Goal: Entertainment & Leisure: Browse casually

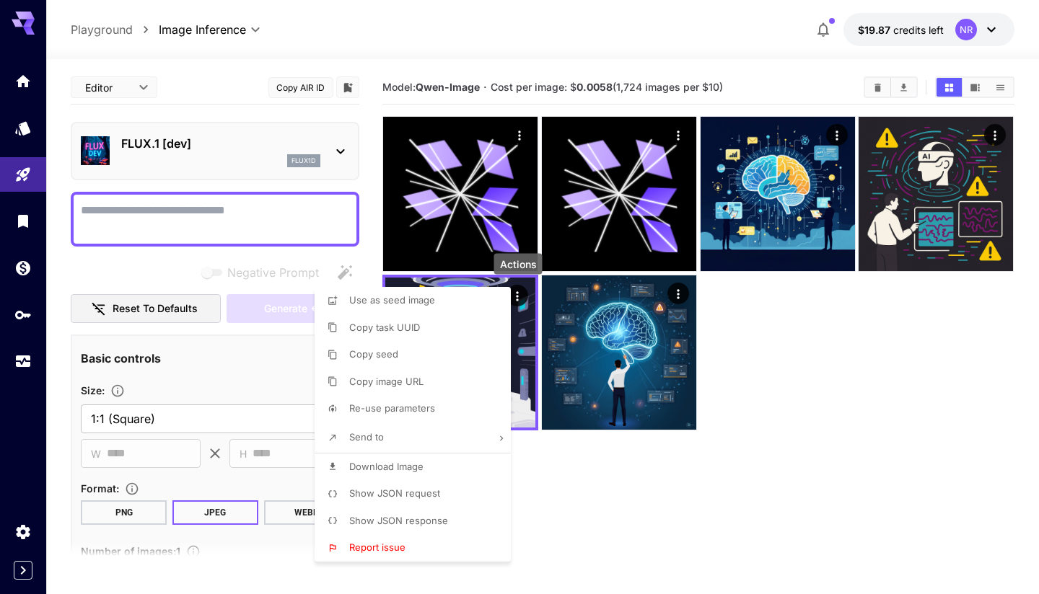
click at [205, 231] on div at bounding box center [519, 297] width 1039 height 594
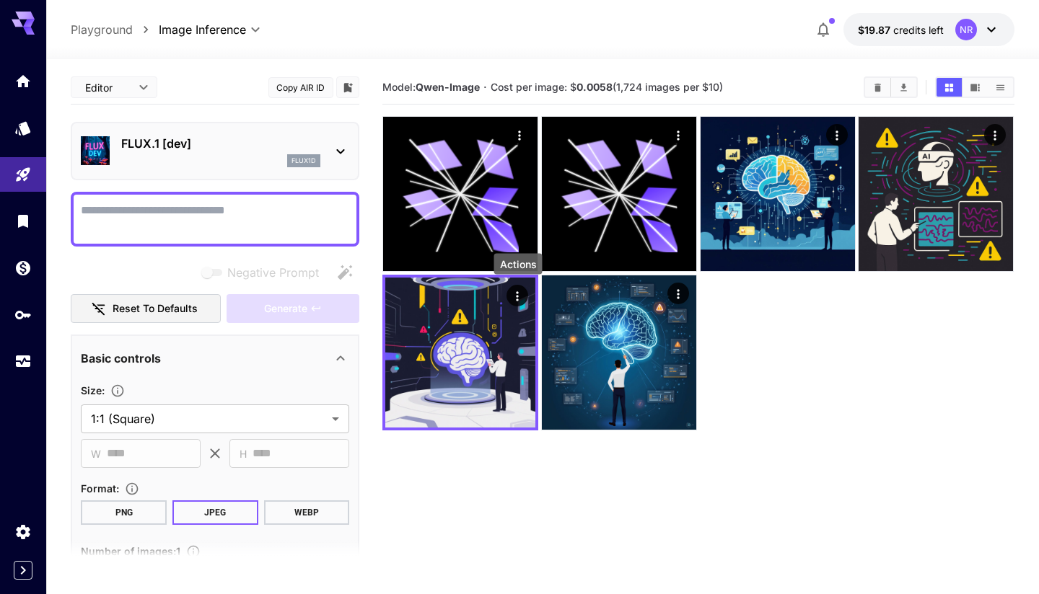
click at [206, 204] on textarea "Negative Prompt" at bounding box center [215, 219] width 268 height 35
paste textarea "**********"
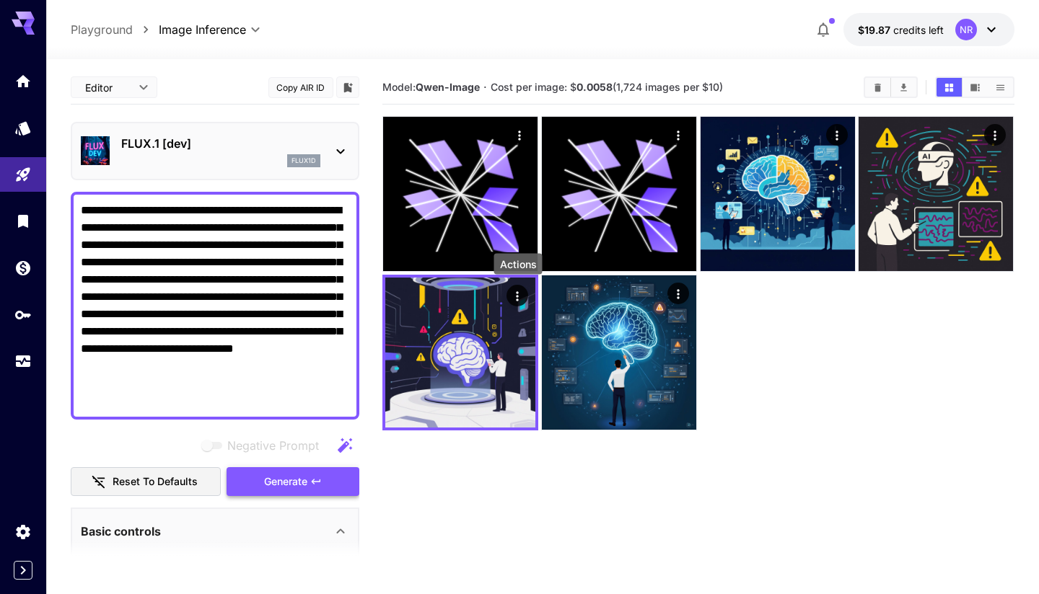
type textarea "**********"
click at [255, 479] on button "Generate" at bounding box center [293, 482] width 133 height 30
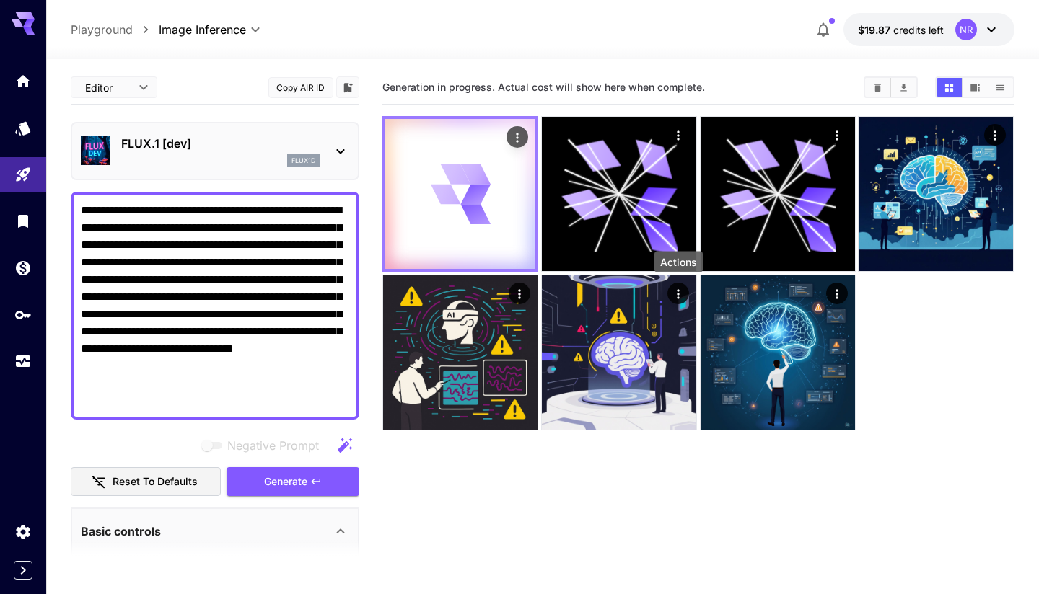
click at [453, 209] on icon at bounding box center [461, 194] width 60 height 60
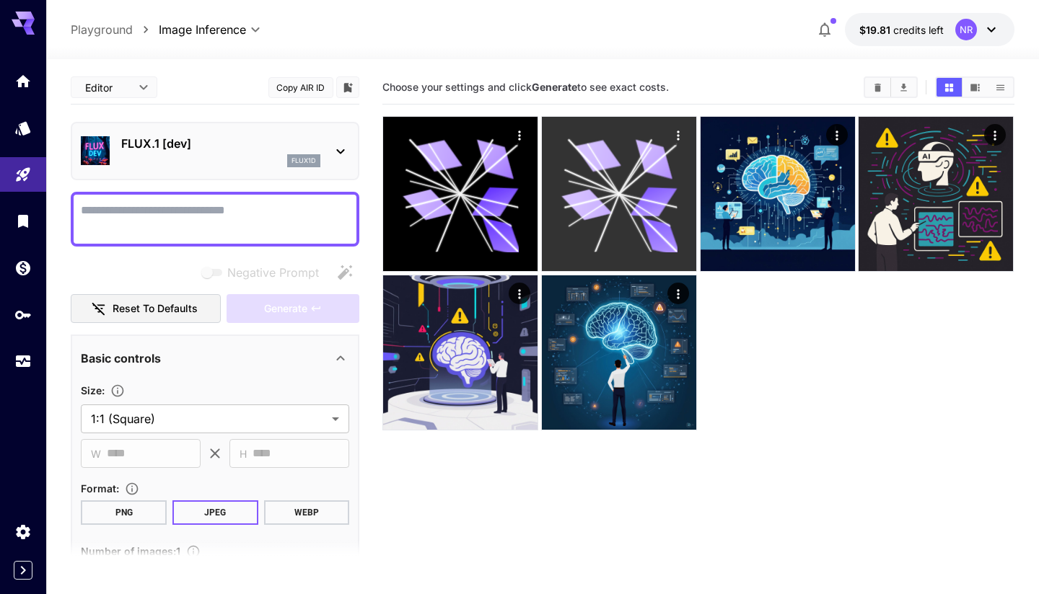
click at [625, 205] on icon at bounding box center [635, 223] width 32 height 58
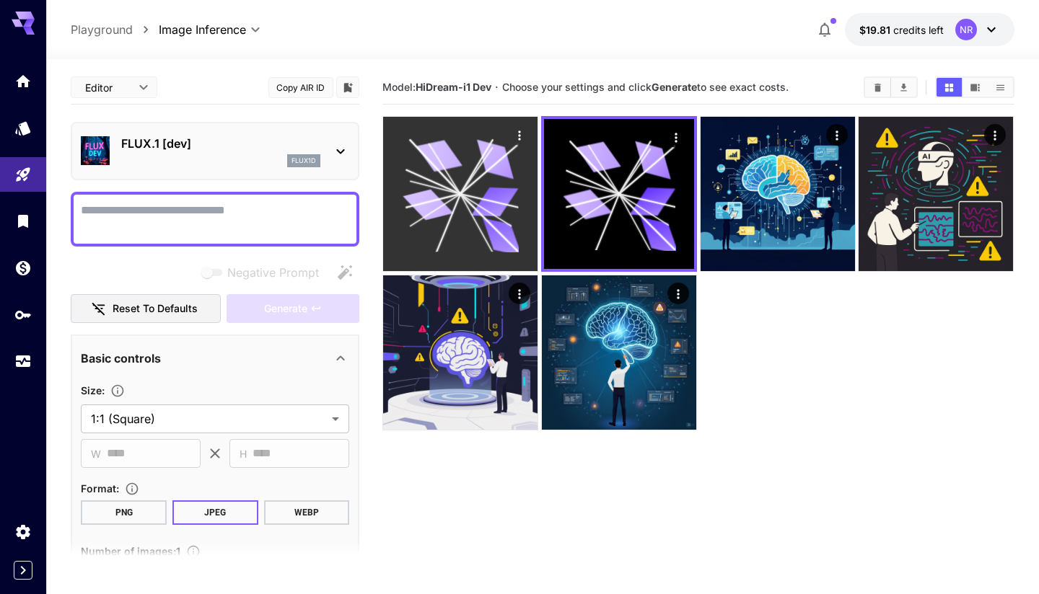
click at [500, 196] on icon at bounding box center [495, 202] width 47 height 30
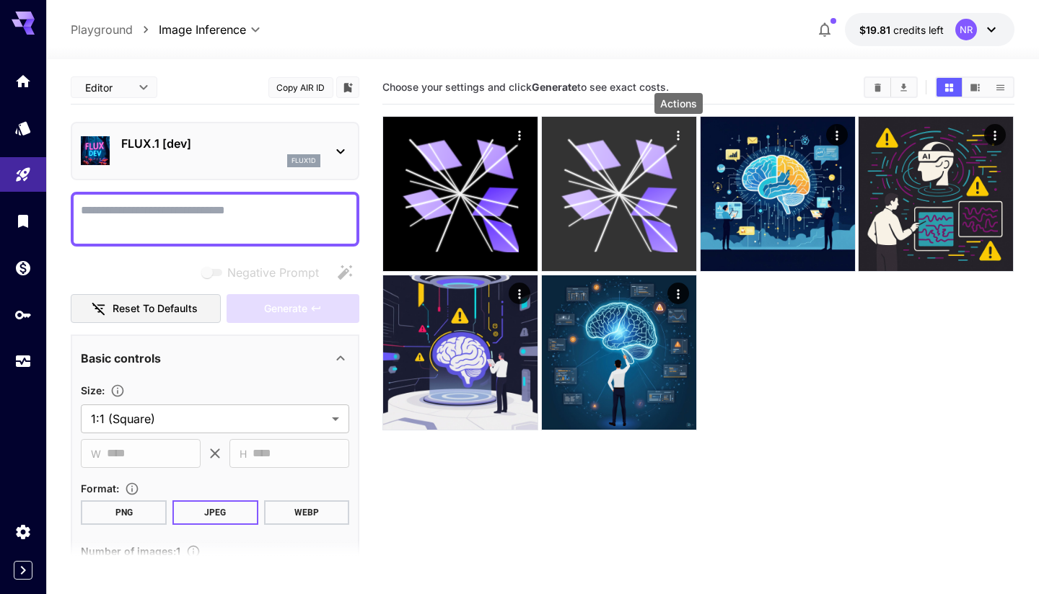
click at [680, 136] on icon "Actions" at bounding box center [678, 135] width 2 height 9
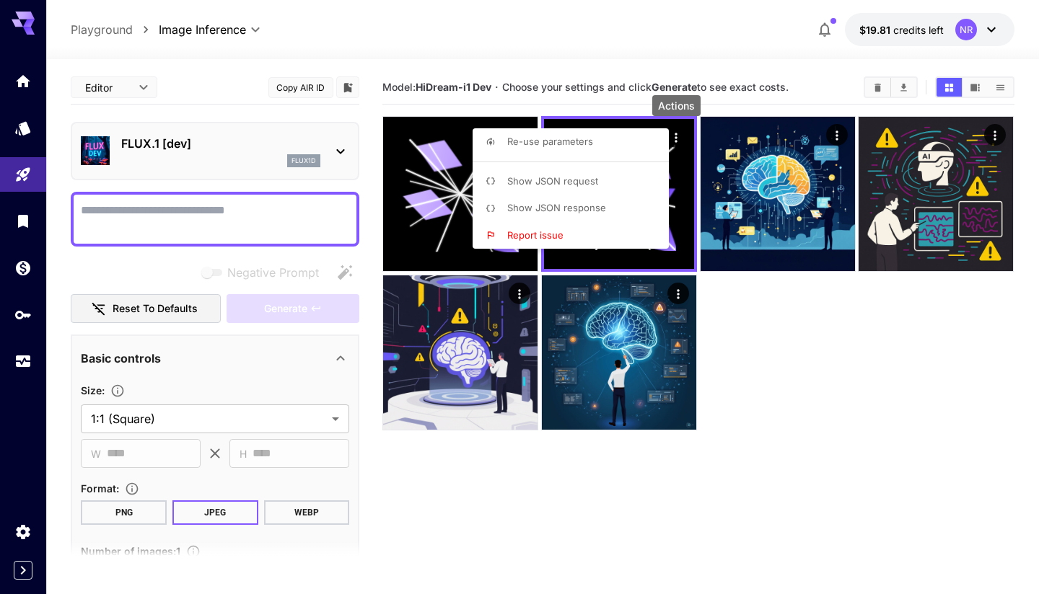
click at [579, 224] on li "Report issue" at bounding box center [574, 235] width 205 height 27
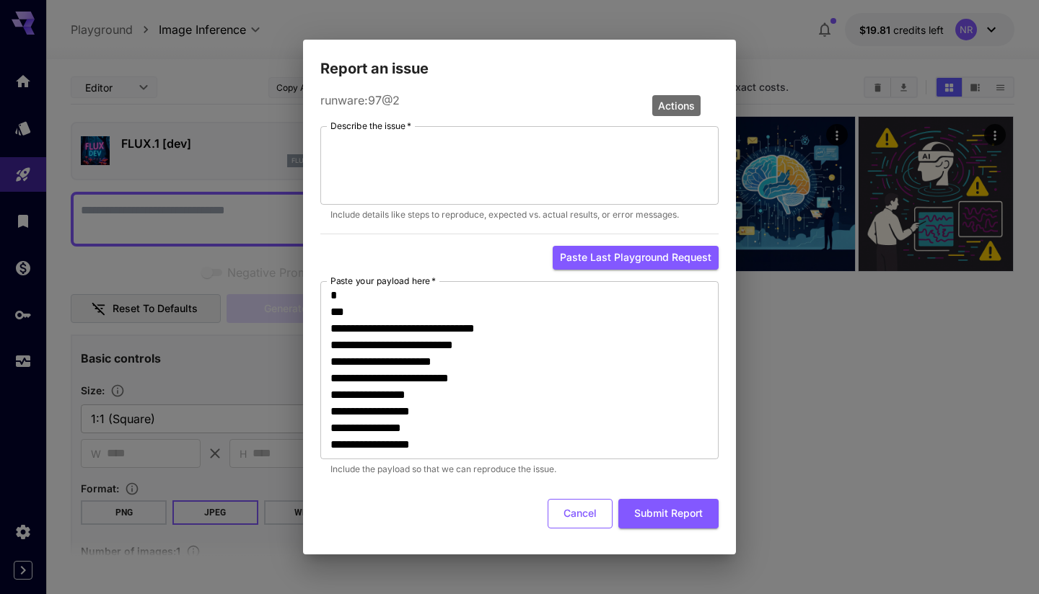
click at [594, 516] on button "Cancel" at bounding box center [580, 514] width 65 height 30
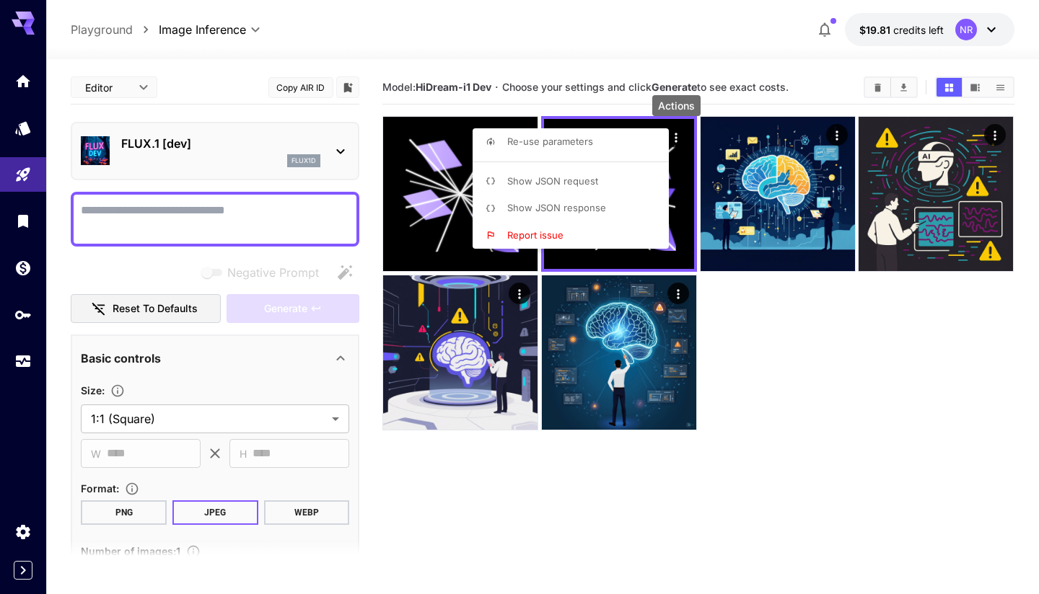
click at [765, 431] on div at bounding box center [519, 297] width 1039 height 594
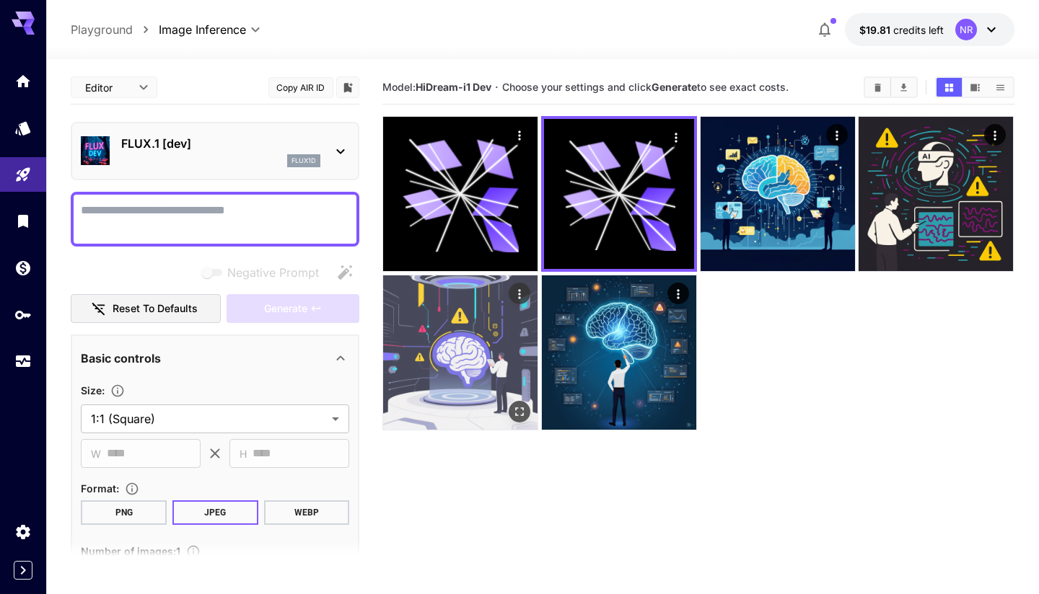
click at [441, 315] on img at bounding box center [460, 353] width 154 height 154
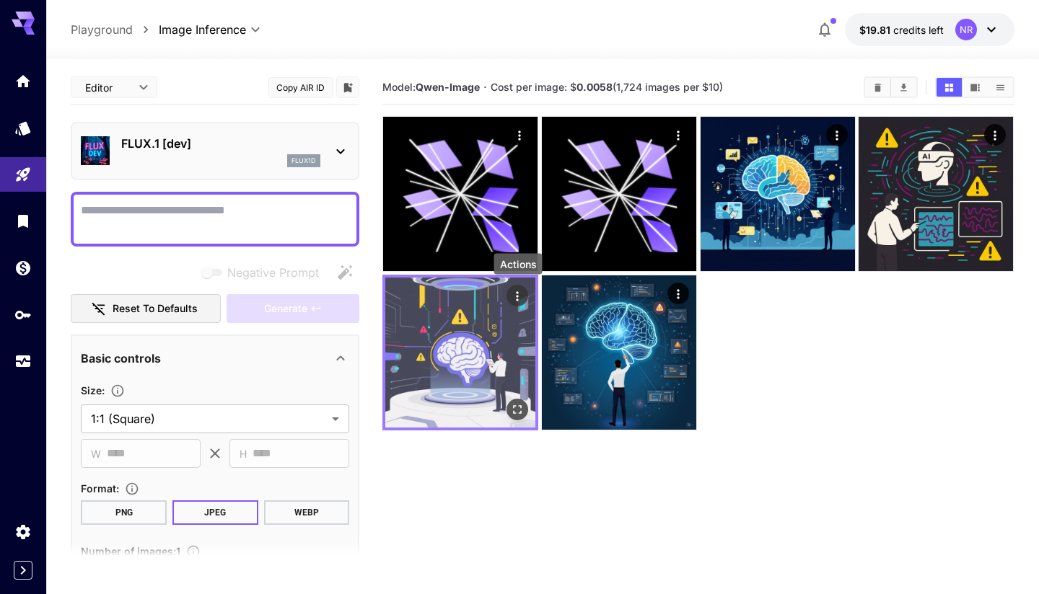
click at [517, 297] on icon "Actions" at bounding box center [518, 295] width 2 height 9
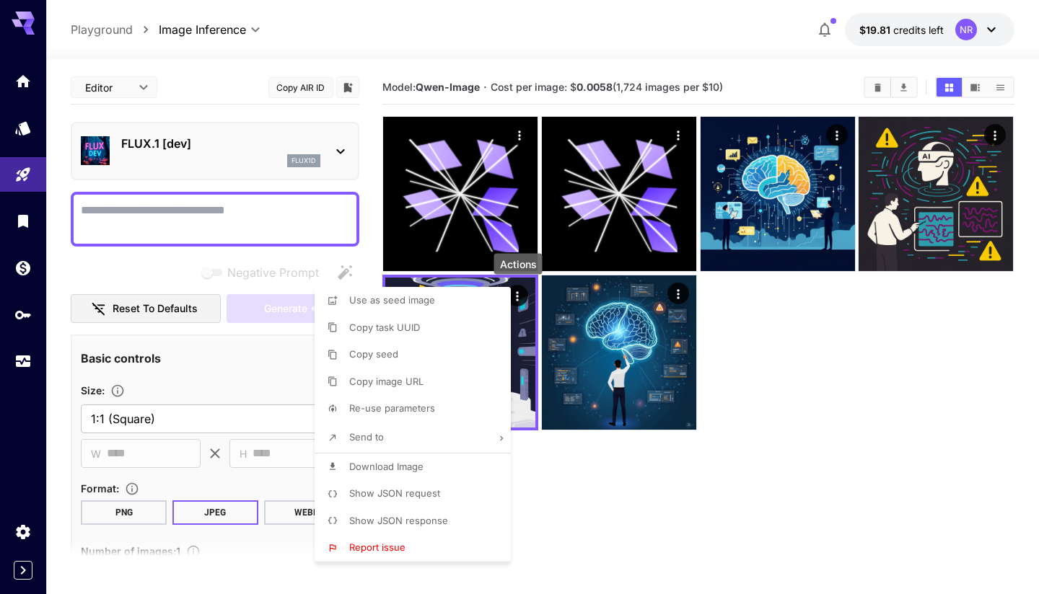
click at [395, 413] on p "Re-use parameters" at bounding box center [392, 409] width 86 height 14
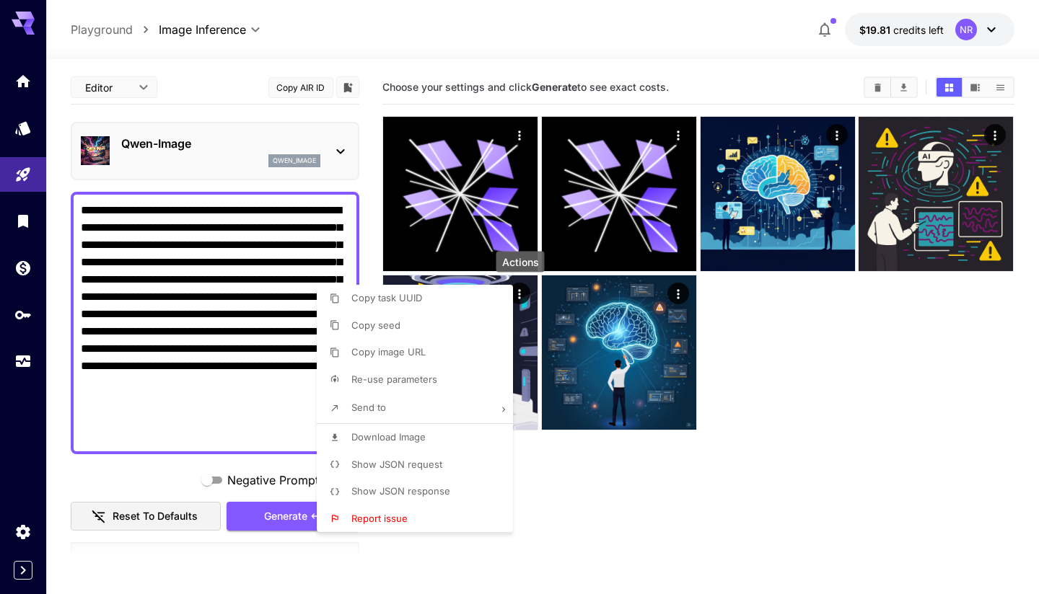
click at [203, 224] on div at bounding box center [519, 297] width 1039 height 594
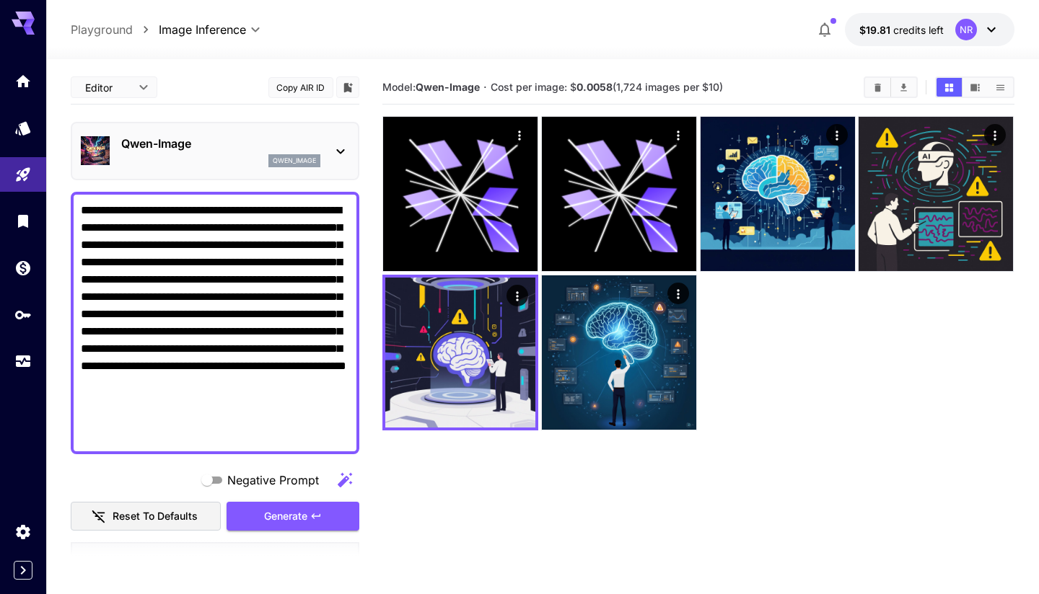
click at [203, 224] on textarea "**********" at bounding box center [215, 323] width 268 height 242
paste textarea
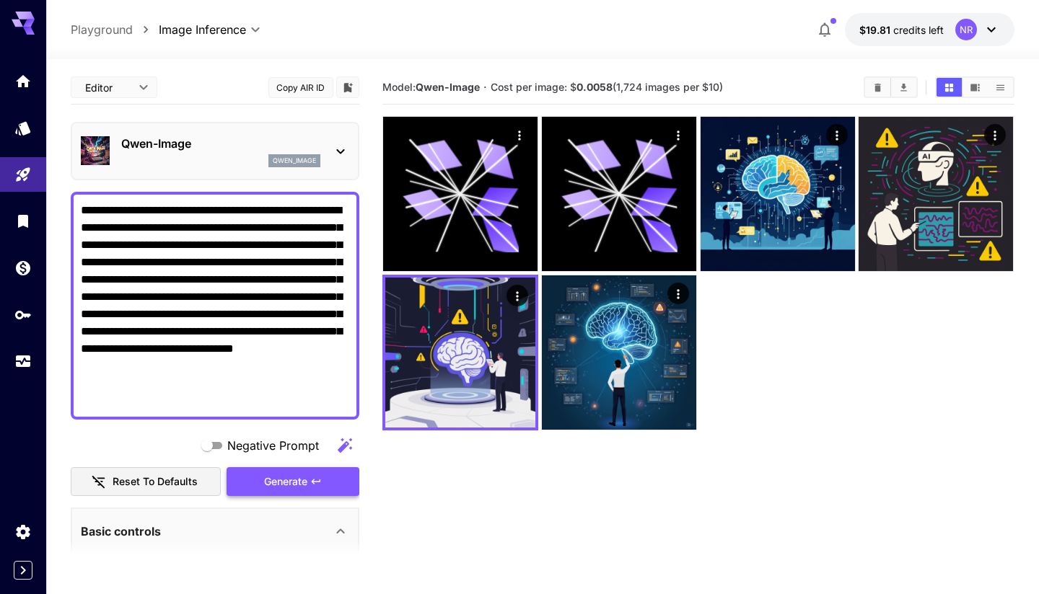
click at [317, 483] on icon "button" at bounding box center [316, 482] width 12 height 12
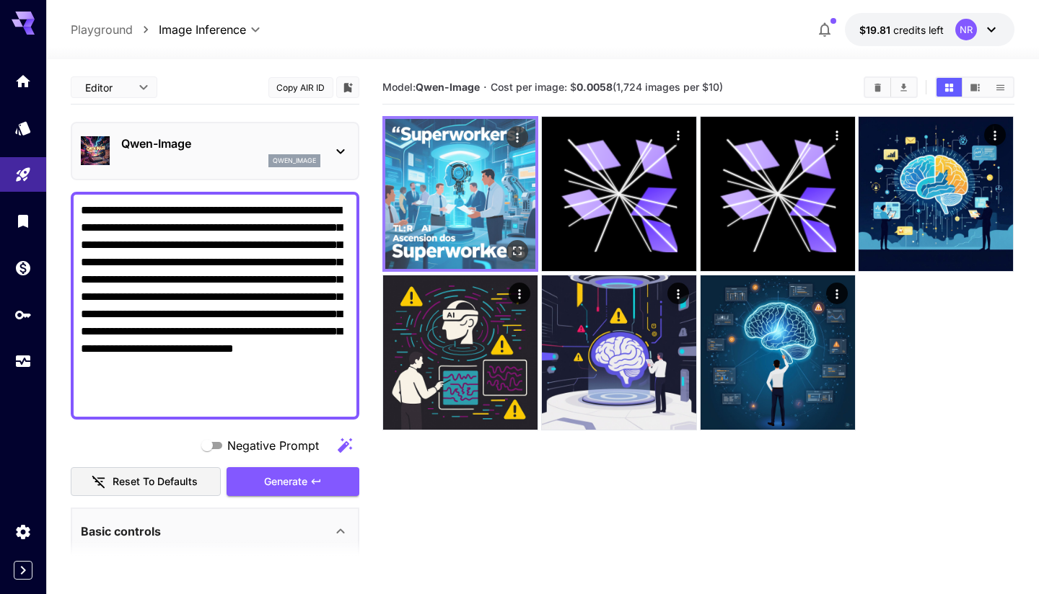
click at [449, 199] on img at bounding box center [460, 194] width 150 height 150
click at [479, 184] on img at bounding box center [460, 194] width 150 height 150
click at [519, 255] on icon "Open in fullscreen" at bounding box center [518, 251] width 9 height 9
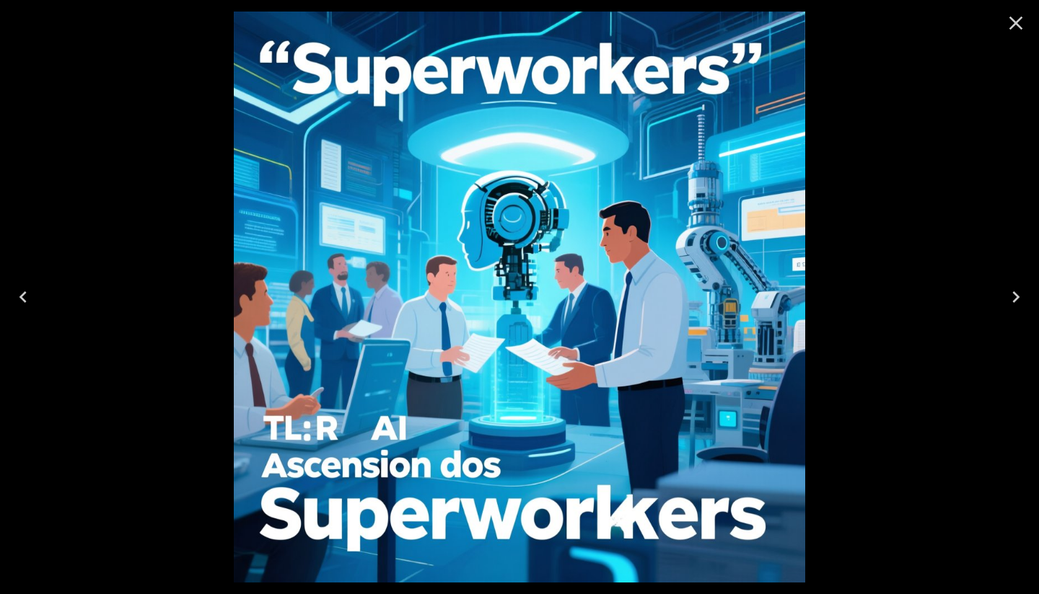
click at [1018, 22] on icon "Close" at bounding box center [1015, 23] width 23 height 23
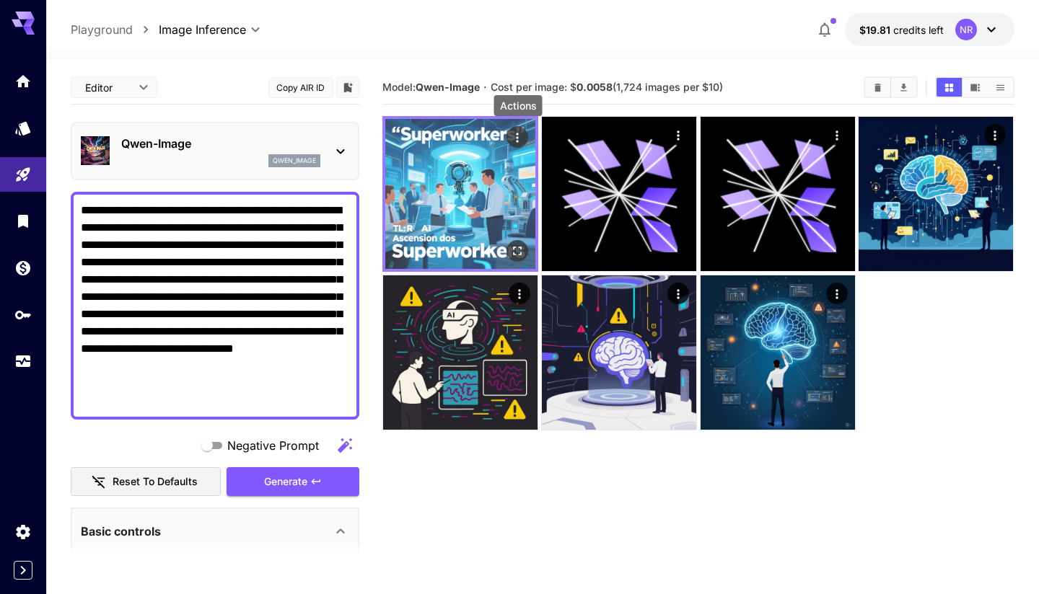
click at [519, 143] on icon "Actions" at bounding box center [518, 138] width 14 height 14
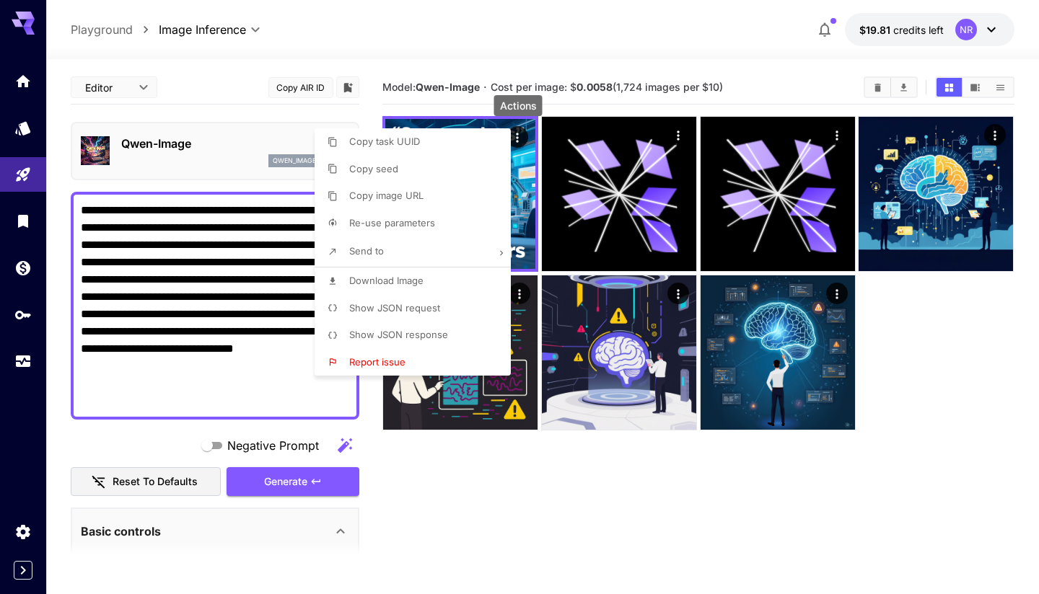
click at [555, 499] on div at bounding box center [519, 297] width 1039 height 594
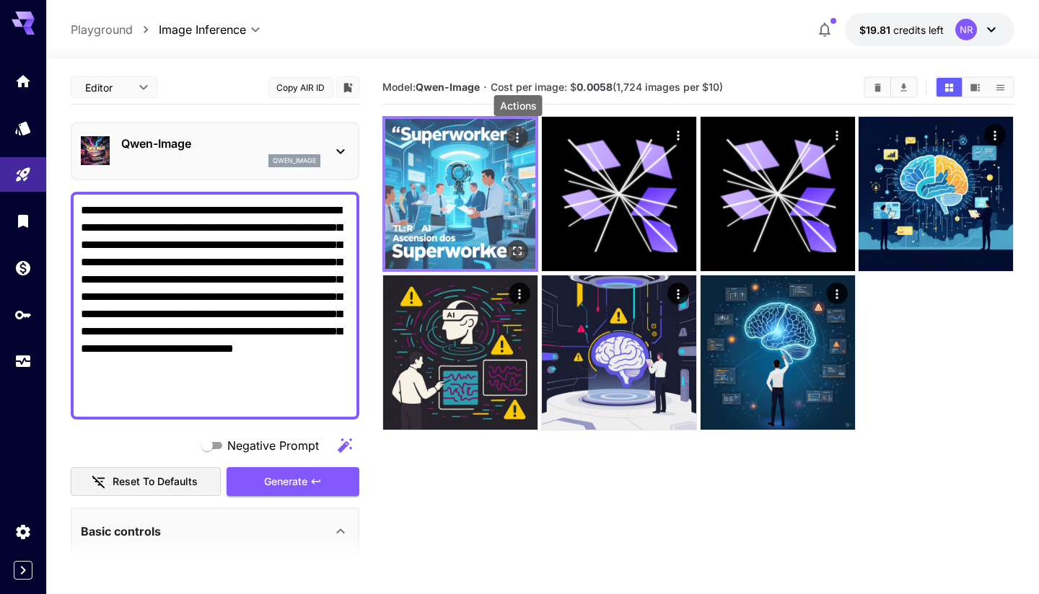
click at [454, 155] on img at bounding box center [460, 194] width 150 height 150
click at [455, 208] on img at bounding box center [460, 194] width 150 height 150
click at [521, 135] on icon "Actions" at bounding box center [518, 138] width 14 height 14
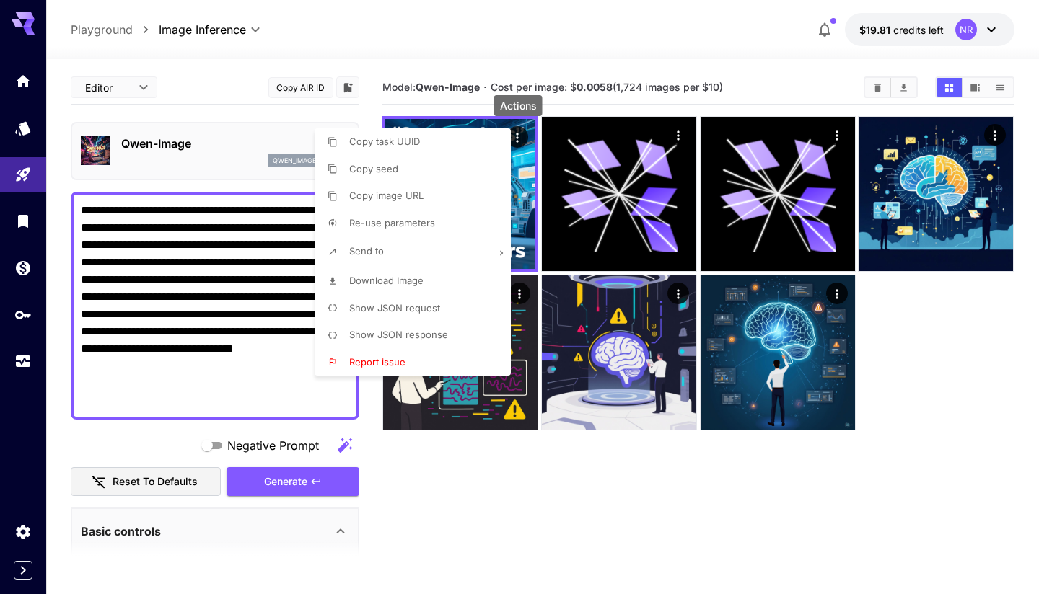
click at [431, 302] on span "Show JSON request" at bounding box center [394, 308] width 91 height 12
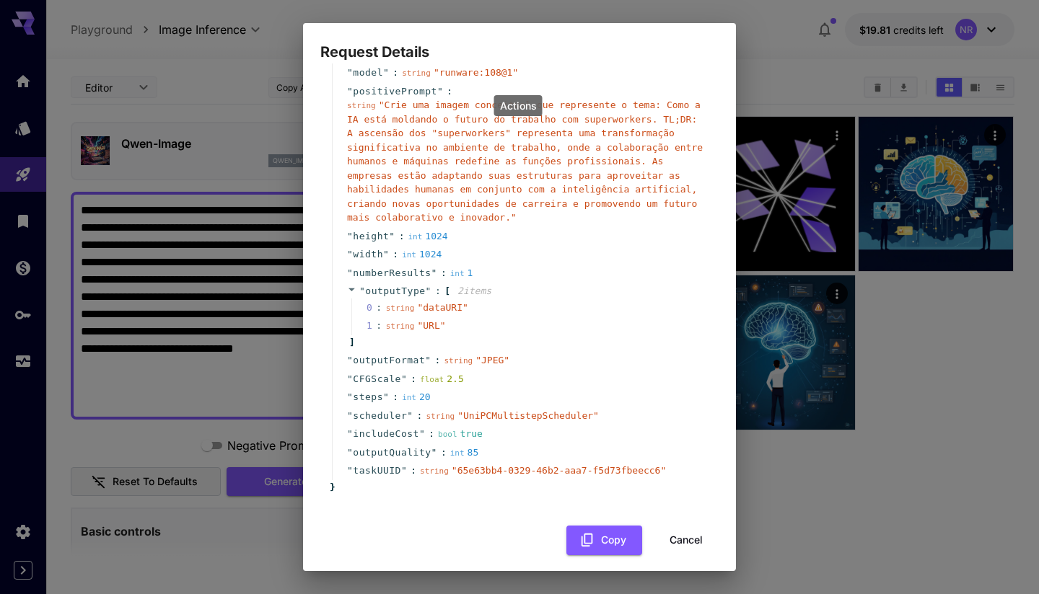
scroll to position [58, 0]
click at [405, 447] on span "outputQuality" at bounding box center [392, 454] width 78 height 14
copy span "outputQuality"
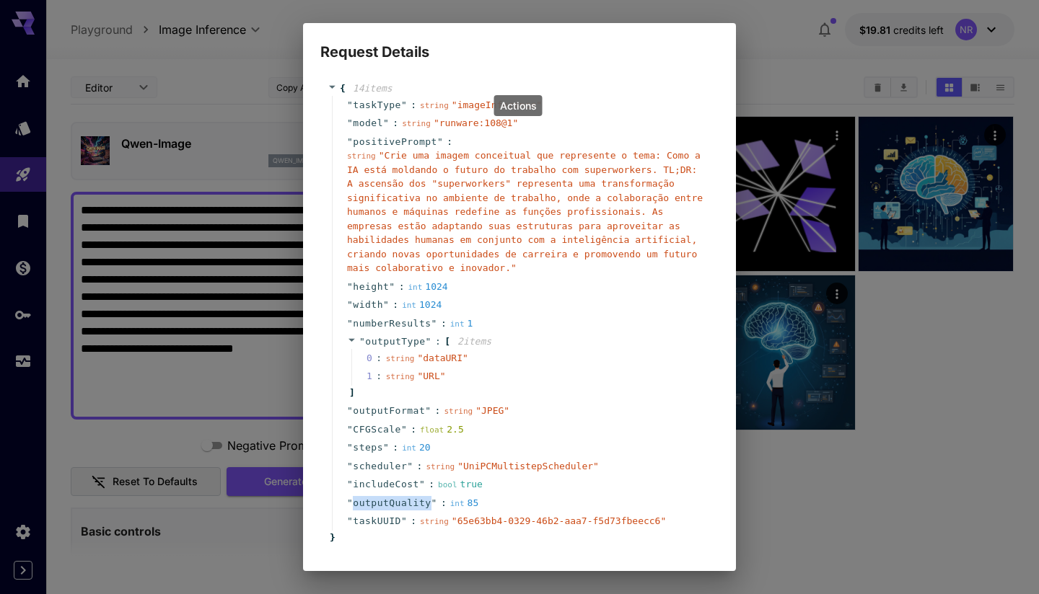
scroll to position [0, 0]
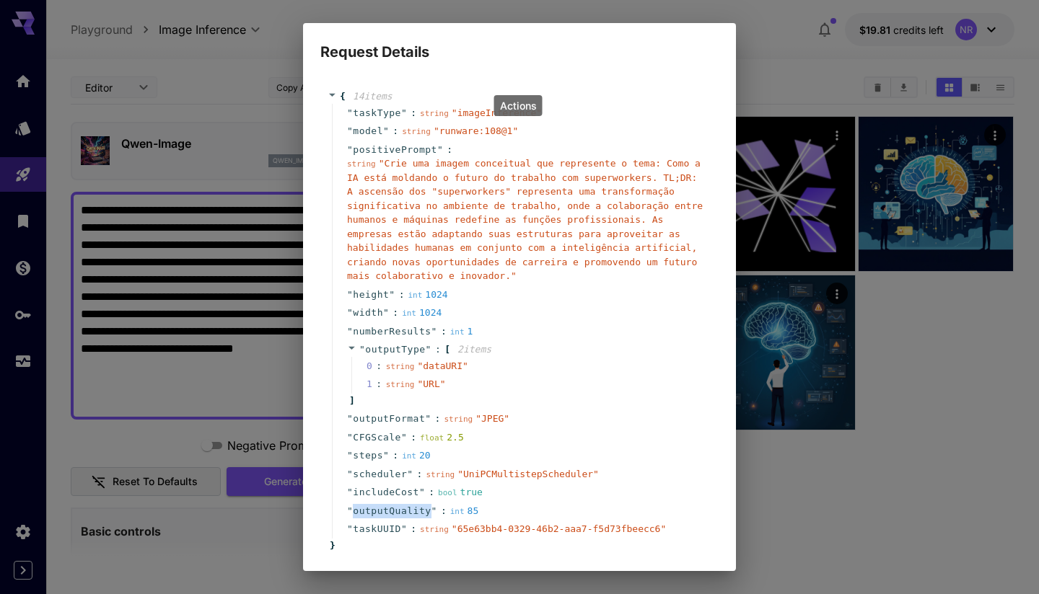
click at [600, 340] on div "" outputType " : [ 2 item s 0 : string " dataURI " 1 : string " URL " ]" at bounding box center [521, 374] width 379 height 69
click at [927, 410] on div "Request Details { 14 item s " taskType " : string " imageInference " " model " …" at bounding box center [519, 297] width 1039 height 594
click at [869, 293] on div "Request Details { 14 item s " taskType " : string " imageInference " " model " …" at bounding box center [519, 297] width 1039 height 594
click at [773, 50] on div "Request Details { 14 item s " taskType " : string " imageInference " " model " …" at bounding box center [519, 297] width 1039 height 594
click at [501, 85] on div "{ 14 item s " taskType " : string " imageInference " " model " : string " runwa…" at bounding box center [519, 321] width 398 height 492
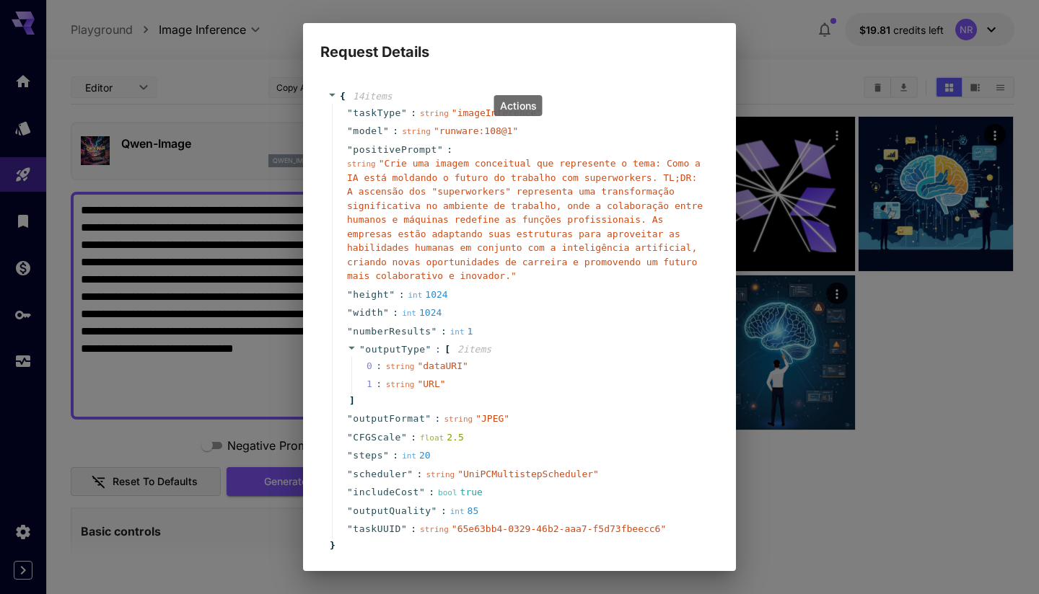
click at [328, 46] on h2 "Request Details" at bounding box center [519, 43] width 433 height 40
click at [197, 44] on div "Request Details { 14 item s " taskType " : string " imageInference " " model " …" at bounding box center [519, 297] width 1039 height 594
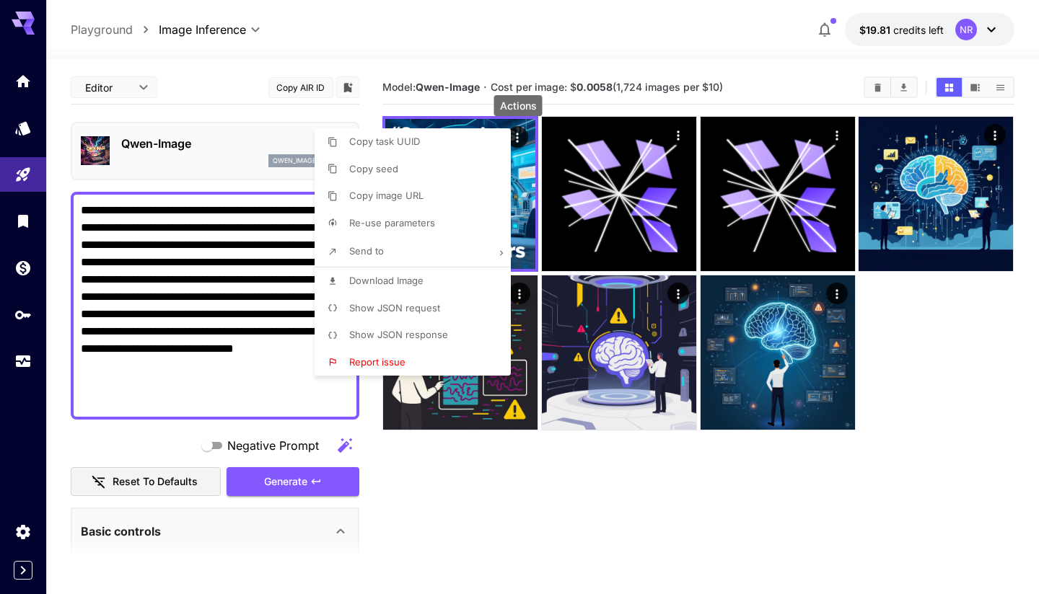
click at [650, 458] on div at bounding box center [519, 297] width 1039 height 594
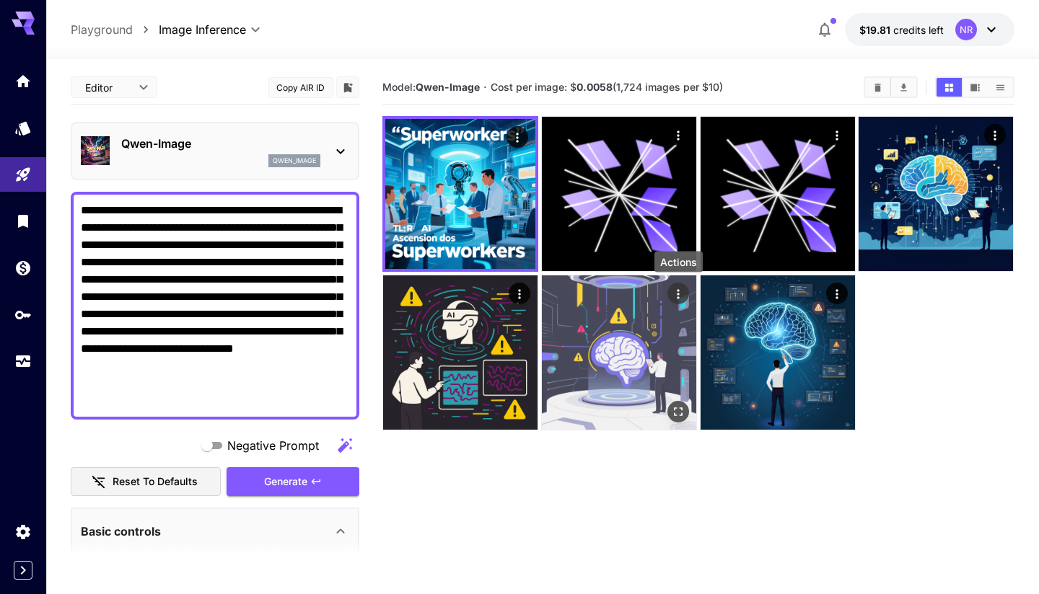
click at [677, 293] on icon "Actions" at bounding box center [678, 293] width 14 height 14
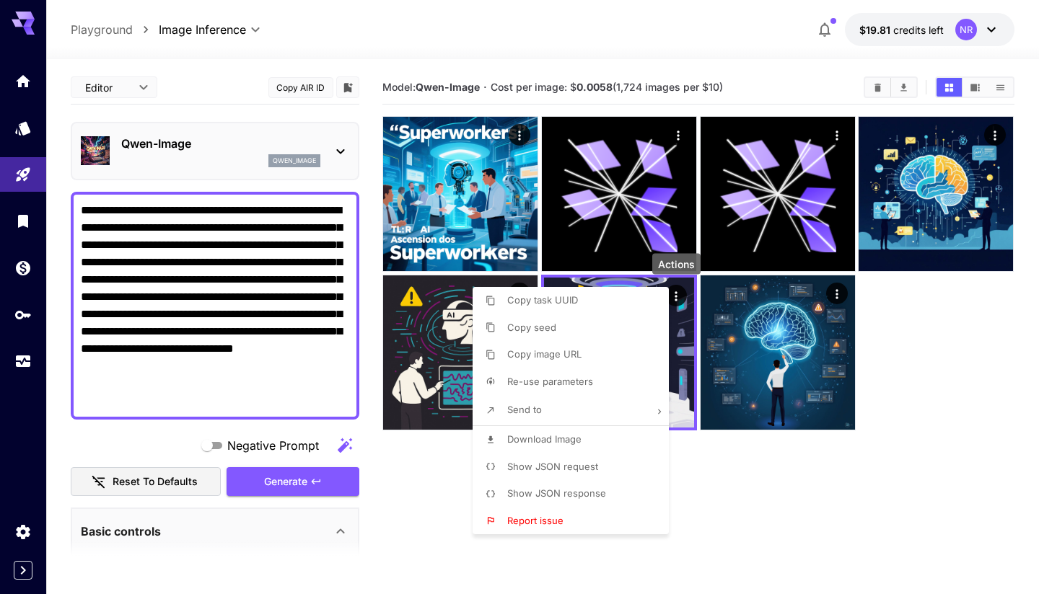
click at [564, 457] on li "Show JSON request" at bounding box center [574, 467] width 205 height 27
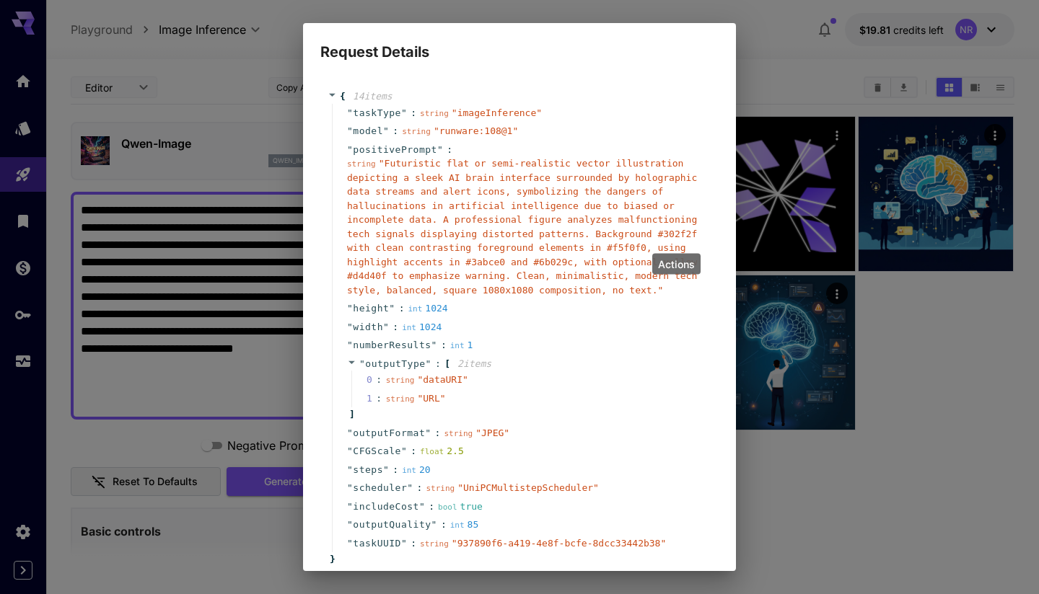
click at [540, 327] on div "" width " : int 1024" at bounding box center [521, 327] width 379 height 19
click at [552, 299] on div "" height " : int 1024" at bounding box center [521, 308] width 379 height 19
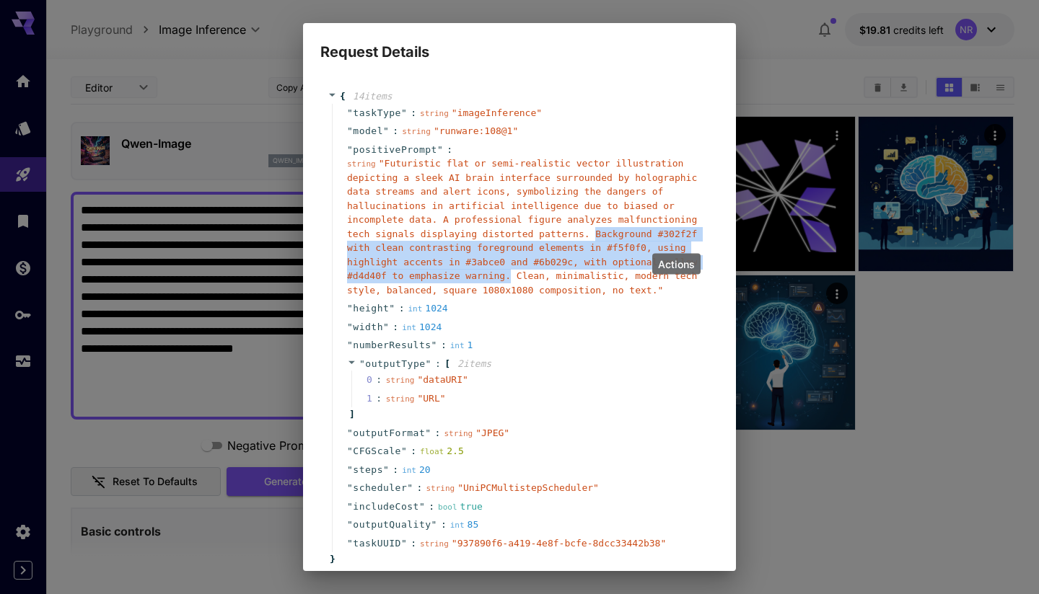
drag, startPoint x: 596, startPoint y: 229, endPoint x: 511, endPoint y: 272, distance: 94.5
click at [511, 272] on span "" Futuristic flat or semi-realistic vector illustration depicting a sleek AI br…" at bounding box center [522, 227] width 350 height 138
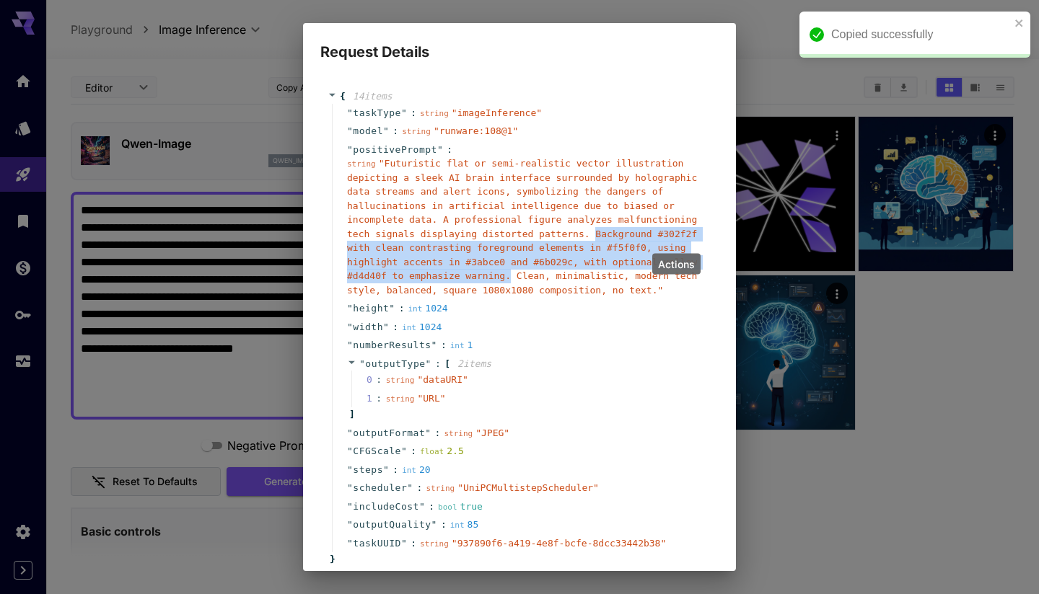
copy span "Background #302f2f with clean contrasting foreground elements in #f5f0f0, using…"
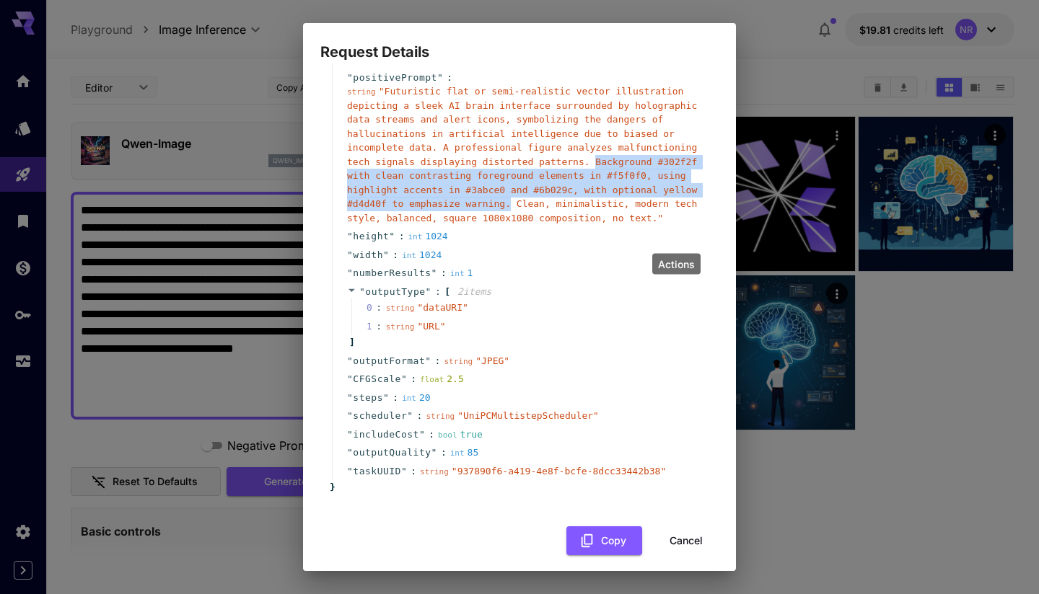
scroll to position [71, 0]
click at [685, 527] on button "Cancel" at bounding box center [686, 542] width 65 height 30
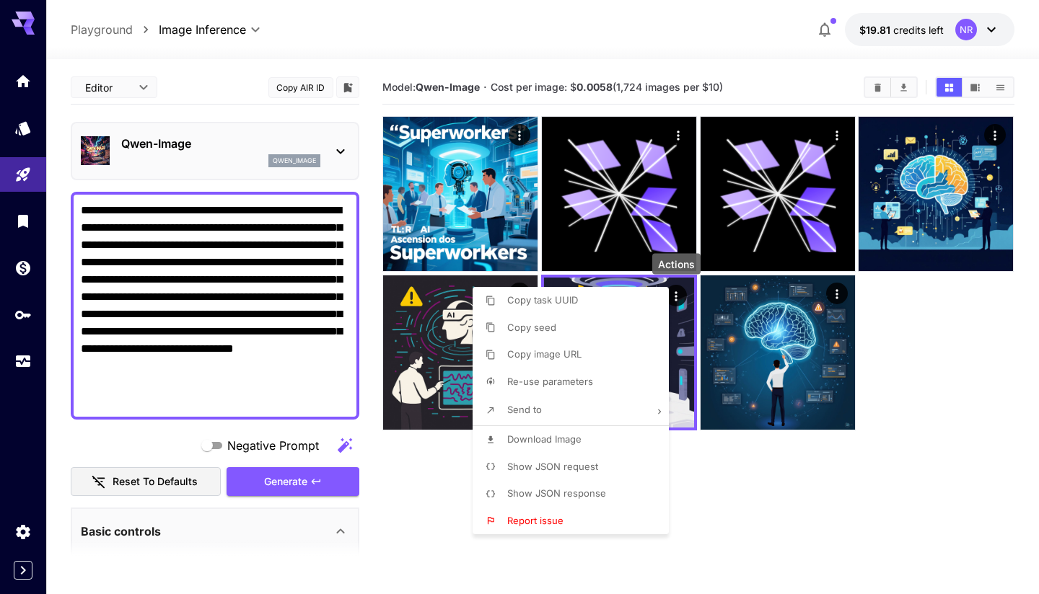
click at [871, 489] on div at bounding box center [519, 297] width 1039 height 594
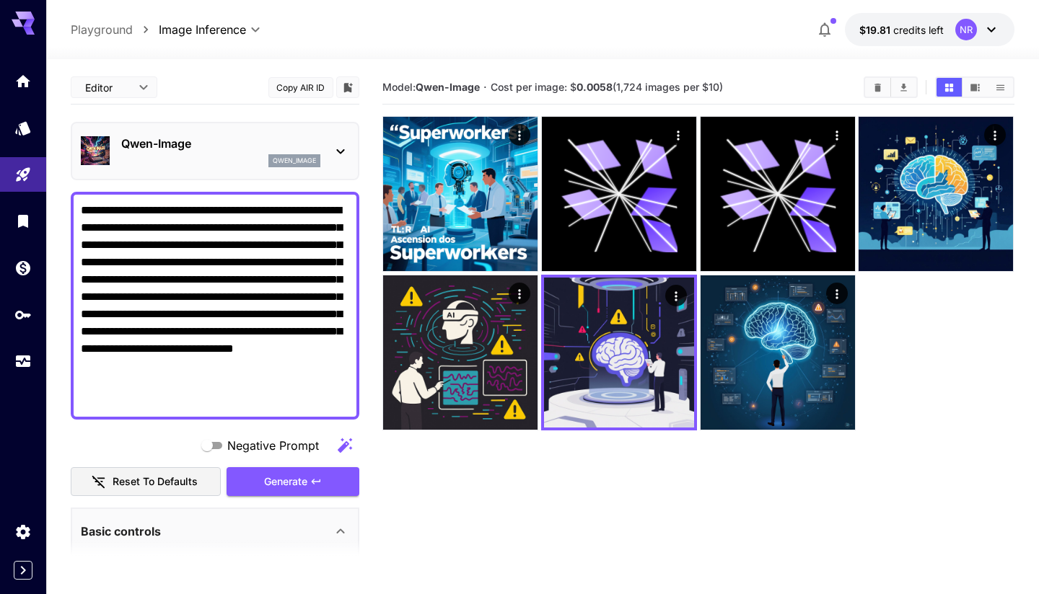
click at [871, 489] on section "Model: Qwen-Image · Cost per image: $ 0.0058 (1,724 images per $10)" at bounding box center [697, 368] width 631 height 594
click at [319, 532] on div "Basic controls" at bounding box center [206, 531] width 251 height 17
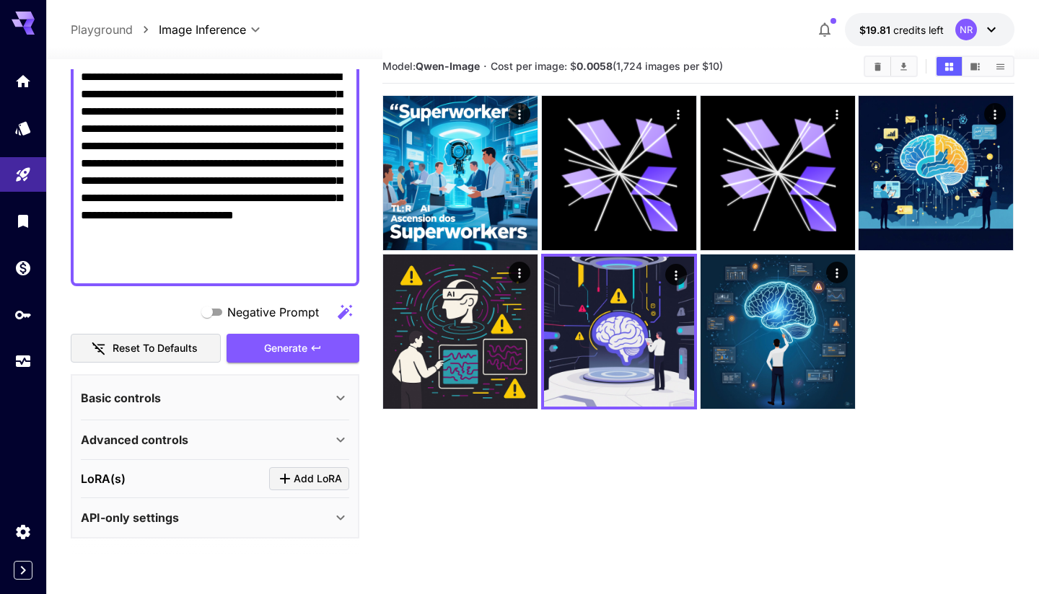
scroll to position [22, 0]
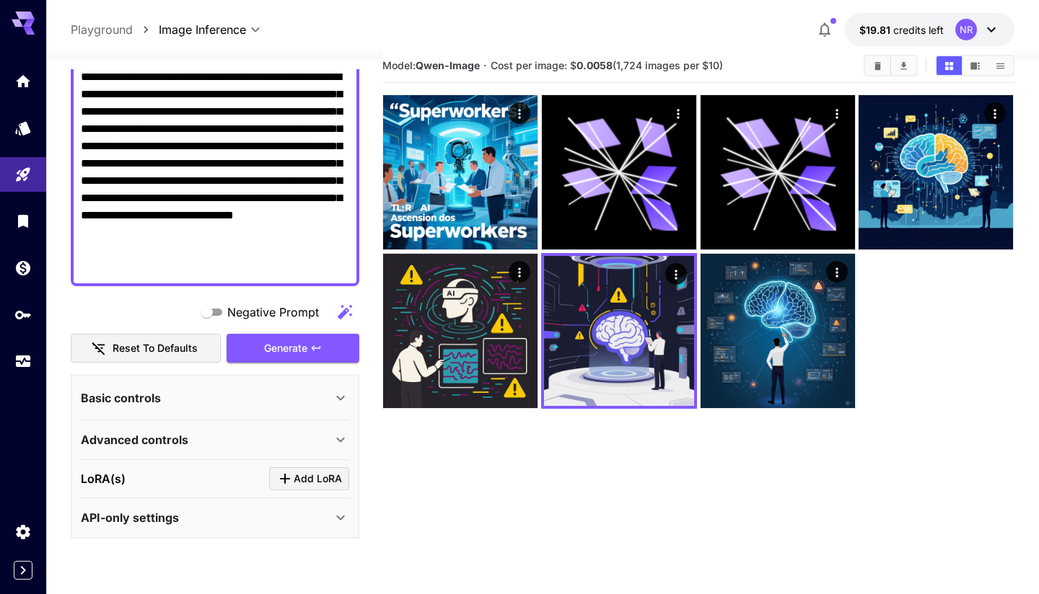
click at [219, 119] on textarea "**********" at bounding box center [215, 173] width 268 height 208
paste textarea "**********"
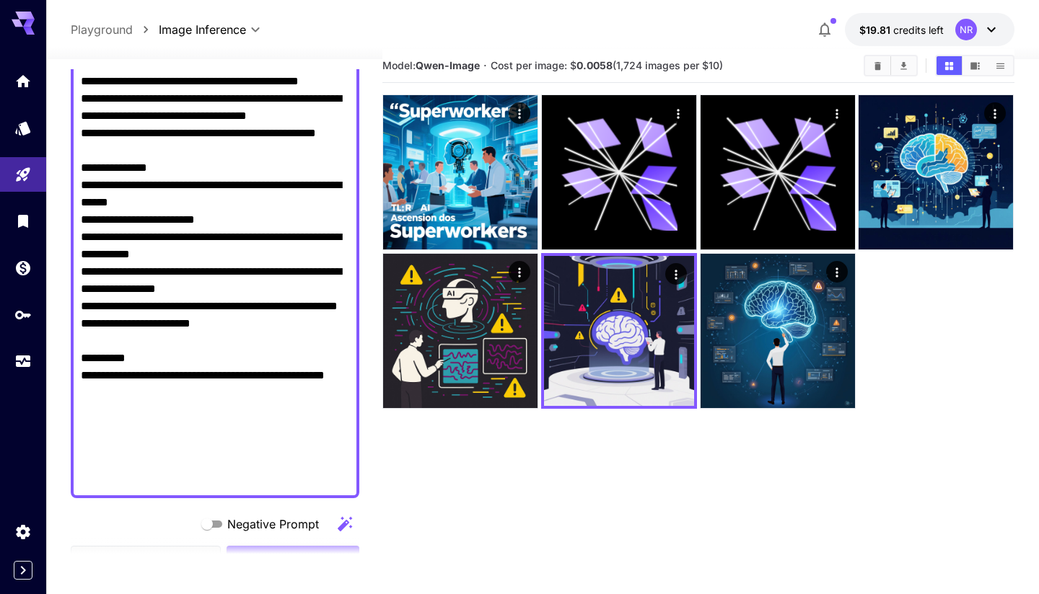
scroll to position [288, 0]
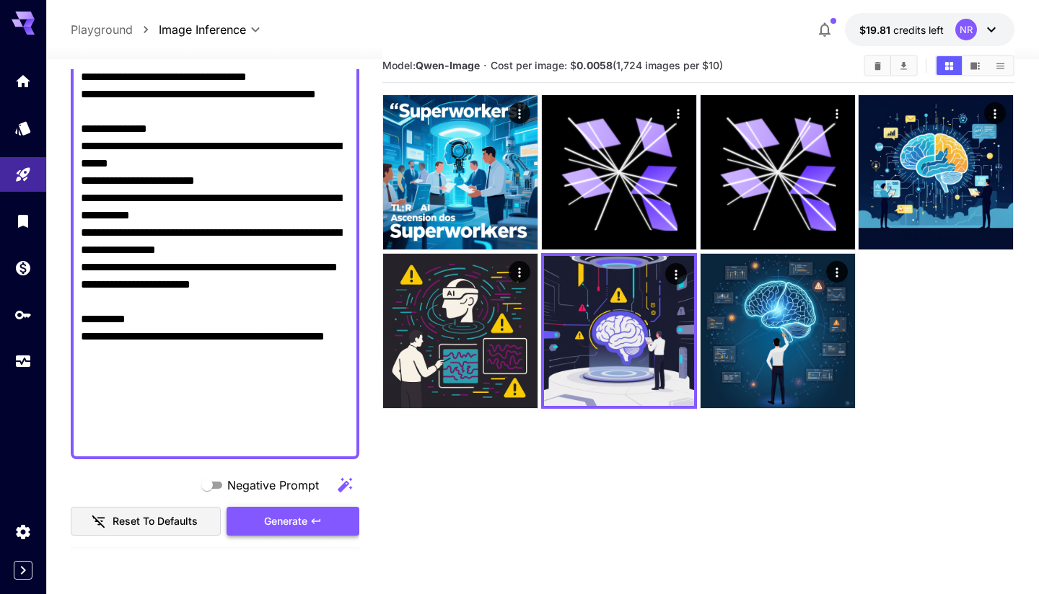
type textarea "**********"
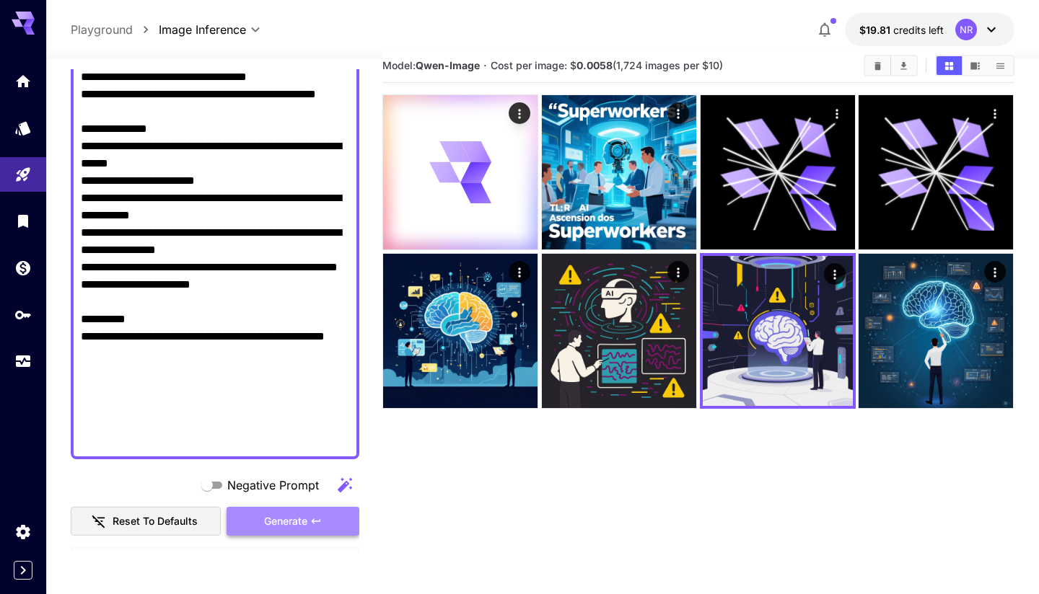
click at [304, 517] on span "Generate" at bounding box center [285, 522] width 43 height 18
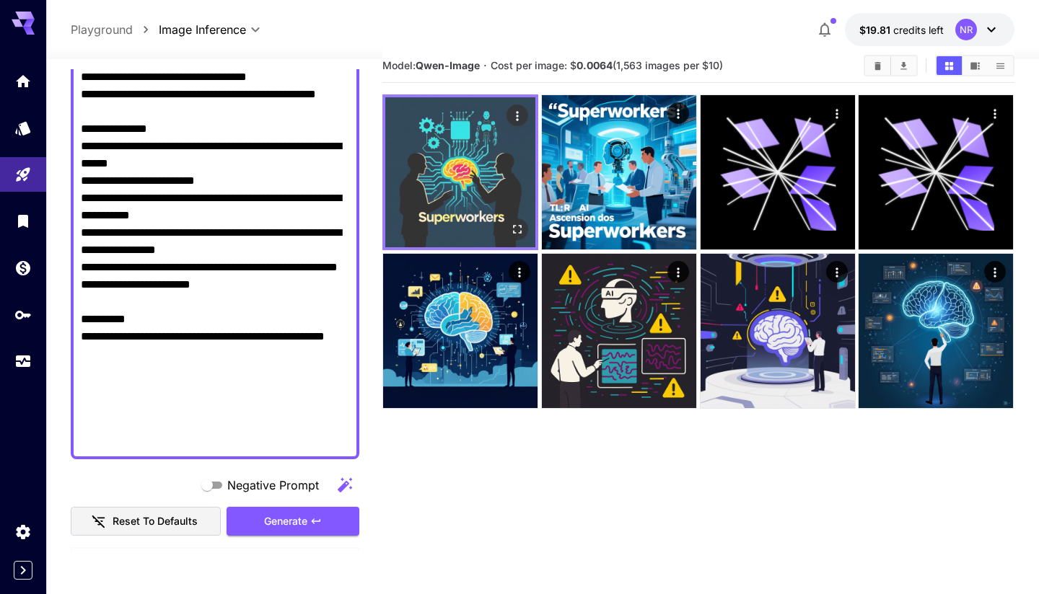
click at [460, 172] on img at bounding box center [460, 172] width 150 height 150
click at [516, 231] on icon "Open in fullscreen" at bounding box center [518, 229] width 14 height 14
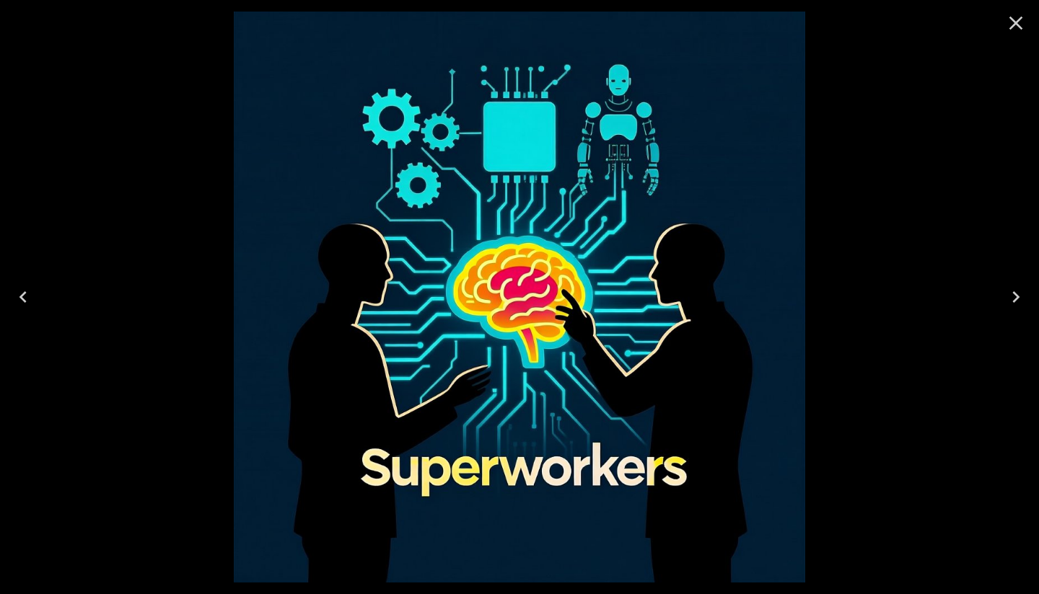
click at [1013, 26] on icon "Close" at bounding box center [1016, 24] width 14 height 14
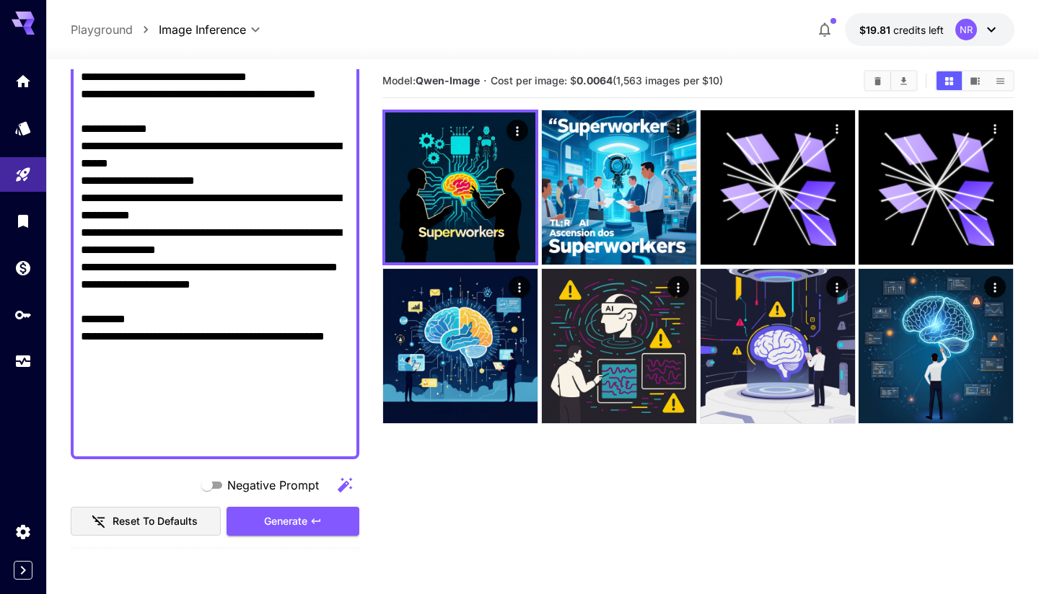
scroll to position [2, 0]
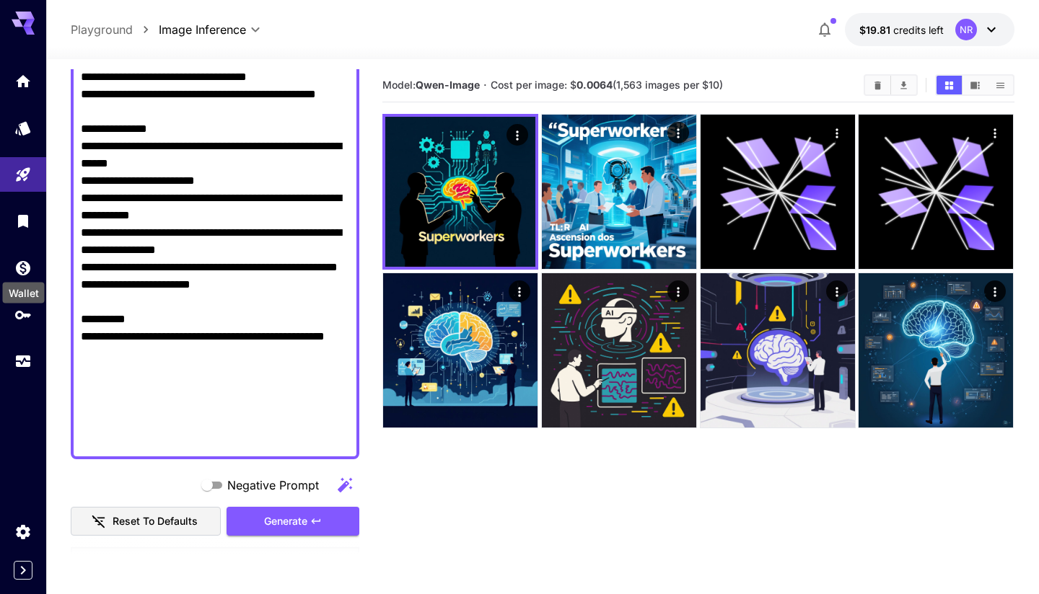
click at [19, 273] on div "Wallet" at bounding box center [23, 289] width 45 height 32
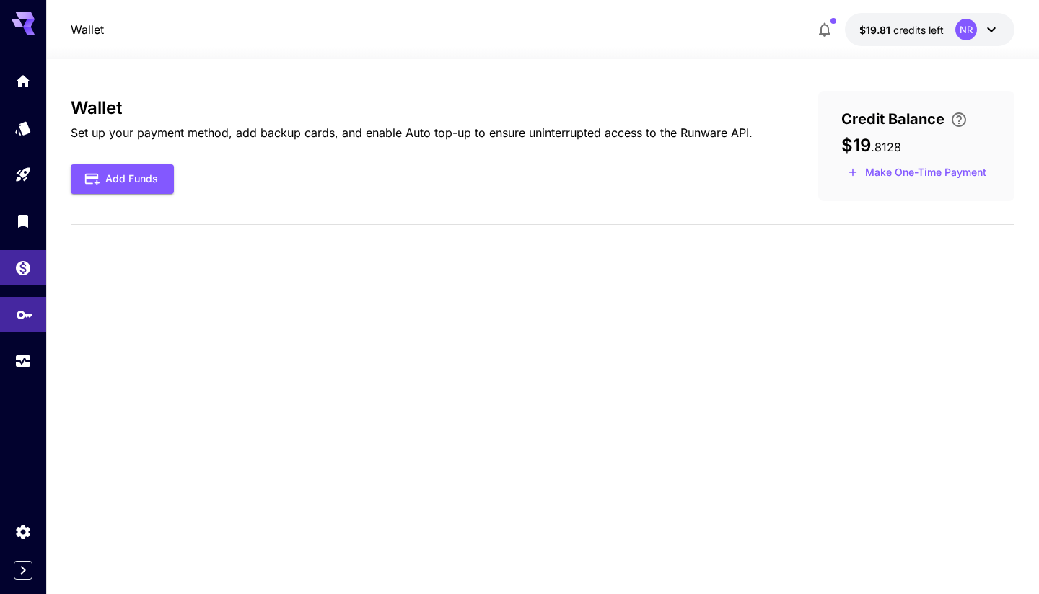
click at [36, 312] on link at bounding box center [23, 314] width 46 height 35
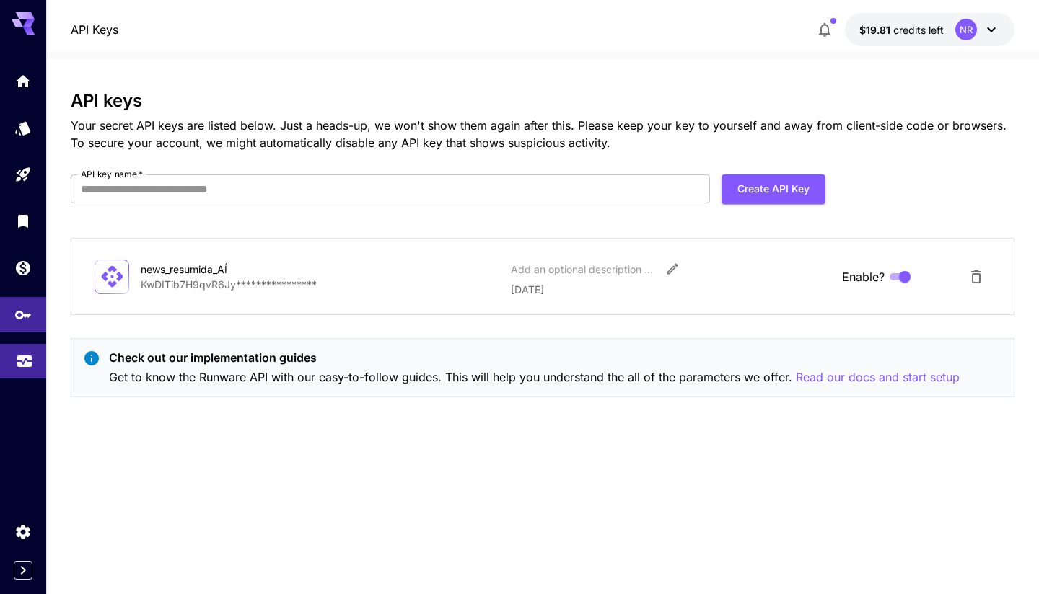
click at [20, 369] on link at bounding box center [23, 361] width 46 height 35
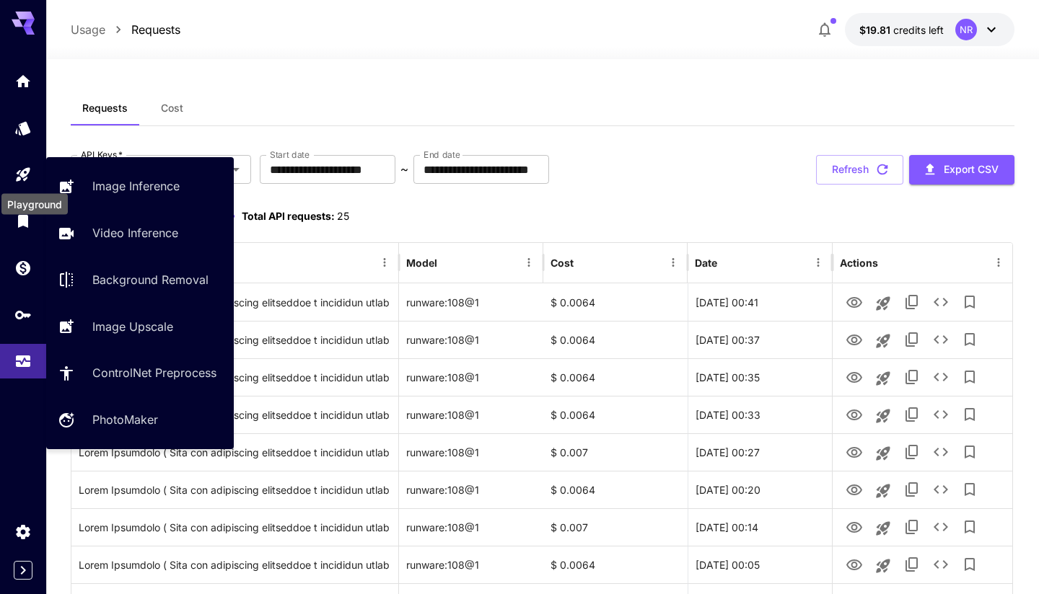
click at [22, 183] on link at bounding box center [23, 174] width 46 height 35
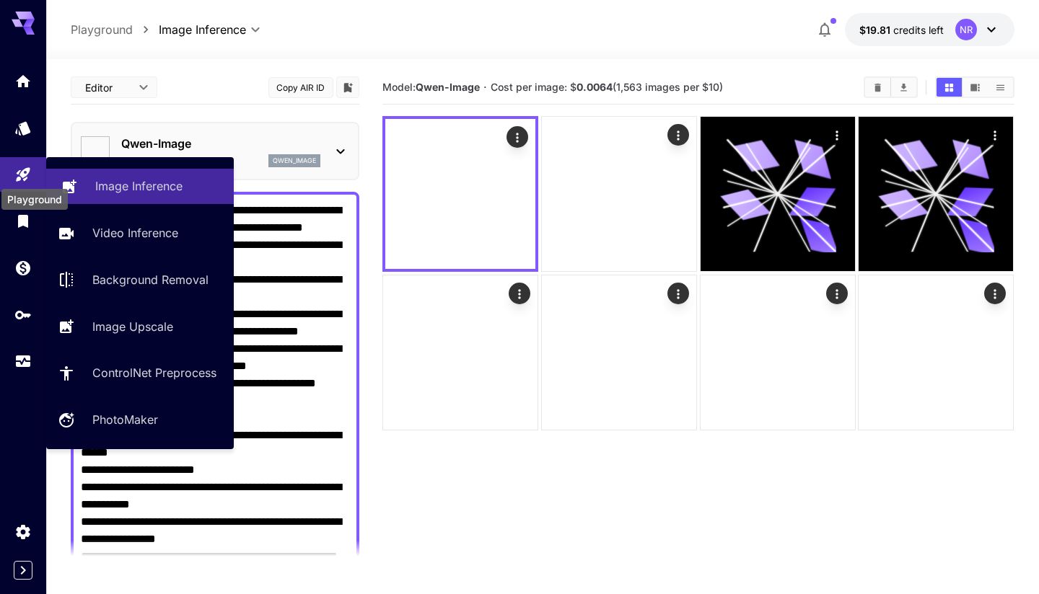
type input "**********"
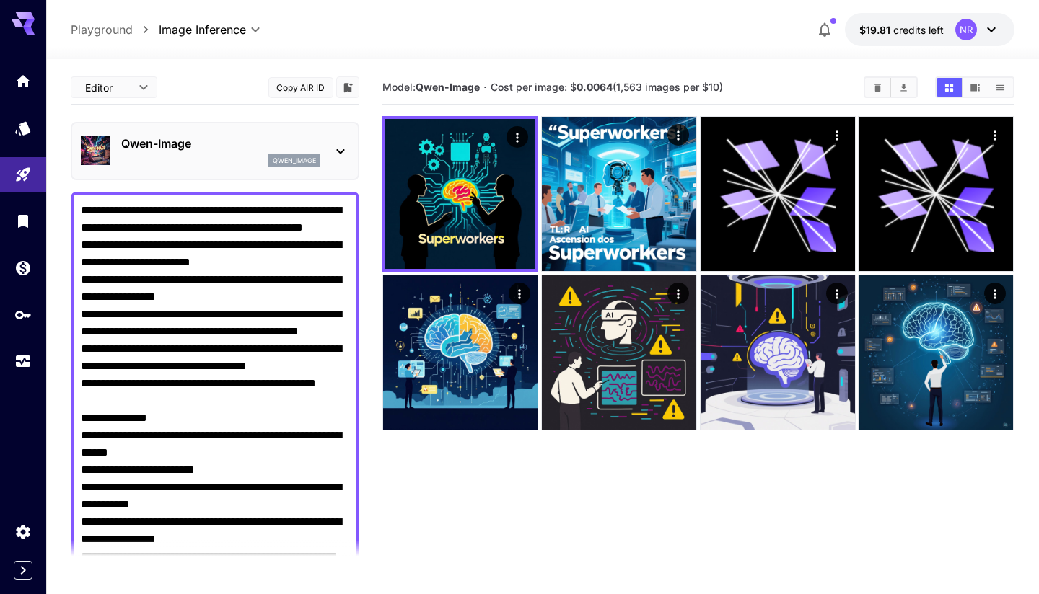
click at [252, 281] on textarea "**********" at bounding box center [215, 470] width 268 height 537
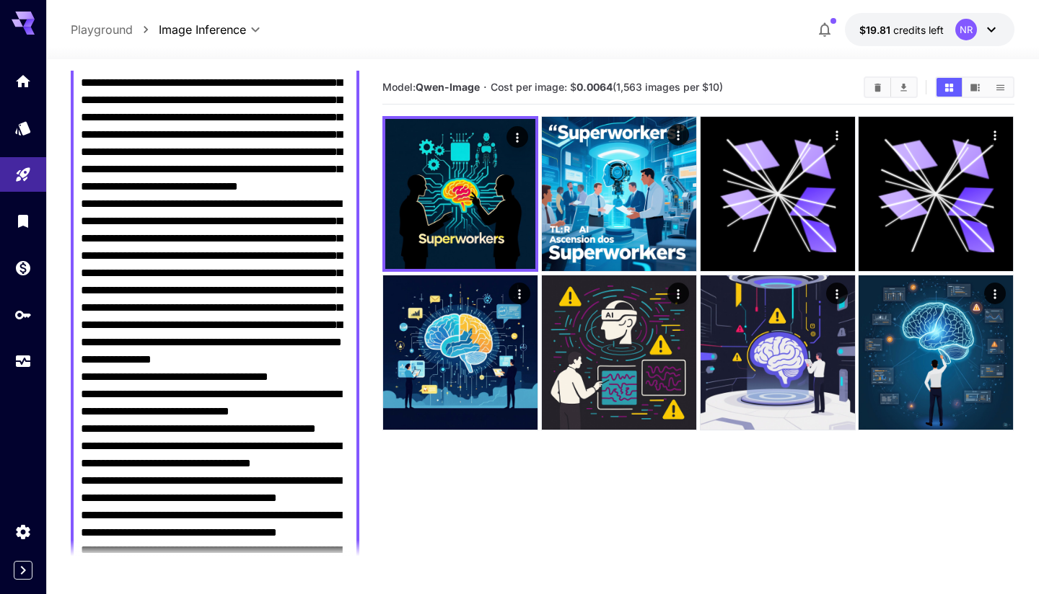
scroll to position [166, 0]
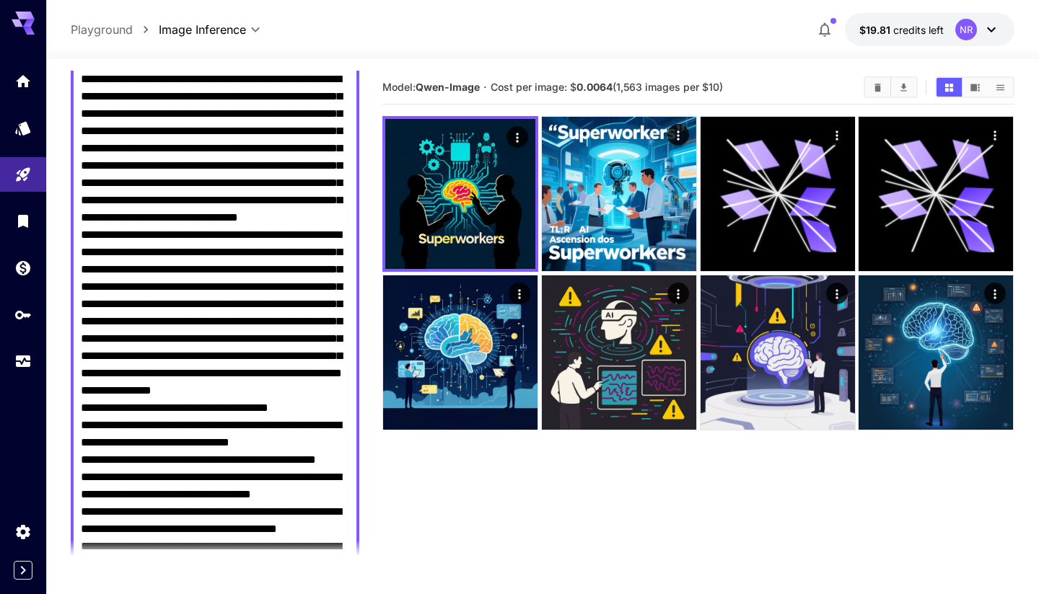
click at [261, 232] on textarea "Negative Prompt" at bounding box center [215, 425] width 268 height 779
paste textarea "**********"
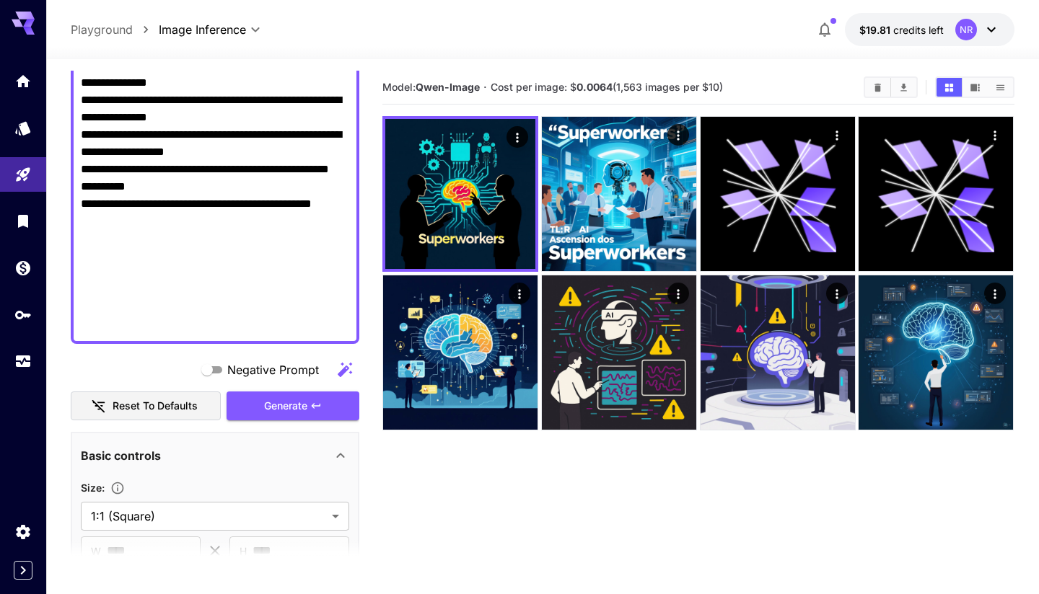
scroll to position [604, 0]
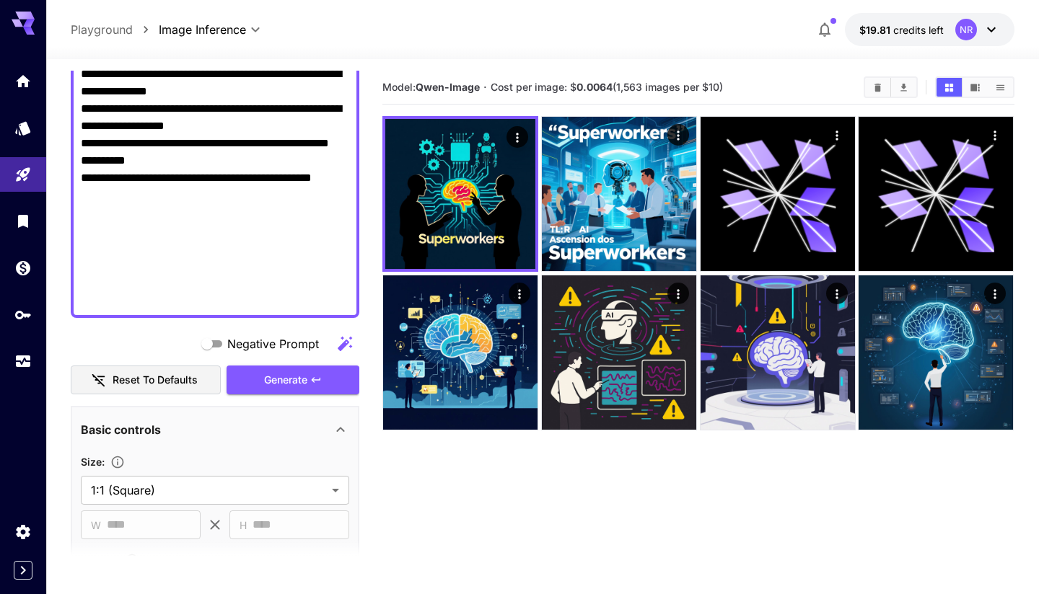
type textarea "**********"
click at [246, 348] on span "Negative Prompt" at bounding box center [273, 343] width 92 height 17
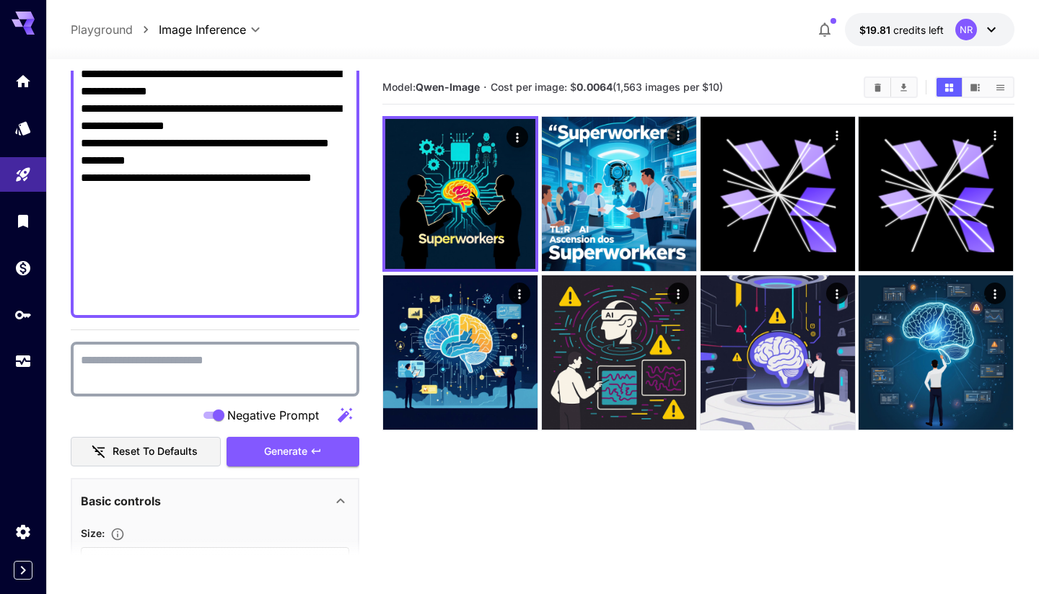
click at [227, 364] on textarea "Negative Prompt" at bounding box center [215, 369] width 268 height 35
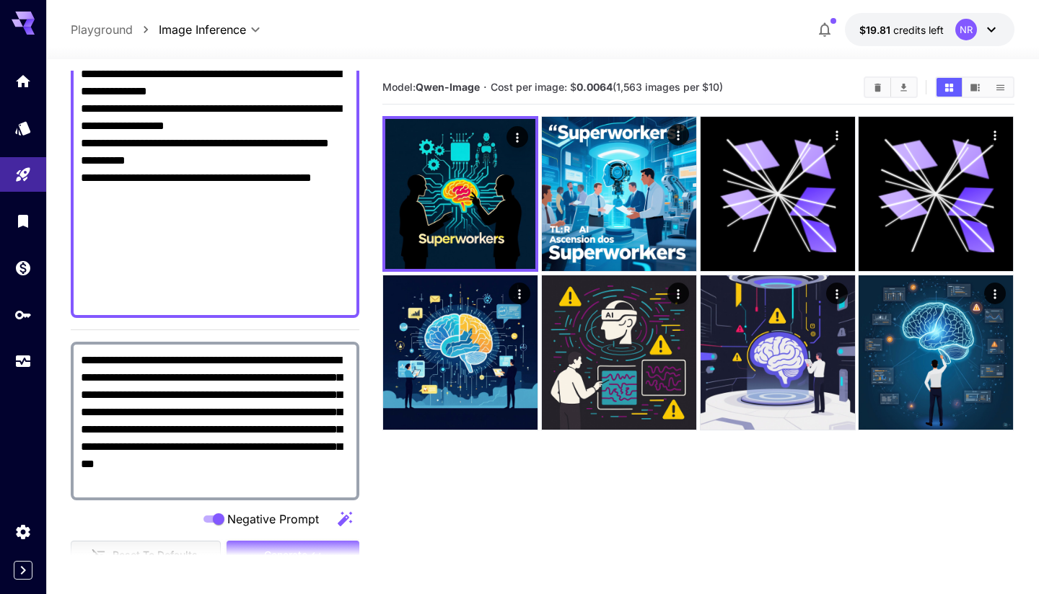
type textarea "**********"
click at [298, 545] on section at bounding box center [215, 558] width 289 height 36
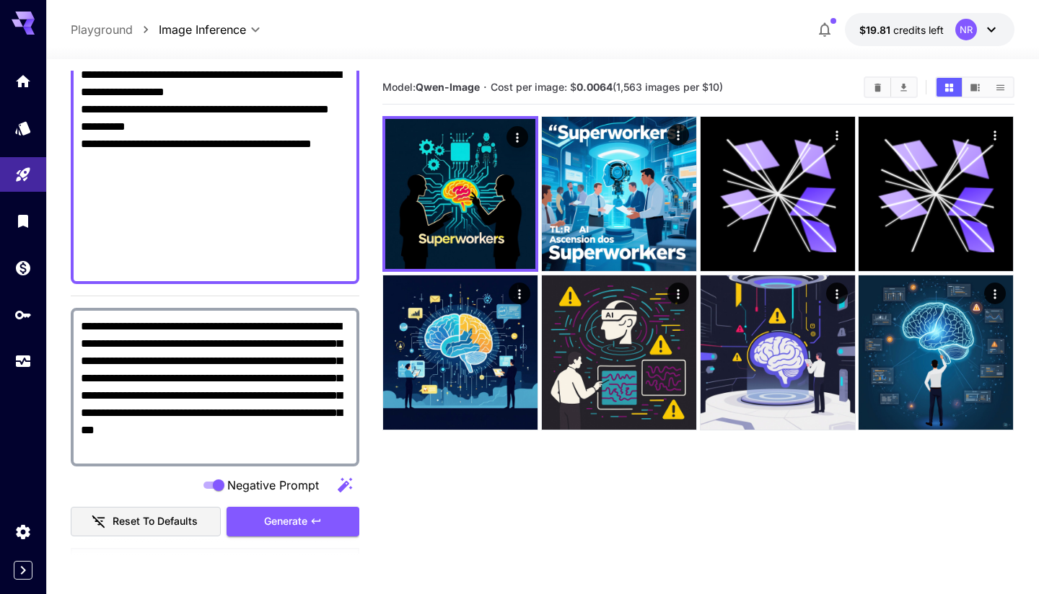
scroll to position [654, 0]
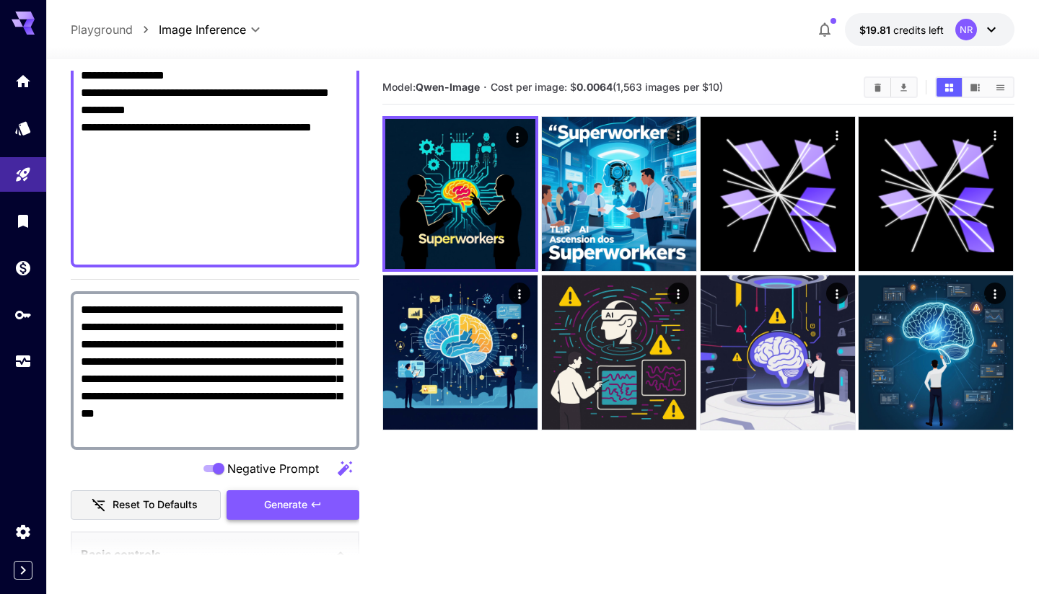
click at [306, 507] on span "Generate" at bounding box center [285, 505] width 43 height 18
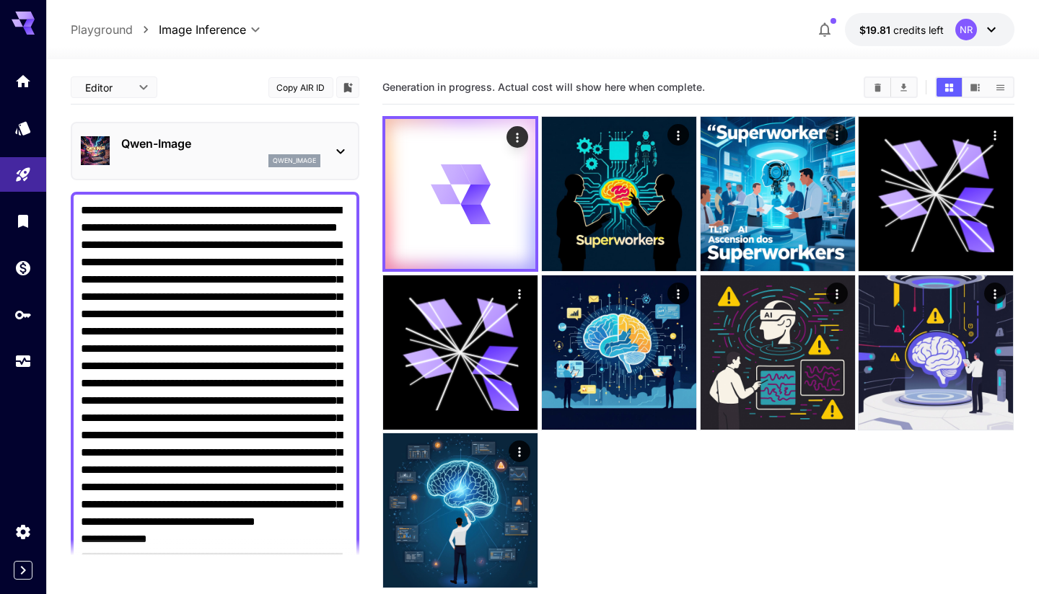
scroll to position [0, 0]
click at [324, 142] on div "Qwen-Image qwen_image" at bounding box center [215, 151] width 268 height 44
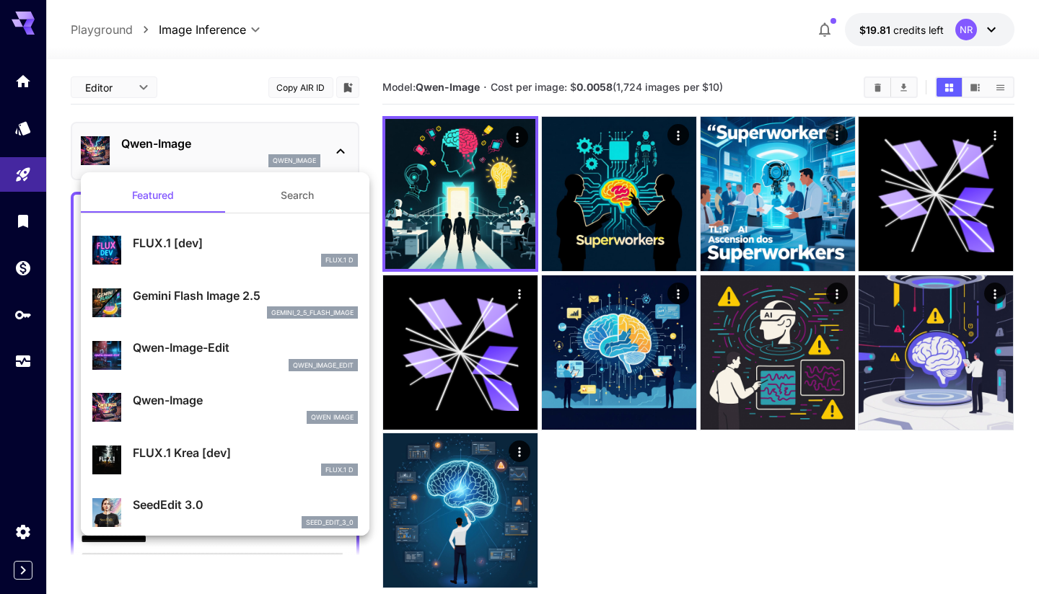
click at [215, 343] on p "Qwen-Image-Edit" at bounding box center [245, 347] width 225 height 17
type input "*"
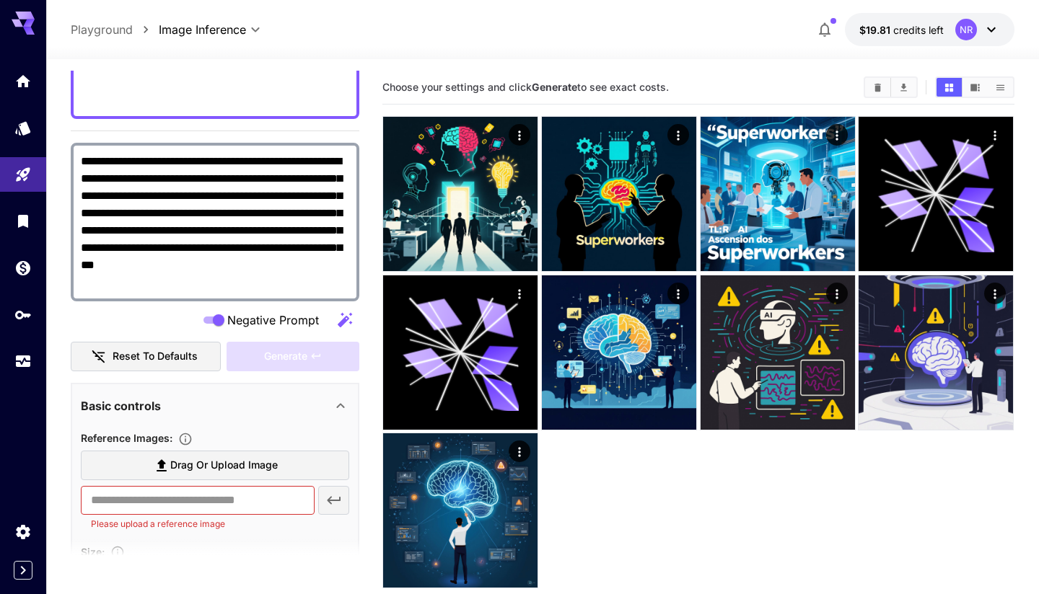
scroll to position [831, 0]
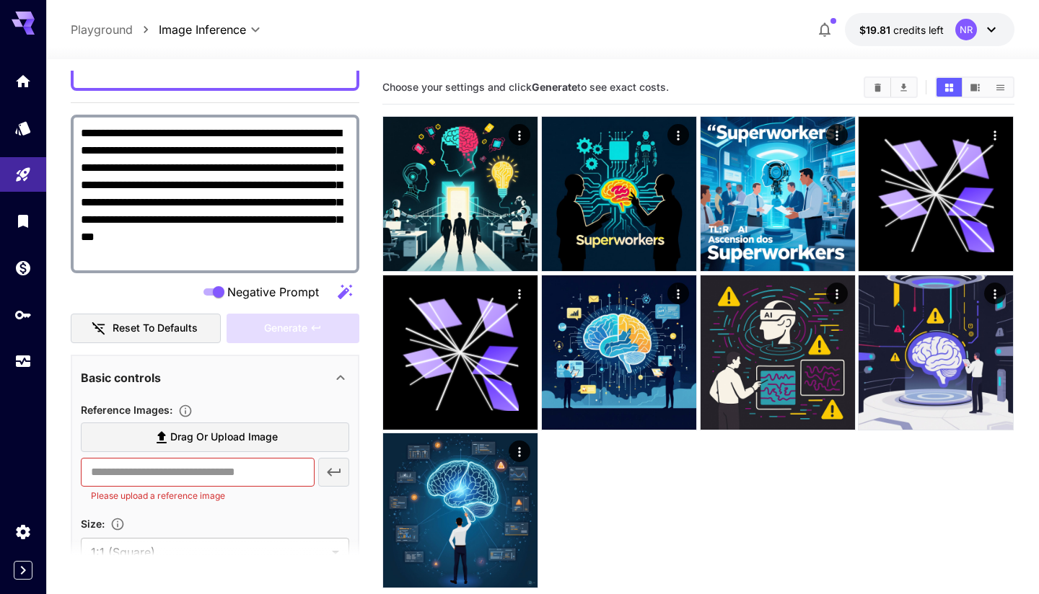
click at [335, 379] on icon at bounding box center [340, 377] width 17 height 17
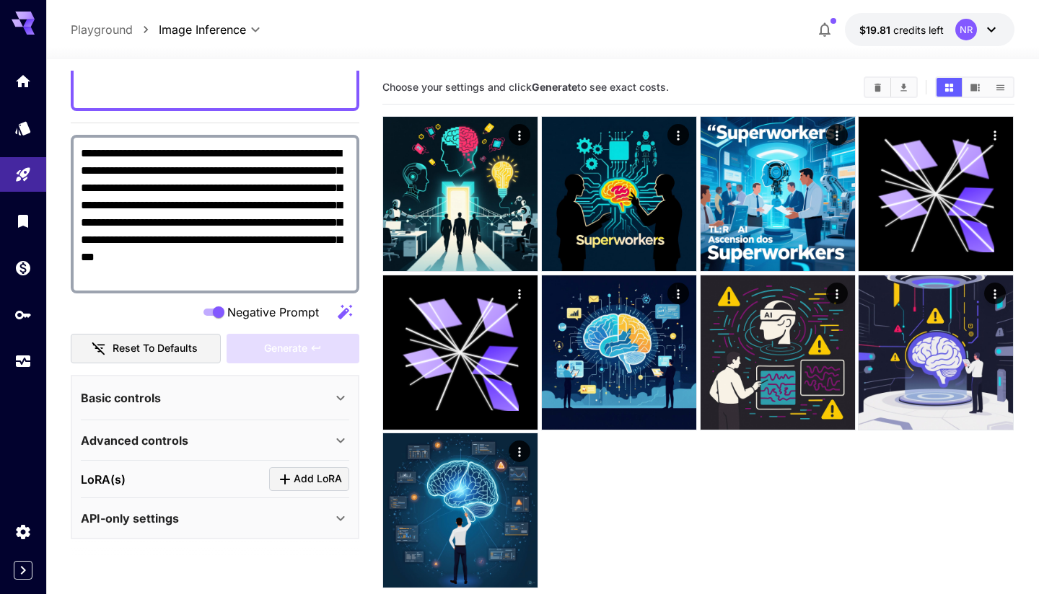
scroll to position [809, 0]
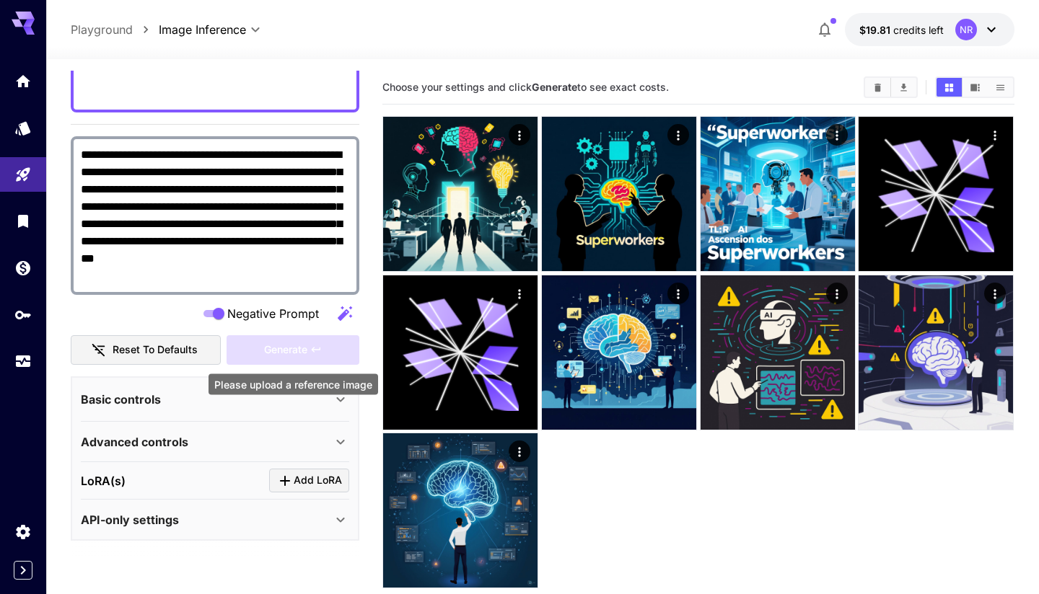
click at [316, 353] on div "Generate" at bounding box center [293, 350] width 133 height 30
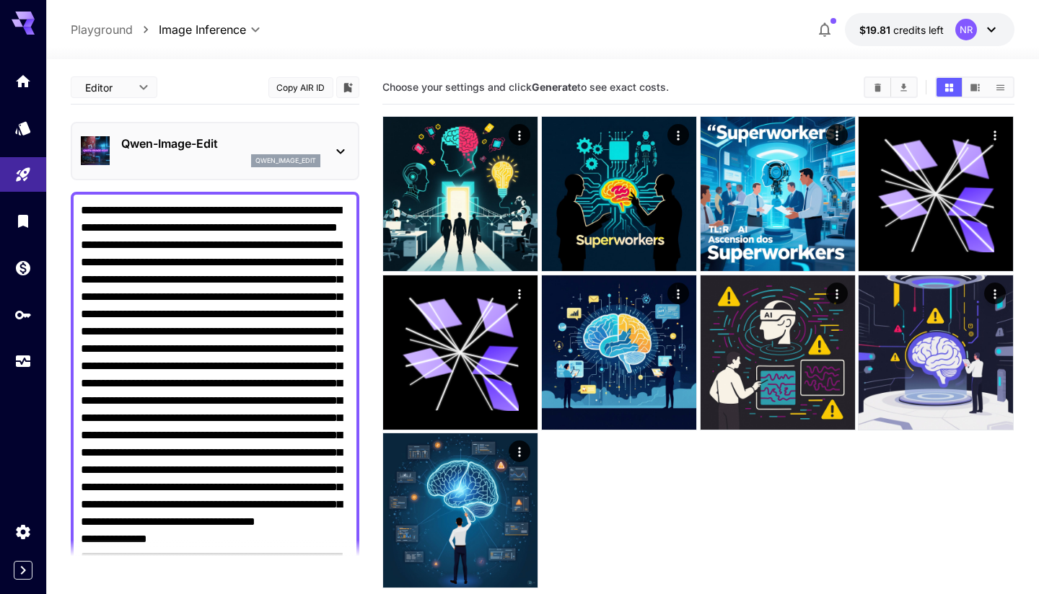
scroll to position [0, 0]
click at [332, 136] on div "Qwen-Image-Edit qwen_image_edit" at bounding box center [215, 151] width 268 height 44
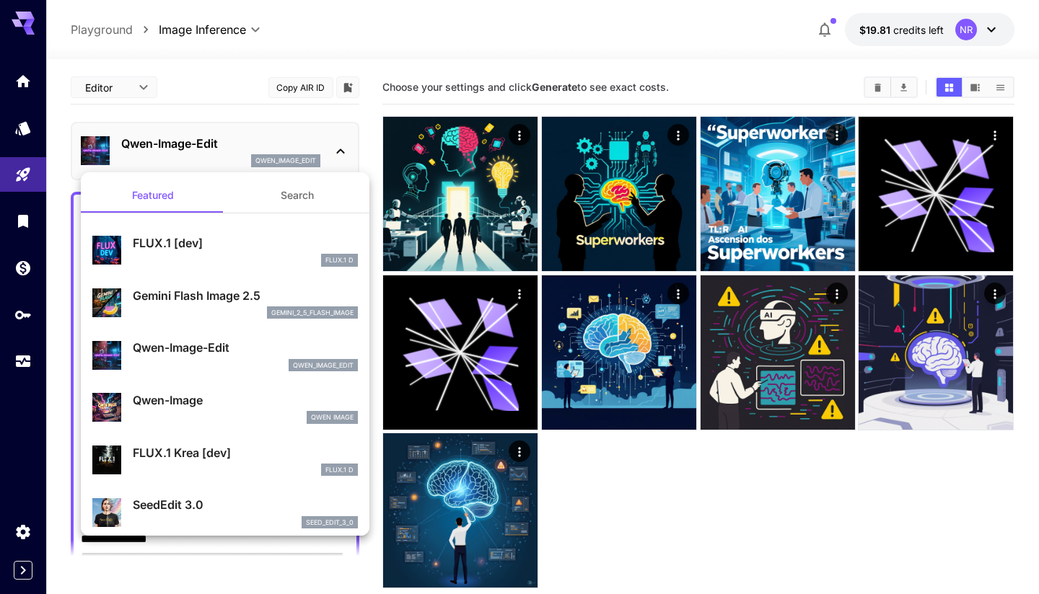
click at [192, 291] on p "Gemini Flash Image 2.5" at bounding box center [245, 295] width 225 height 17
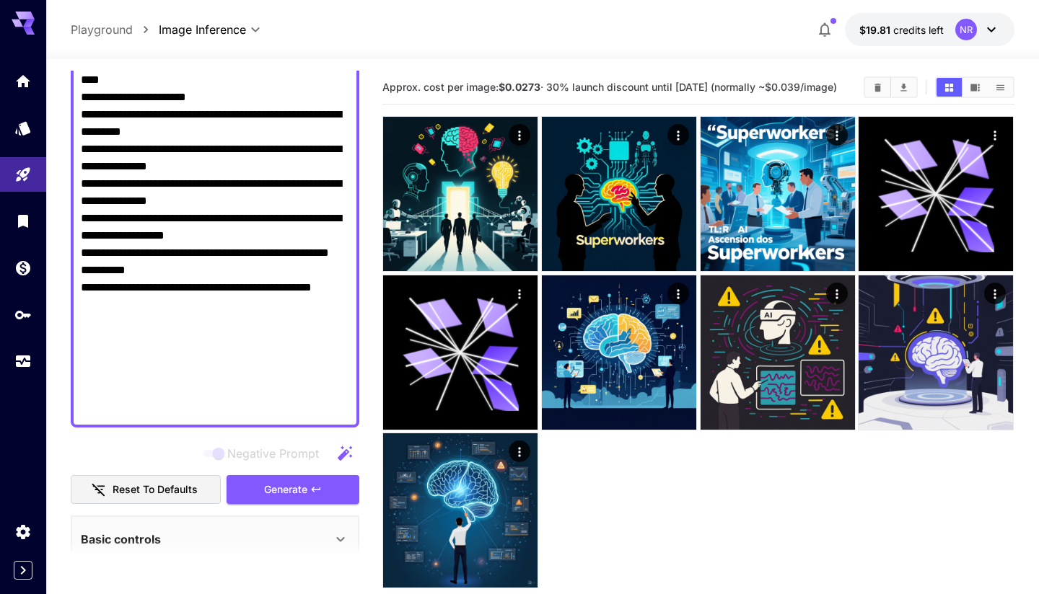
scroll to position [497, 0]
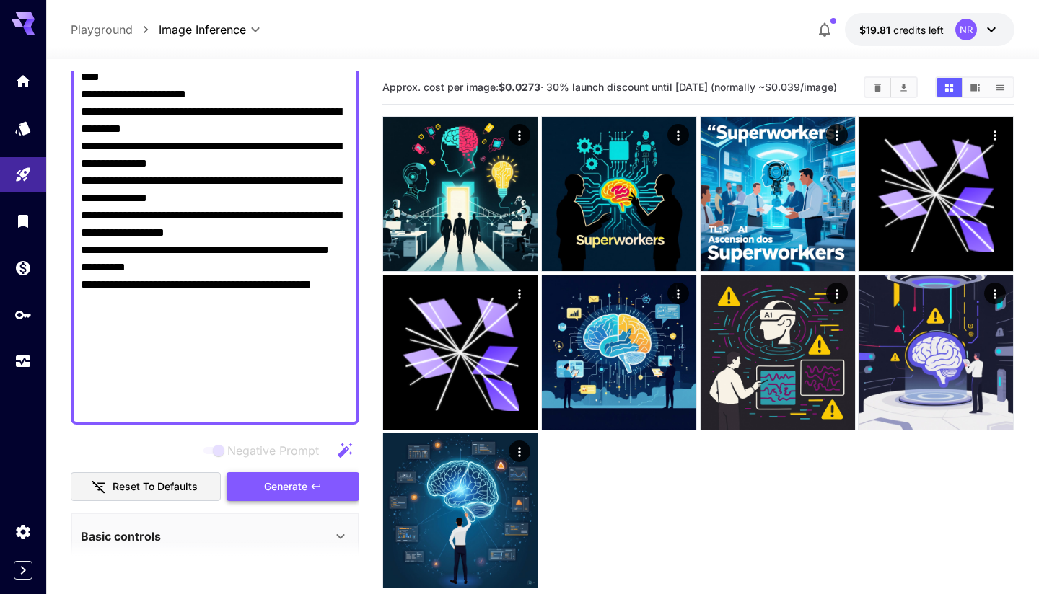
click at [292, 473] on button "Generate" at bounding box center [293, 487] width 133 height 30
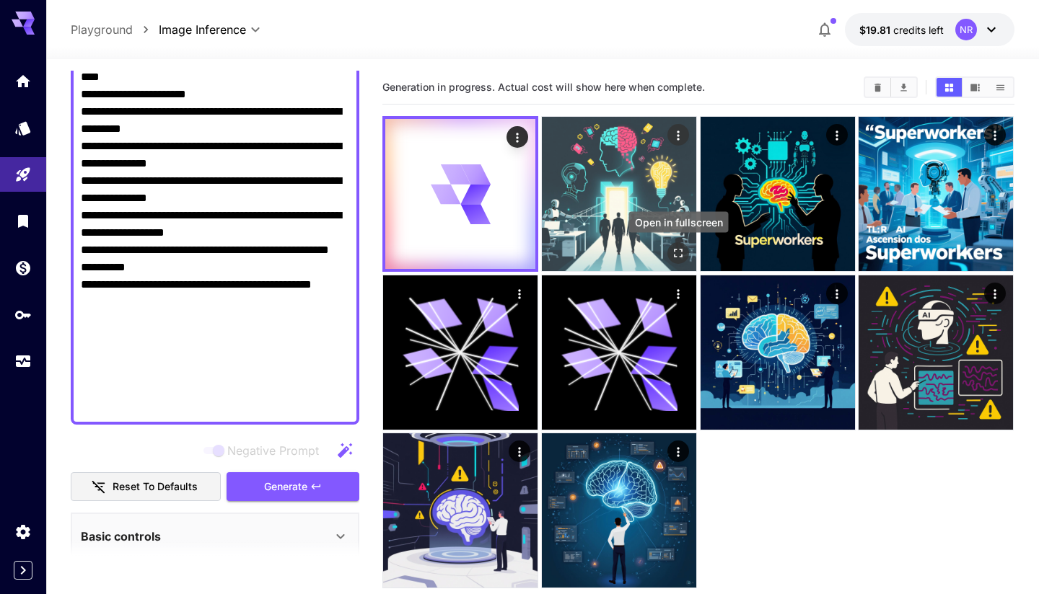
click at [675, 253] on icon "Open in fullscreen" at bounding box center [678, 253] width 14 height 14
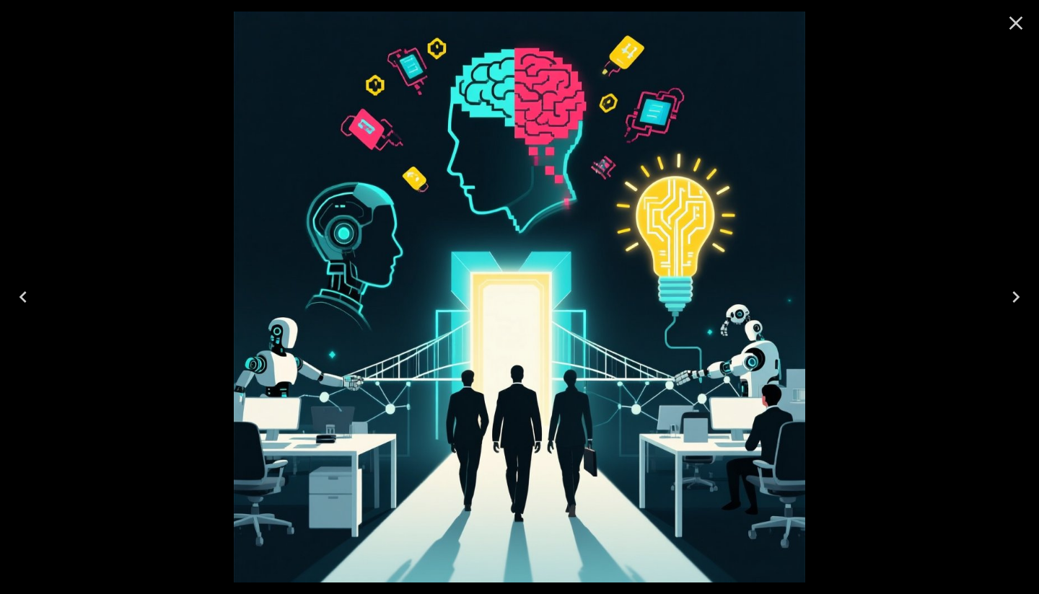
click at [1016, 27] on icon "Close" at bounding box center [1015, 23] width 23 height 23
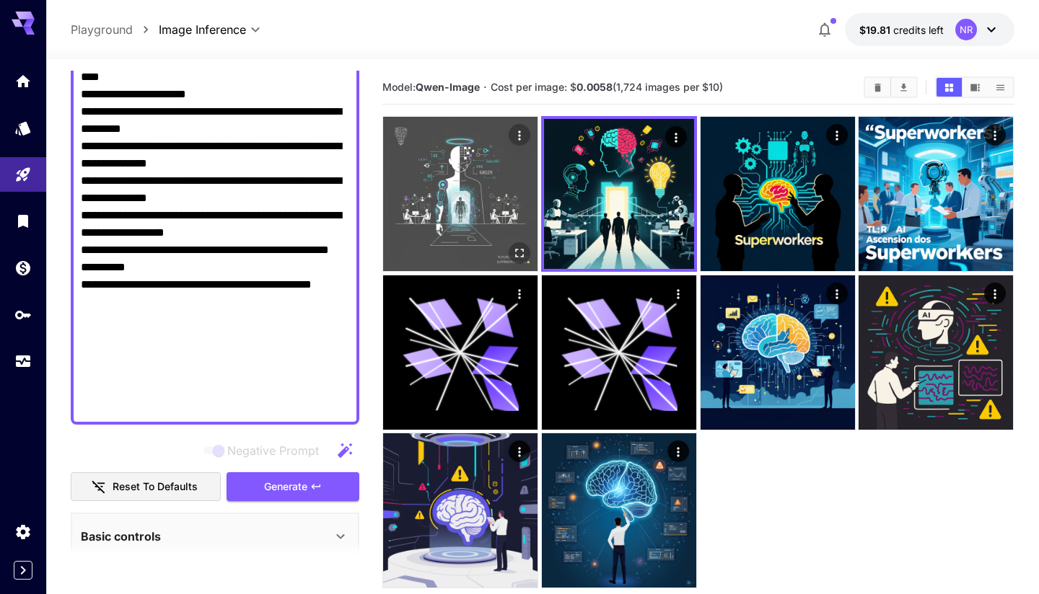
click at [477, 177] on img at bounding box center [460, 194] width 154 height 154
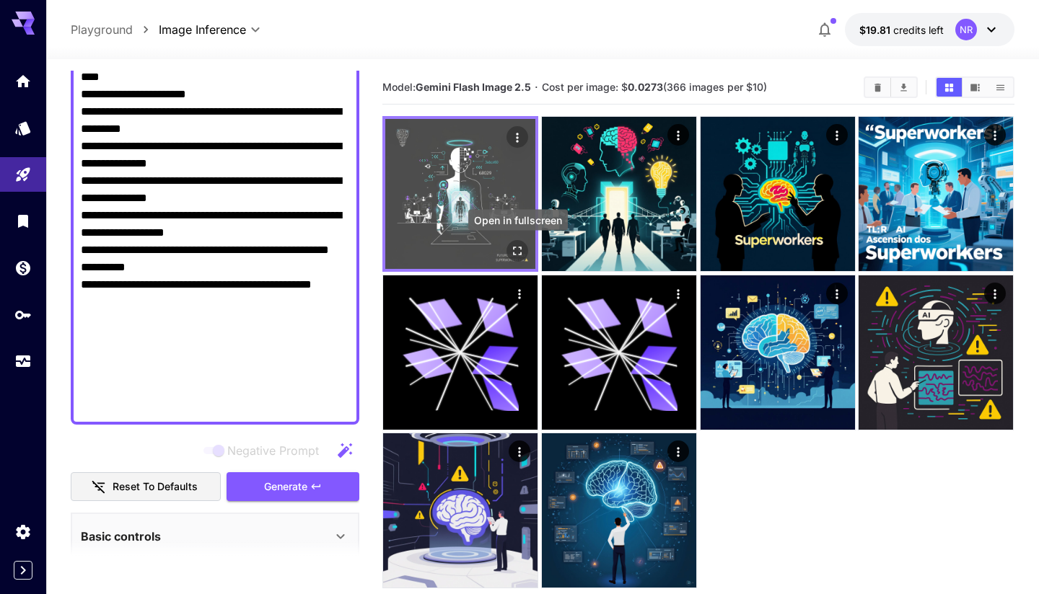
click at [519, 243] on button "Open in fullscreen" at bounding box center [518, 251] width 22 height 22
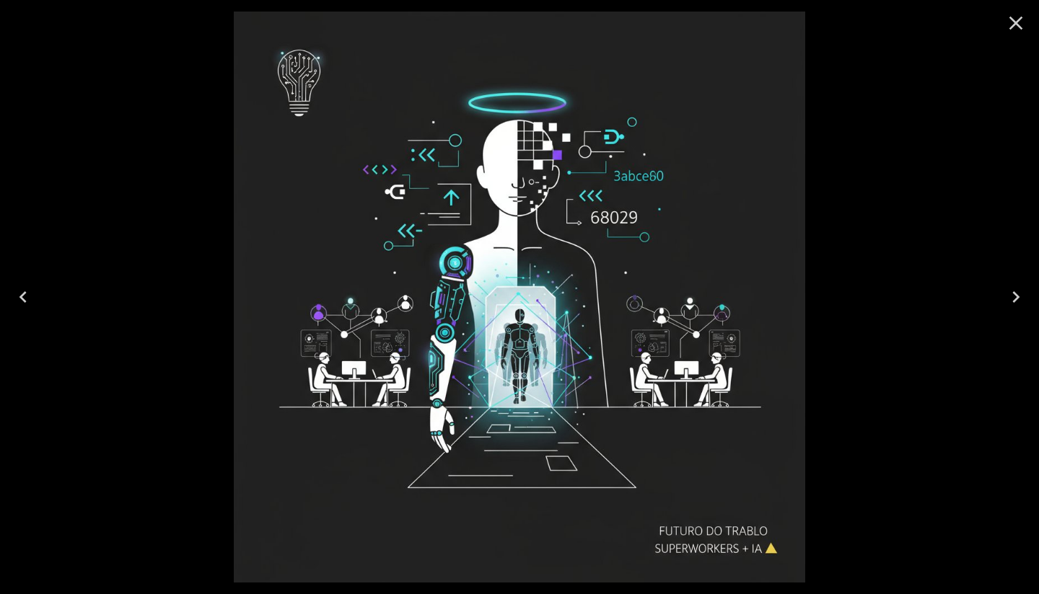
click at [1019, 22] on icon "Close" at bounding box center [1015, 23] width 23 height 23
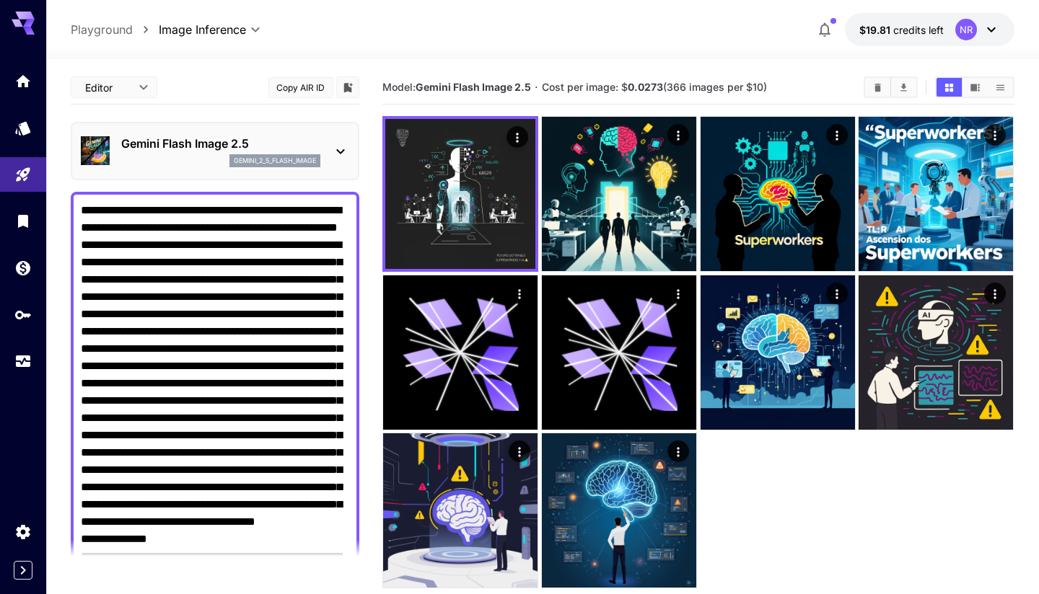
scroll to position [0, 0]
click at [258, 143] on p "Gemini Flash Image 2.5" at bounding box center [220, 143] width 199 height 17
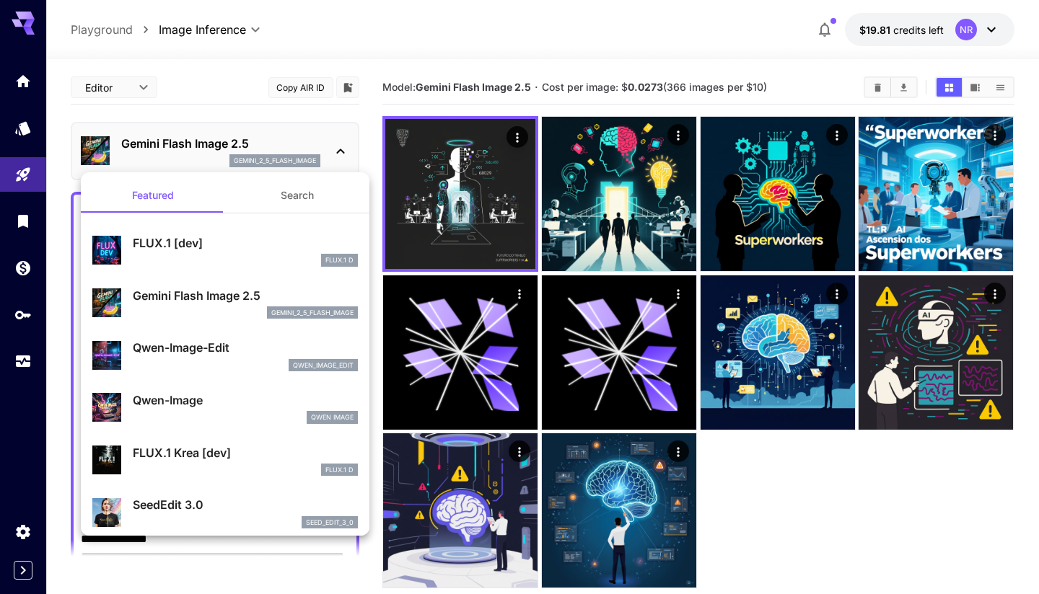
click at [190, 395] on p "Qwen-Image" at bounding box center [245, 400] width 225 height 17
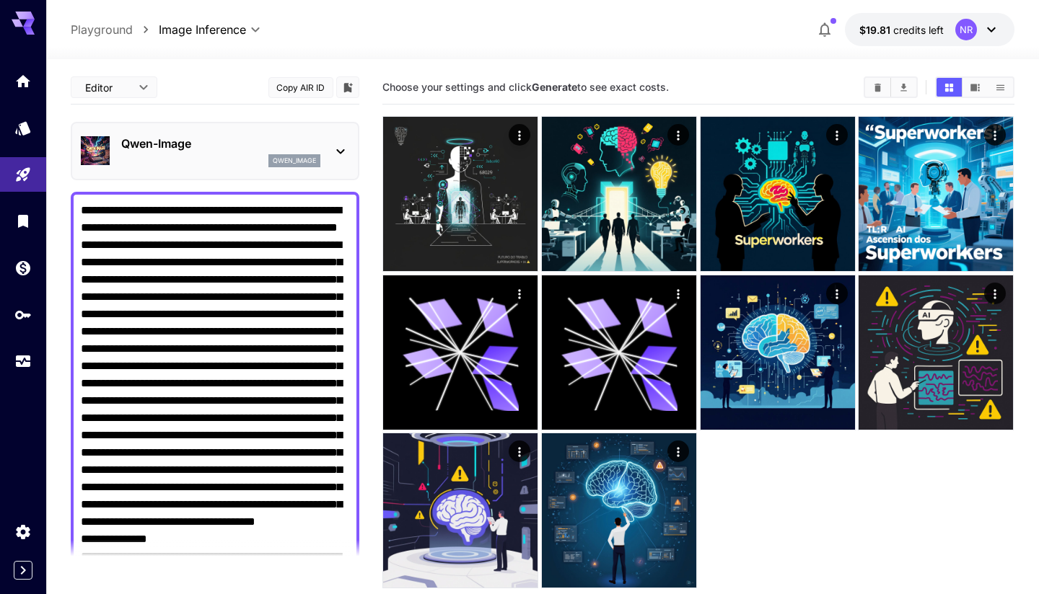
click at [243, 141] on p "Qwen-Image" at bounding box center [220, 143] width 199 height 17
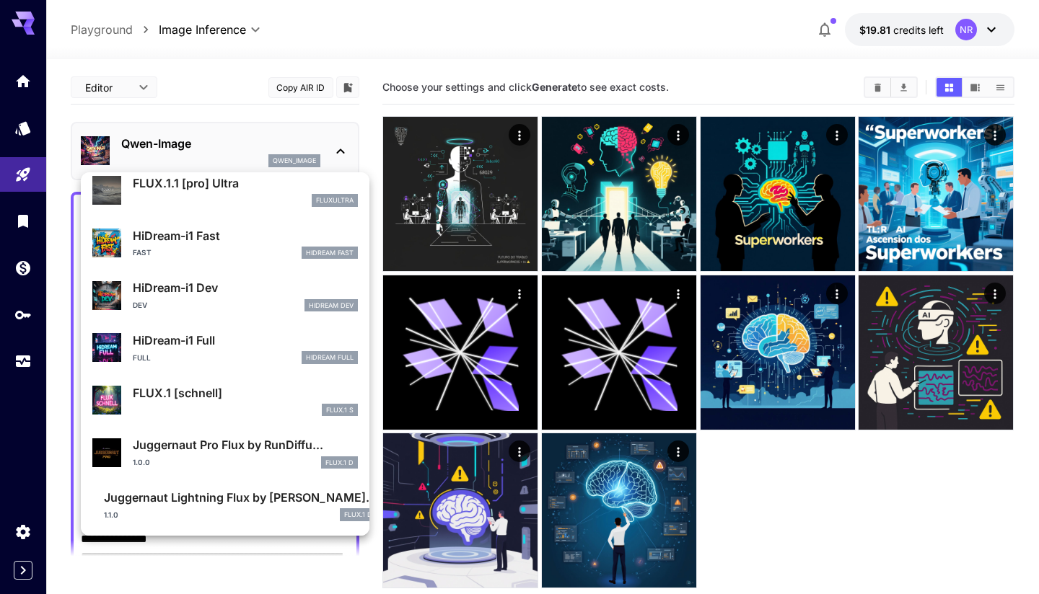
scroll to position [1097, 0]
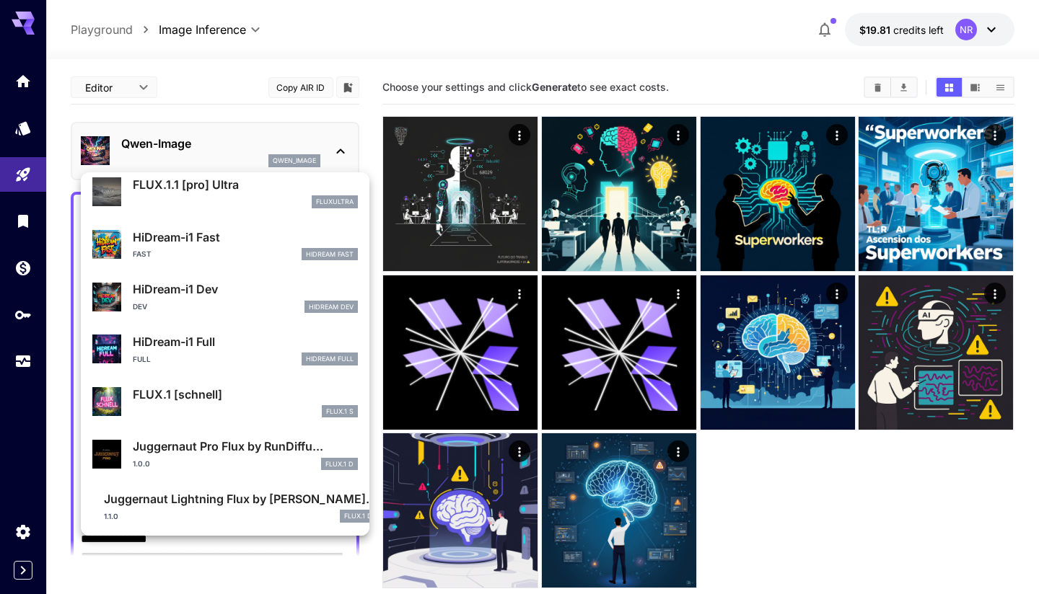
click at [194, 458] on div "1.0.0 FLUX.1 D" at bounding box center [245, 464] width 225 height 13
type input "**"
type input "*"
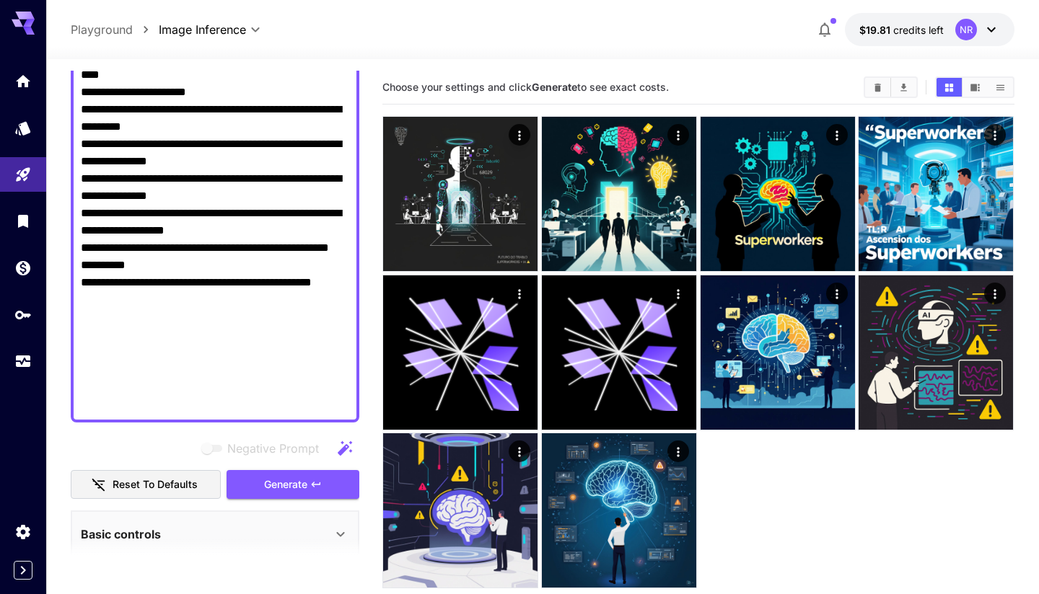
scroll to position [505, 0]
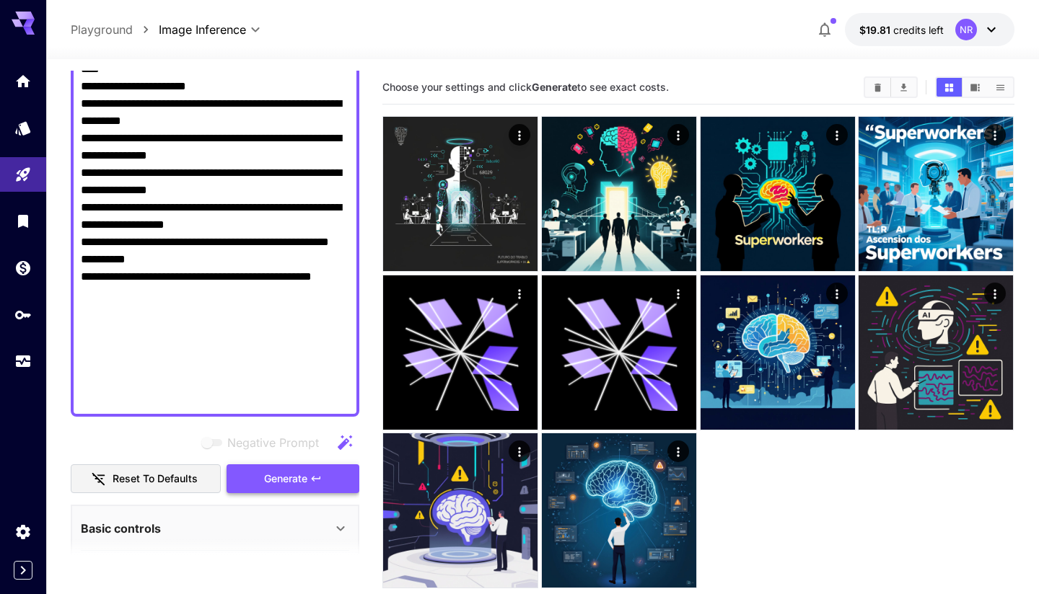
click at [284, 478] on span "Generate" at bounding box center [285, 479] width 43 height 18
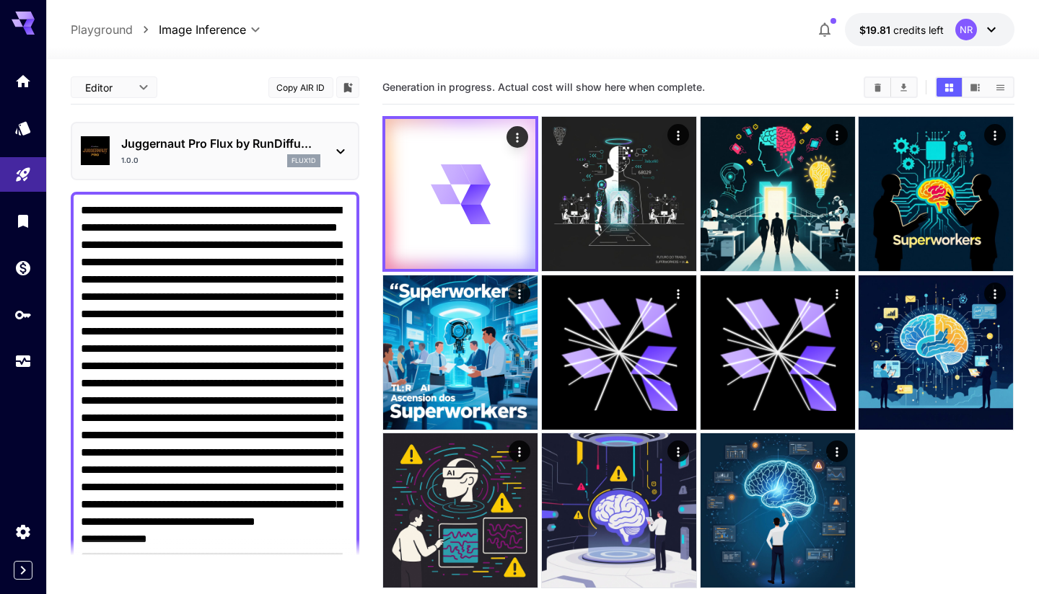
scroll to position [0, 0]
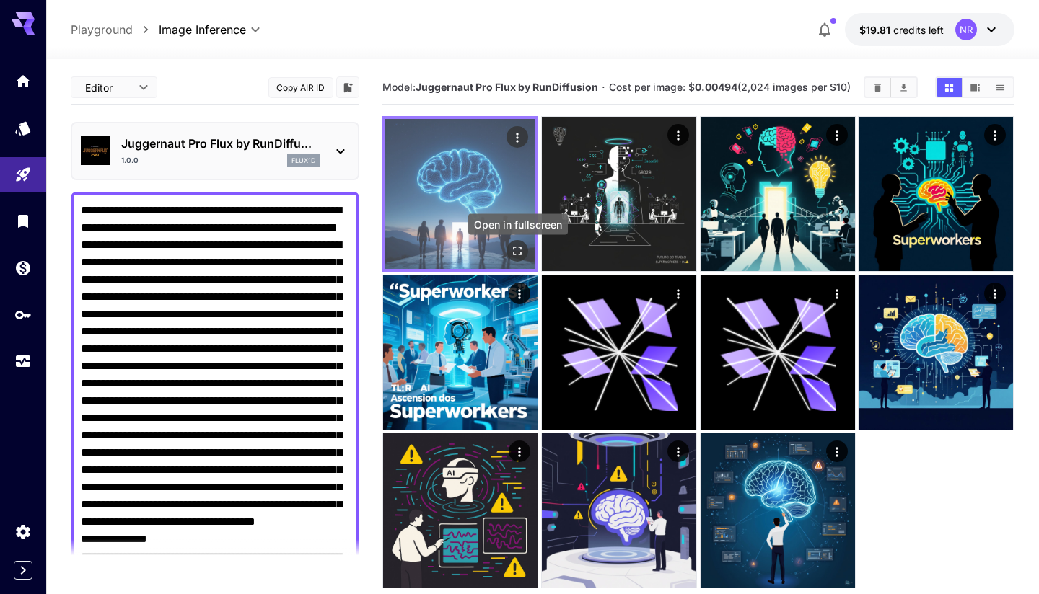
click at [522, 251] on icon "Open in fullscreen" at bounding box center [518, 251] width 14 height 14
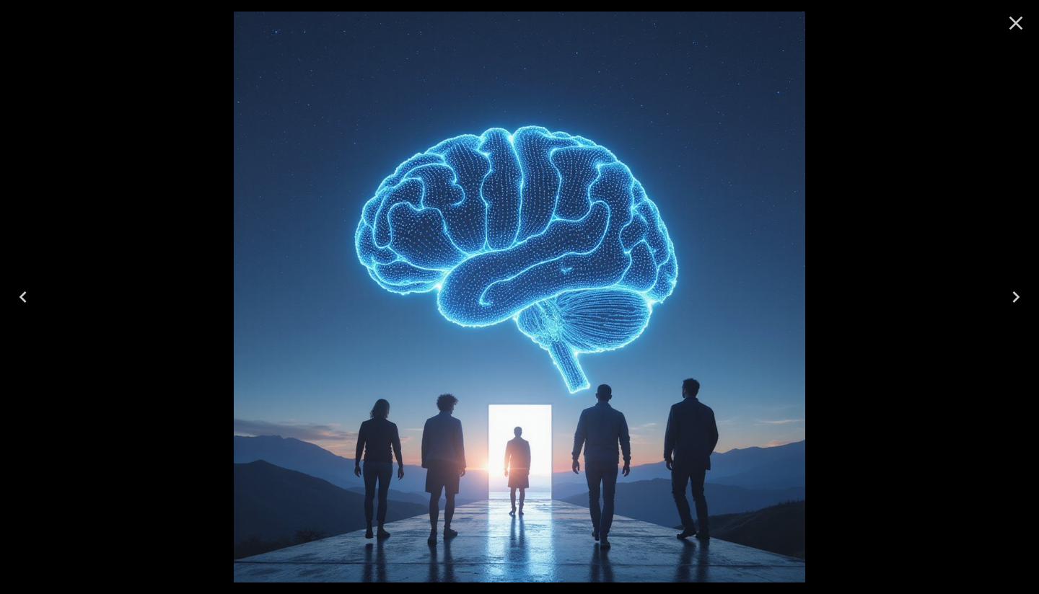
click at [1013, 21] on icon "Close" at bounding box center [1016, 24] width 14 height 14
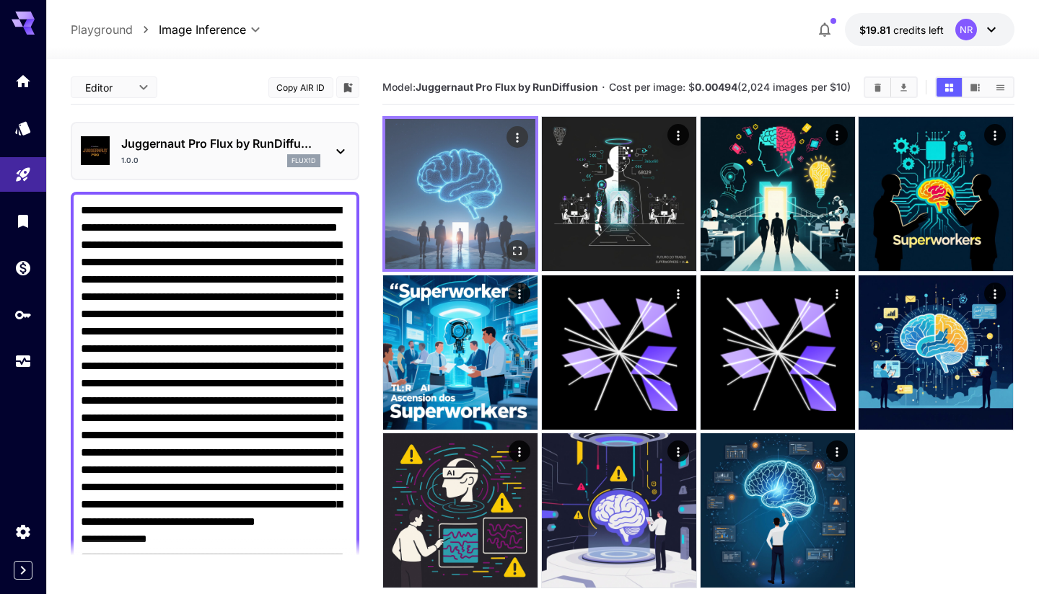
click at [454, 164] on img at bounding box center [460, 194] width 150 height 150
click at [516, 252] on icon "Open in fullscreen" at bounding box center [518, 251] width 9 height 9
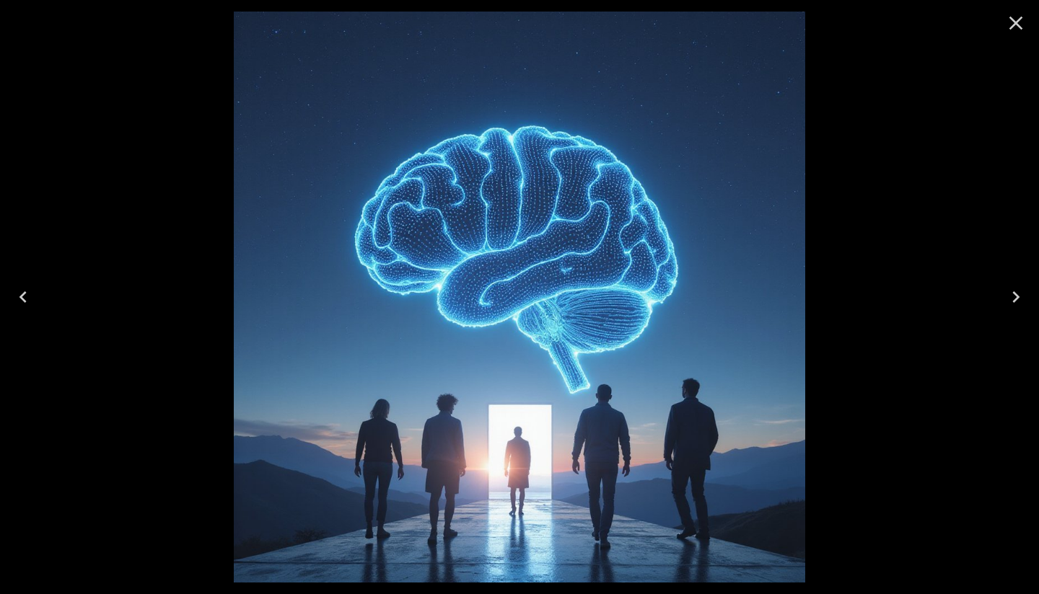
click at [1023, 20] on icon "Close" at bounding box center [1015, 23] width 23 height 23
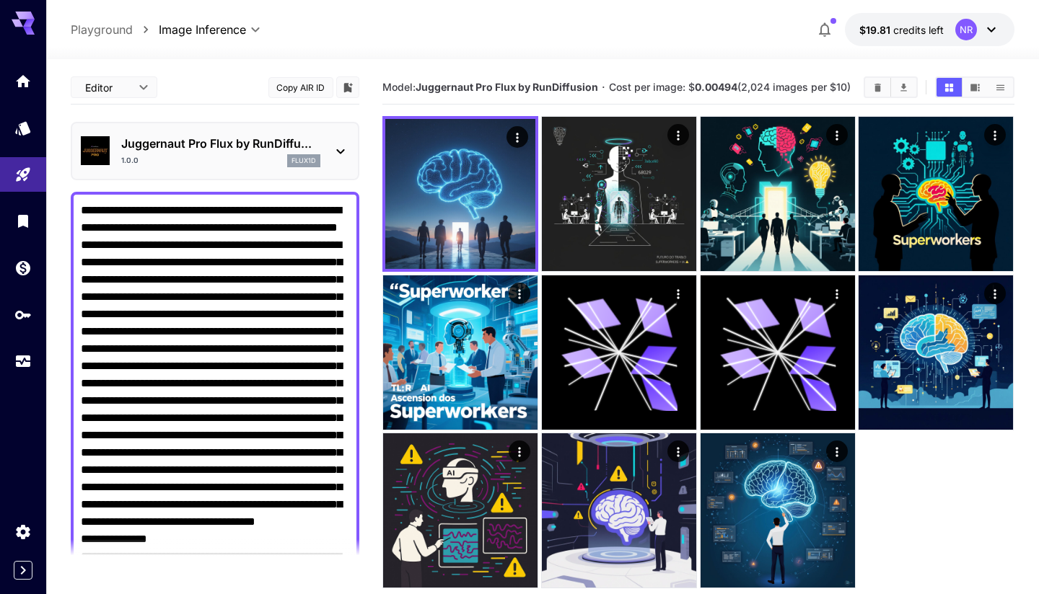
click at [312, 137] on p "Juggernaut Pro Flux by RunDiffu..." at bounding box center [220, 143] width 199 height 17
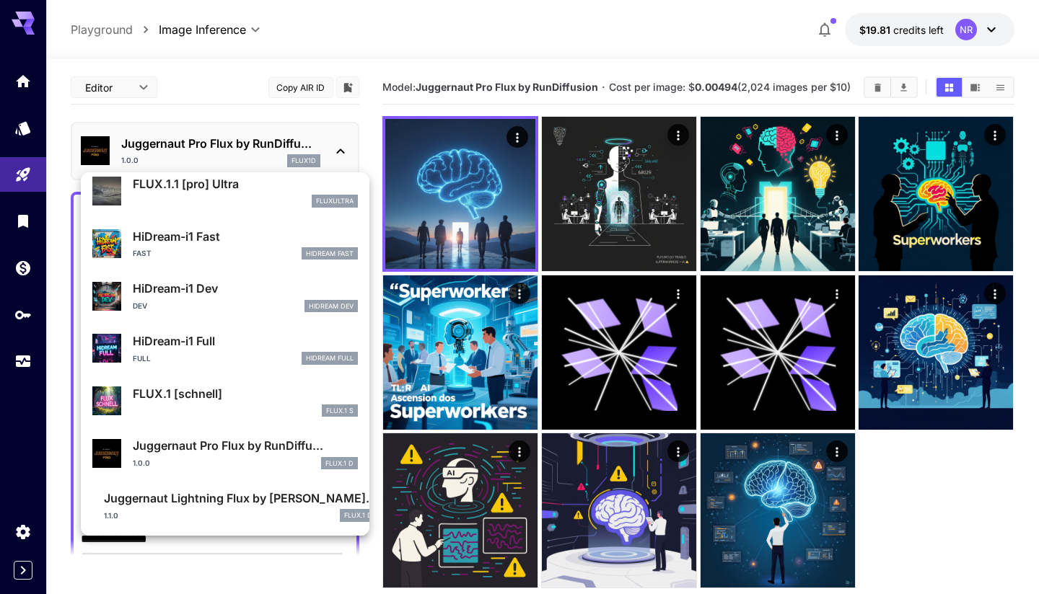
scroll to position [1097, 0]
click at [238, 499] on p "Juggernaut Lightning Flux by [PERSON_NAME]..." at bounding box center [240, 499] width 273 height 17
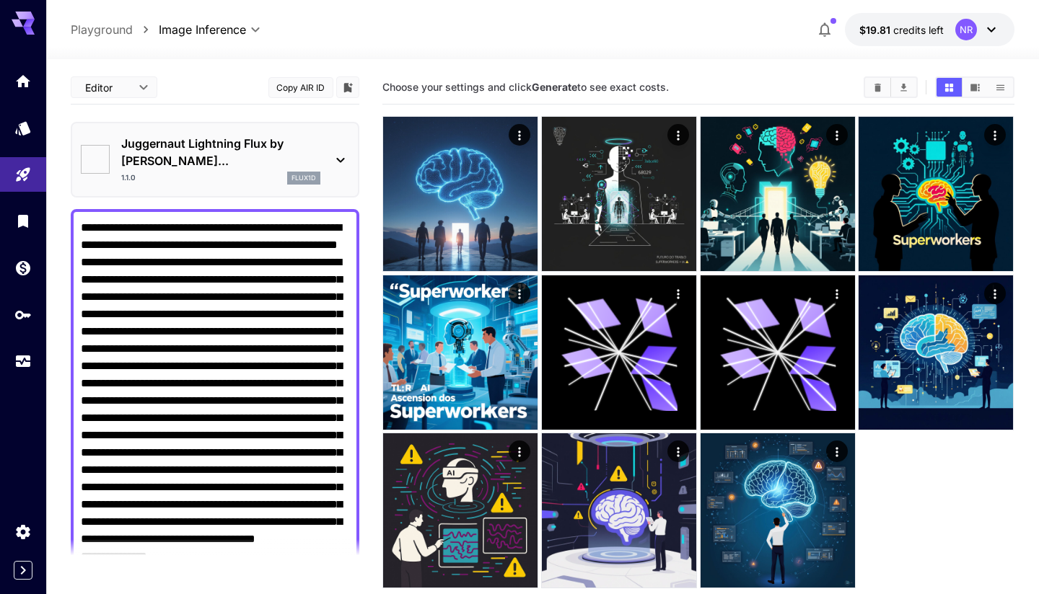
type input "*"
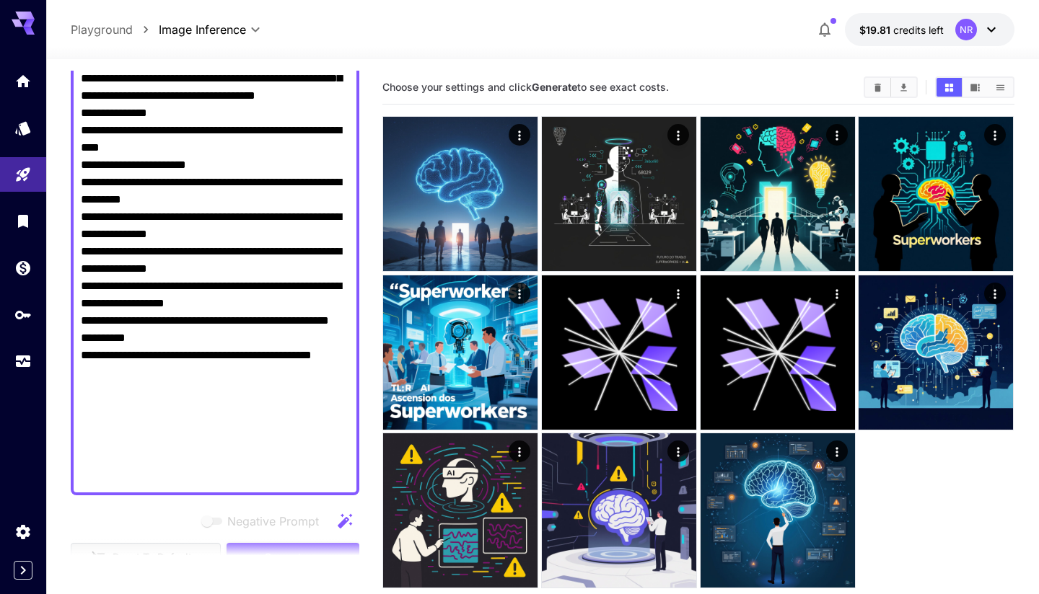
scroll to position [482, 0]
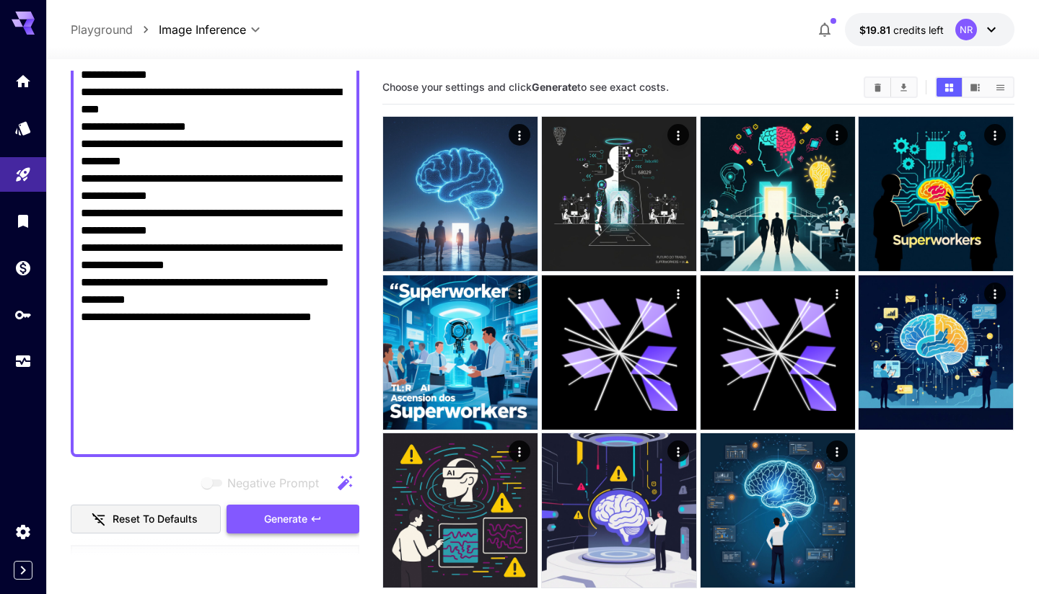
click at [299, 511] on span "Generate" at bounding box center [285, 520] width 43 height 18
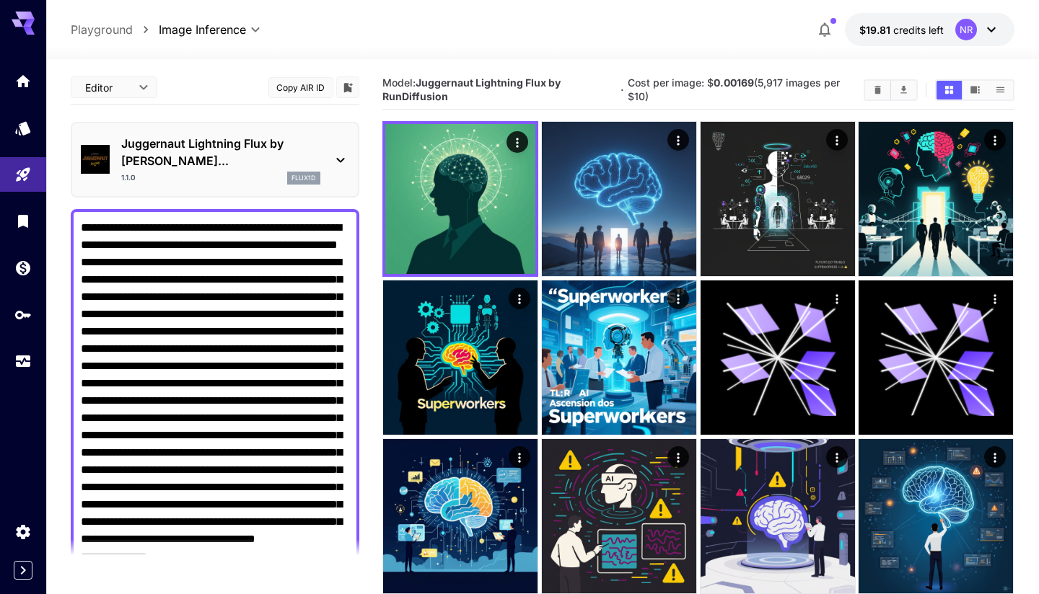
scroll to position [0, 0]
click at [320, 172] on div "flux1d" at bounding box center [303, 178] width 33 height 13
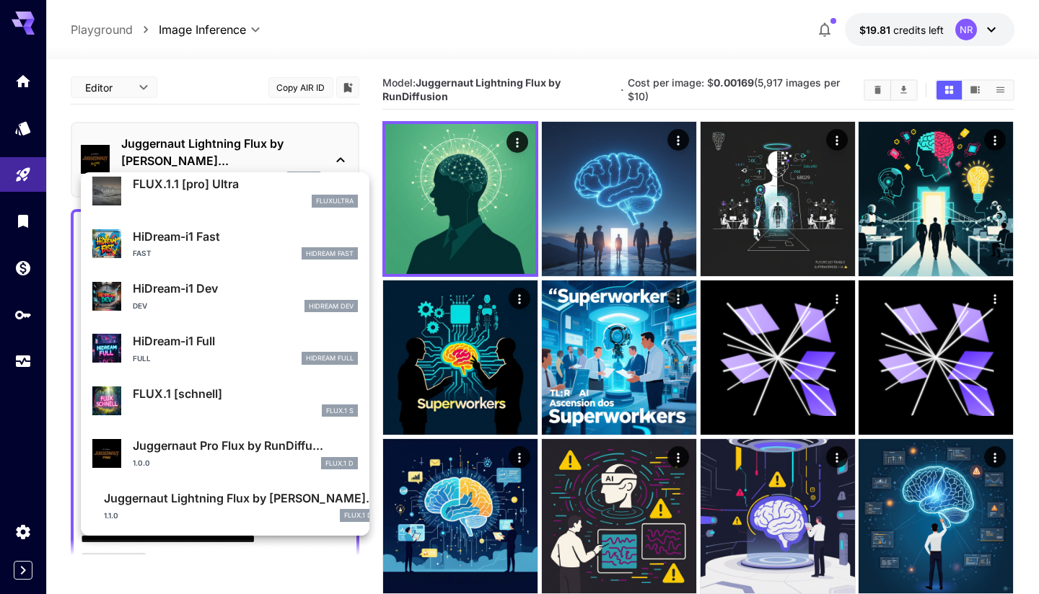
scroll to position [1097, 0]
click at [189, 353] on div "Full HiDream Full" at bounding box center [245, 359] width 225 height 13
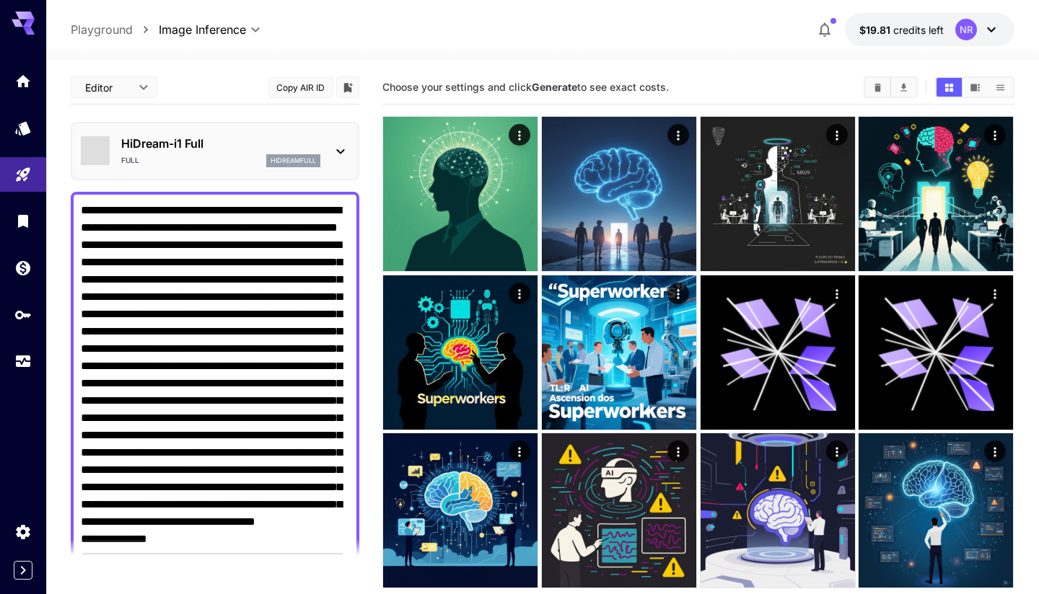
type input "**"
type input "***"
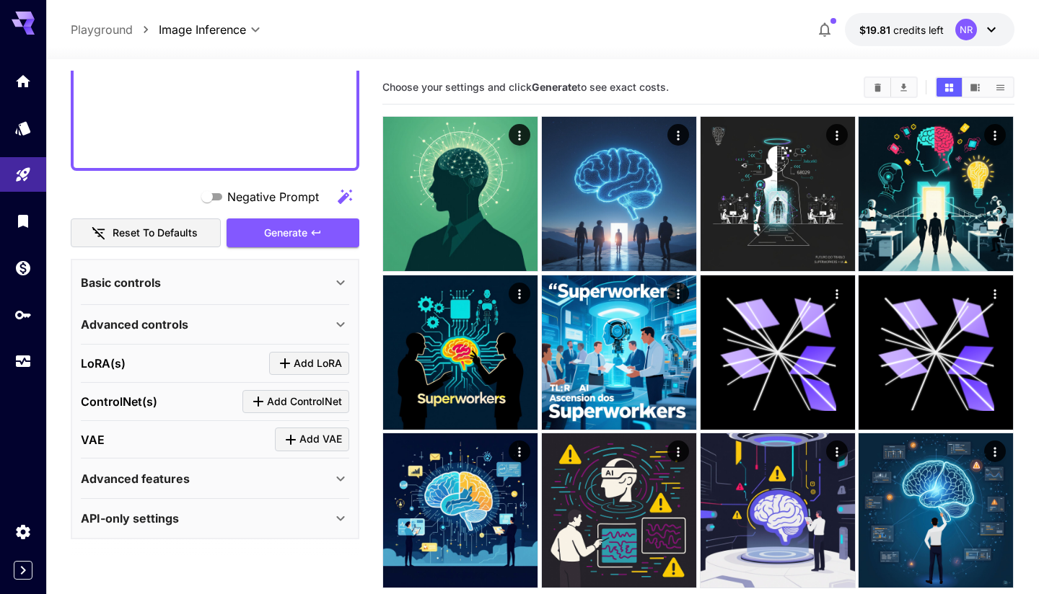
scroll to position [750, 0]
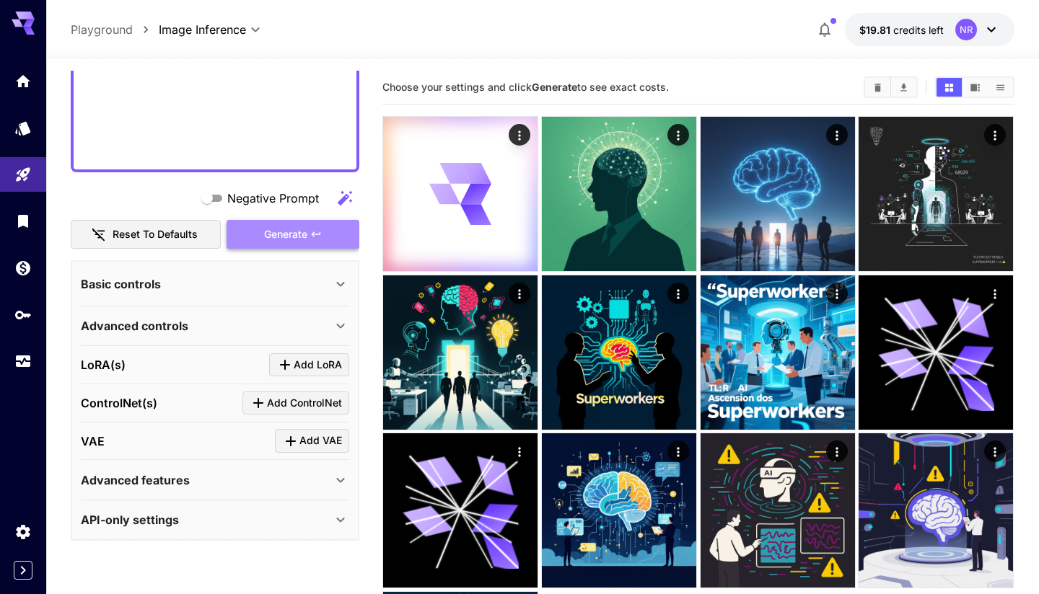
click at [286, 234] on span "Generate" at bounding box center [285, 235] width 43 height 18
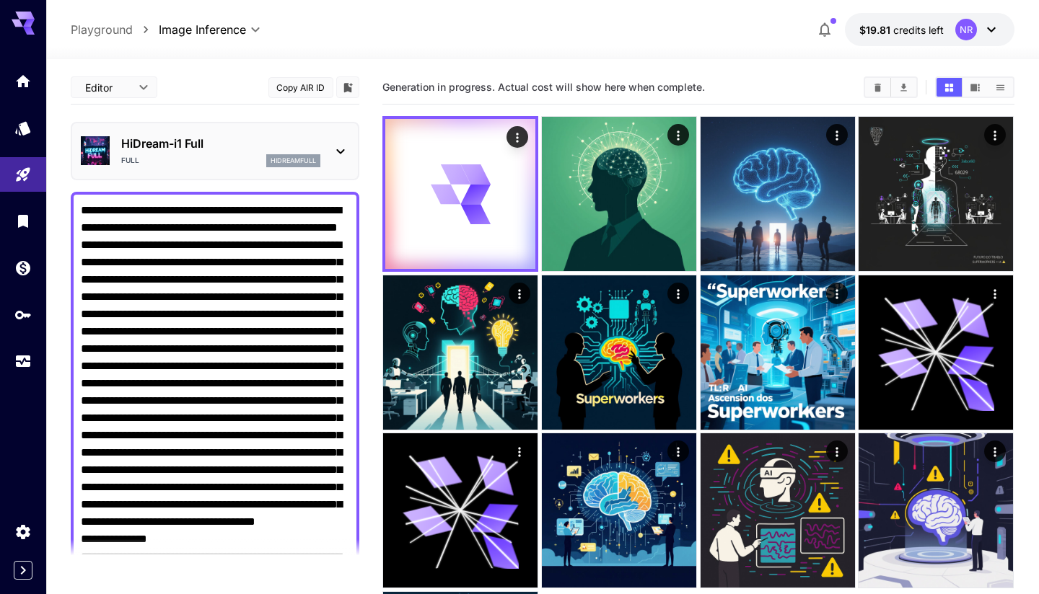
scroll to position [0, 0]
click at [252, 146] on p "HiDream-i1 Full" at bounding box center [220, 143] width 199 height 17
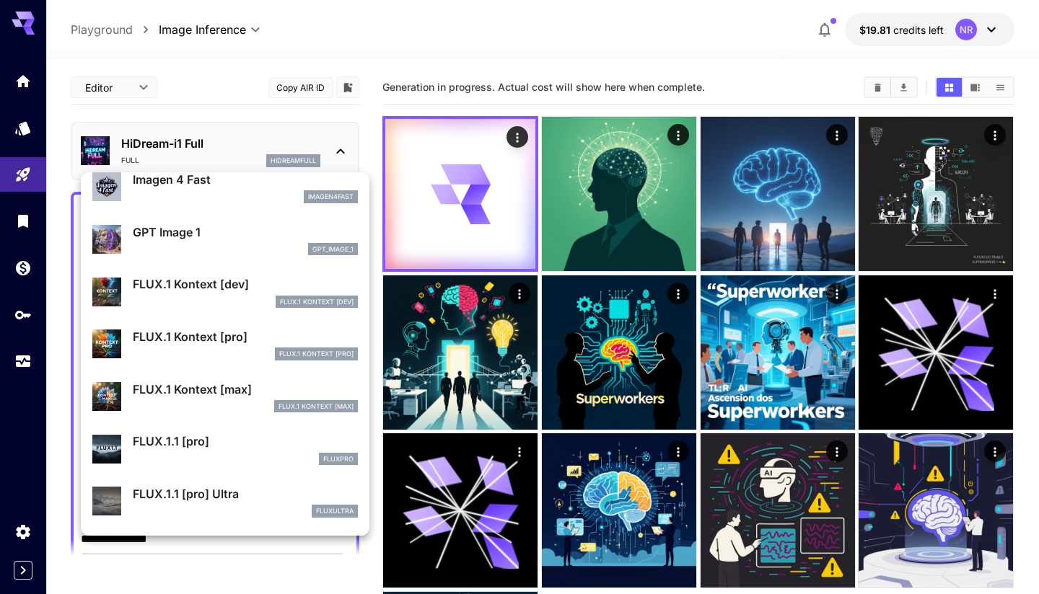
scroll to position [754, 0]
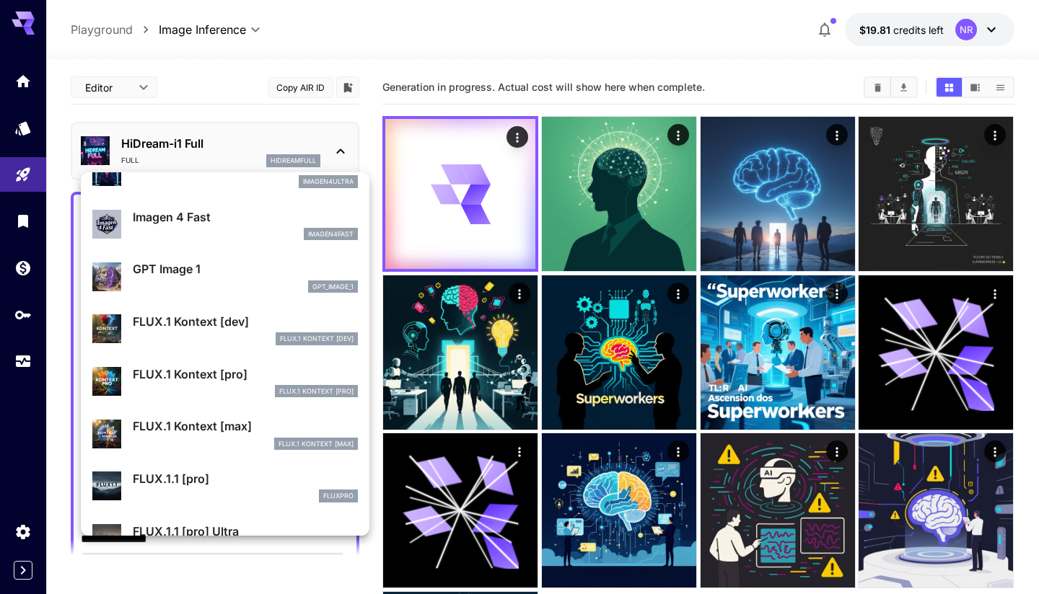
click at [205, 234] on div "imagen4fast" at bounding box center [245, 234] width 225 height 13
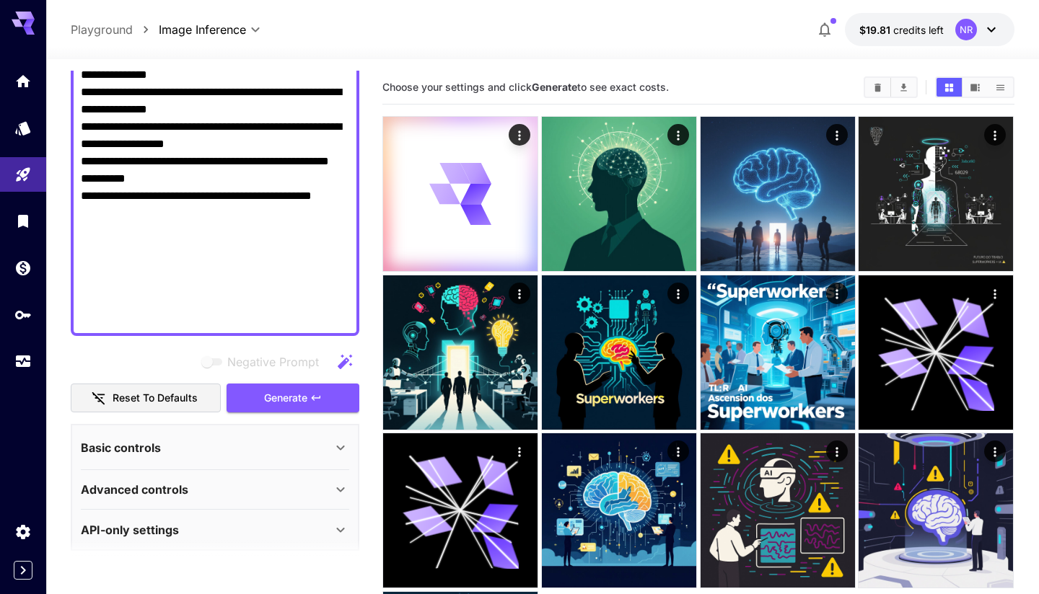
scroll to position [589, 0]
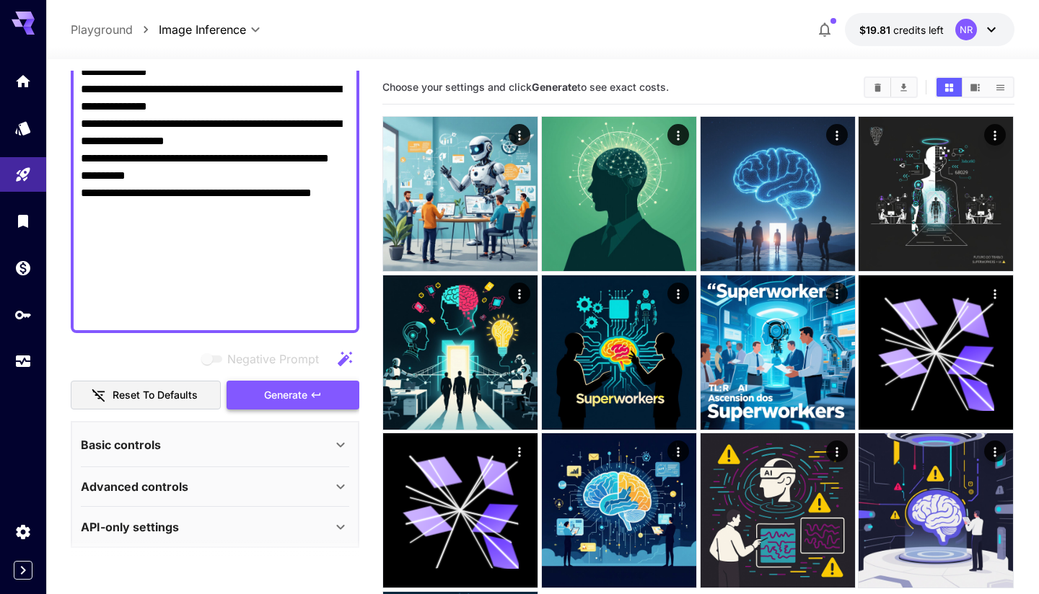
click at [328, 397] on button "Generate" at bounding box center [293, 396] width 133 height 30
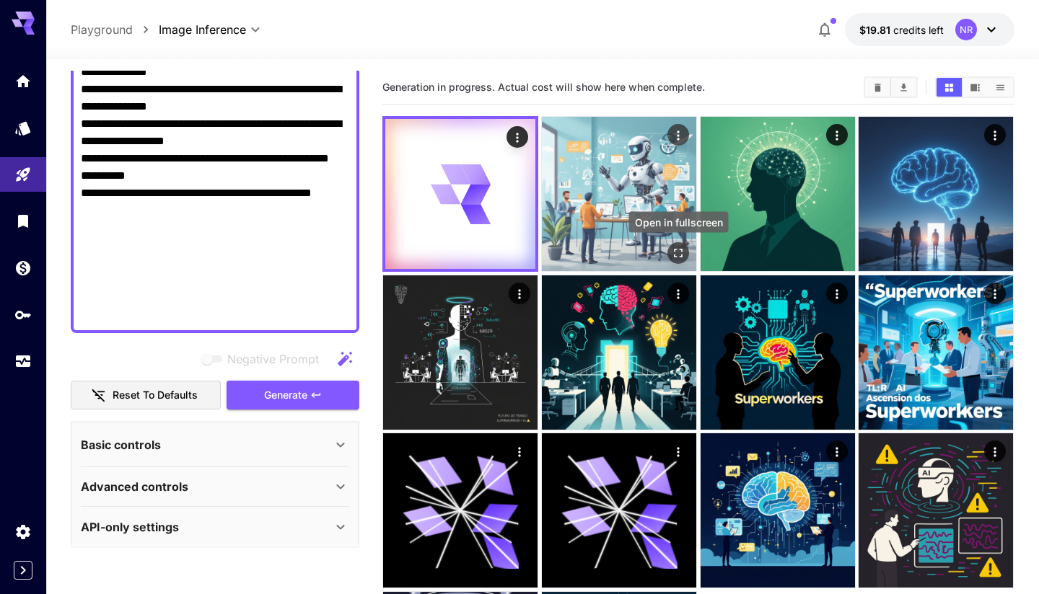
click at [676, 252] on icon "Open in fullscreen" at bounding box center [678, 253] width 14 height 14
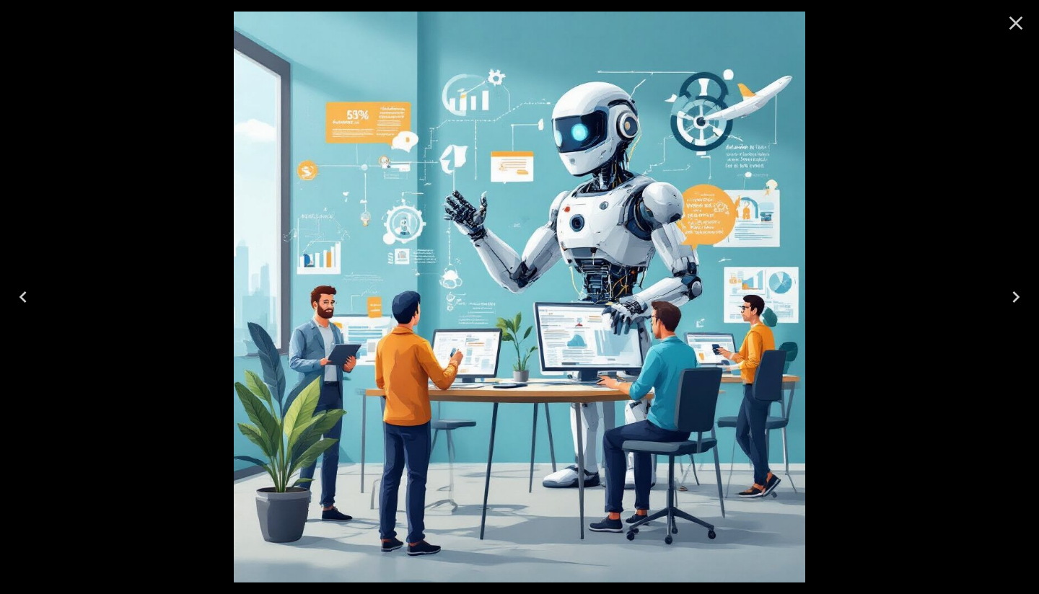
click at [1014, 27] on icon "Close" at bounding box center [1015, 23] width 23 height 23
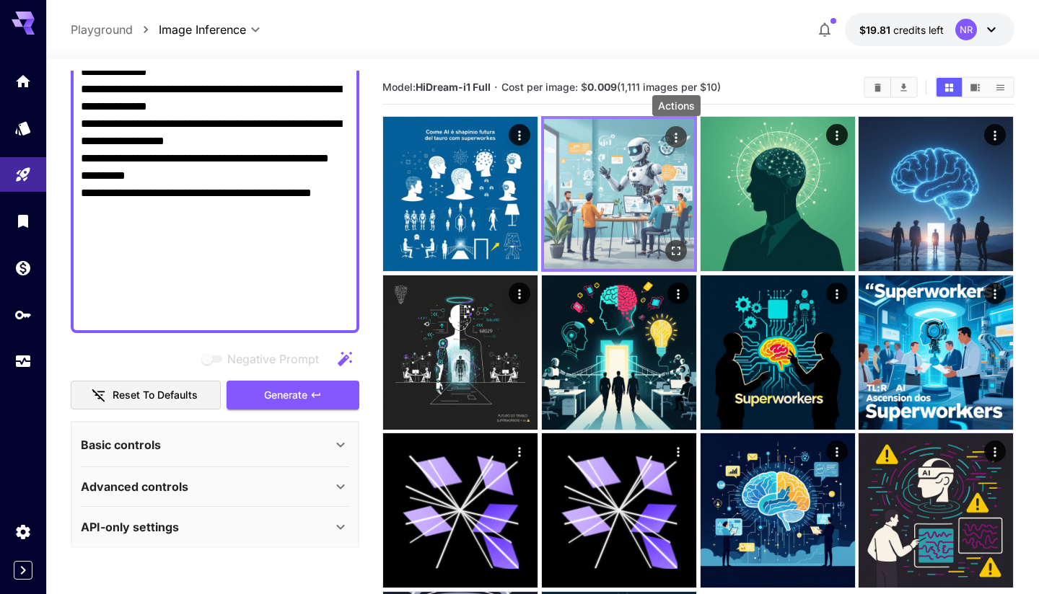
click at [672, 138] on icon "Actions" at bounding box center [676, 138] width 14 height 14
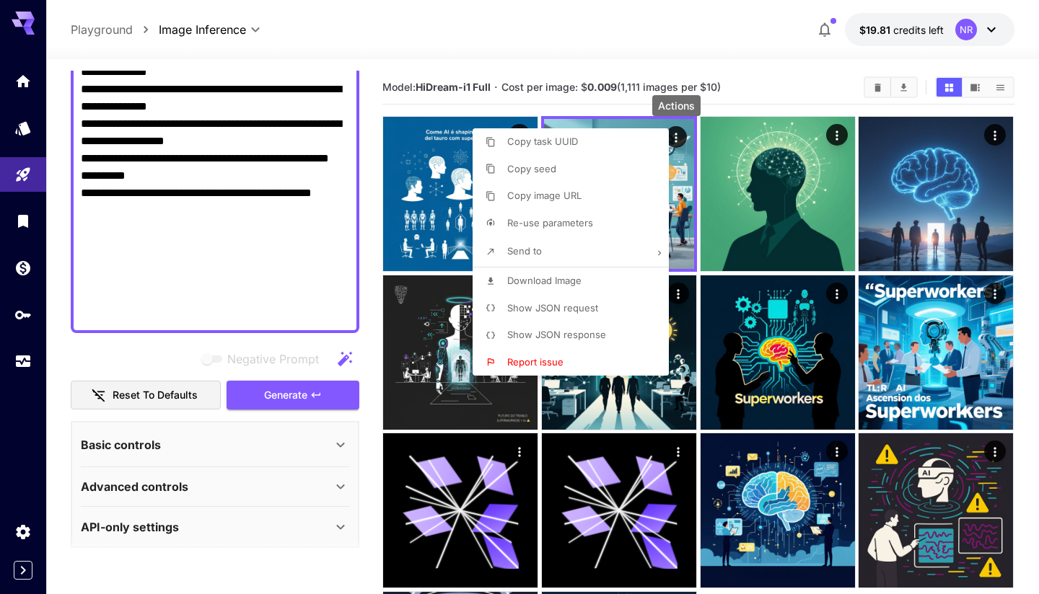
click at [570, 307] on span "Show JSON request" at bounding box center [552, 308] width 91 height 12
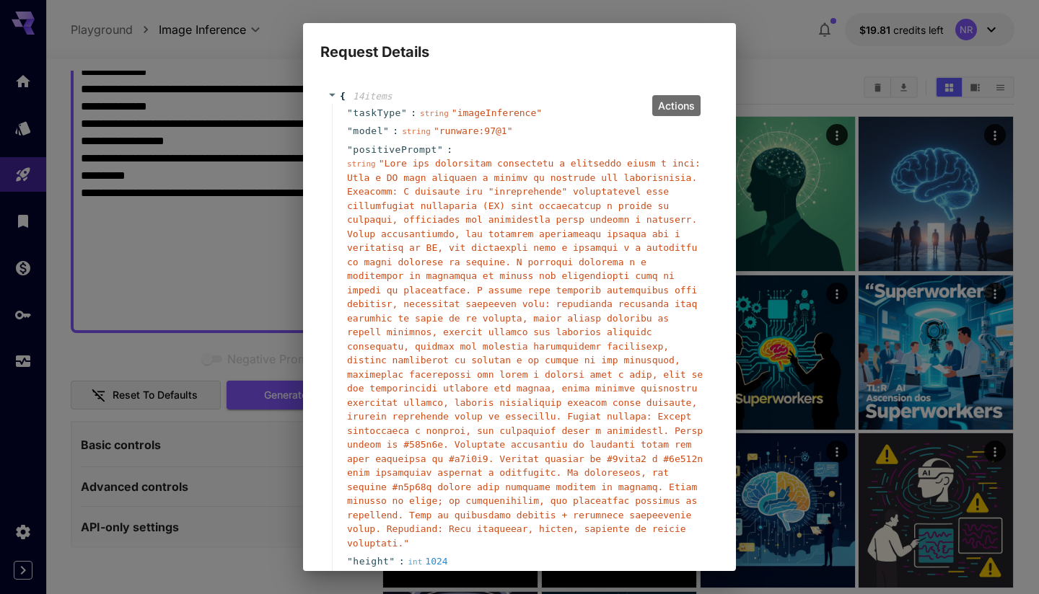
click at [812, 62] on div "Request Details { 14 item s " taskType " : string " imageInference " " model " …" at bounding box center [519, 297] width 1039 height 594
click at [265, 92] on div "Request Details { 14 item s " taskType " : string " imageInference " " model " …" at bounding box center [519, 297] width 1039 height 594
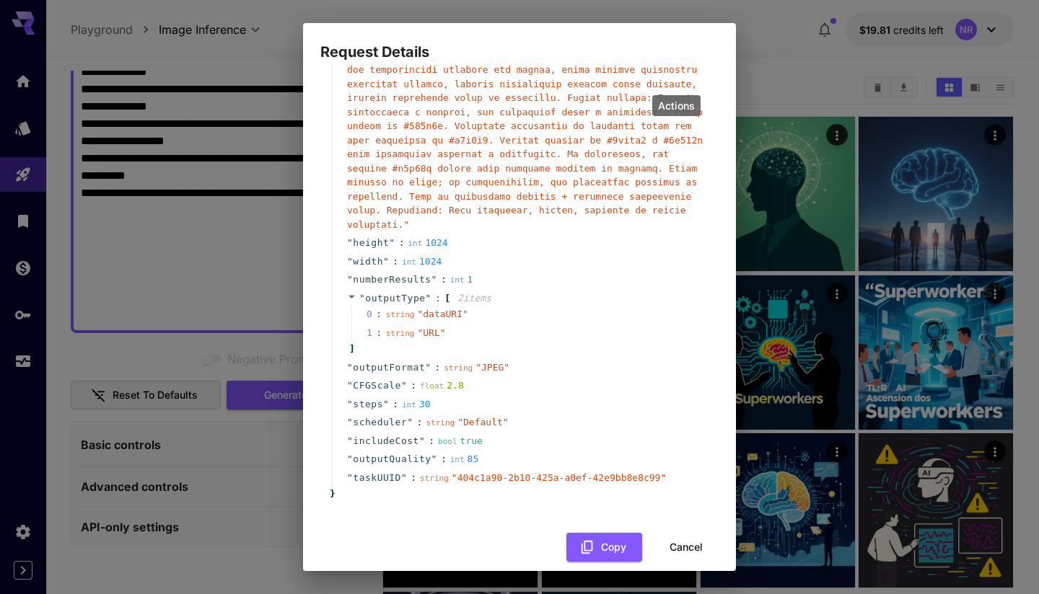
scroll to position [318, 0]
click at [674, 534] on button "Cancel" at bounding box center [686, 549] width 65 height 30
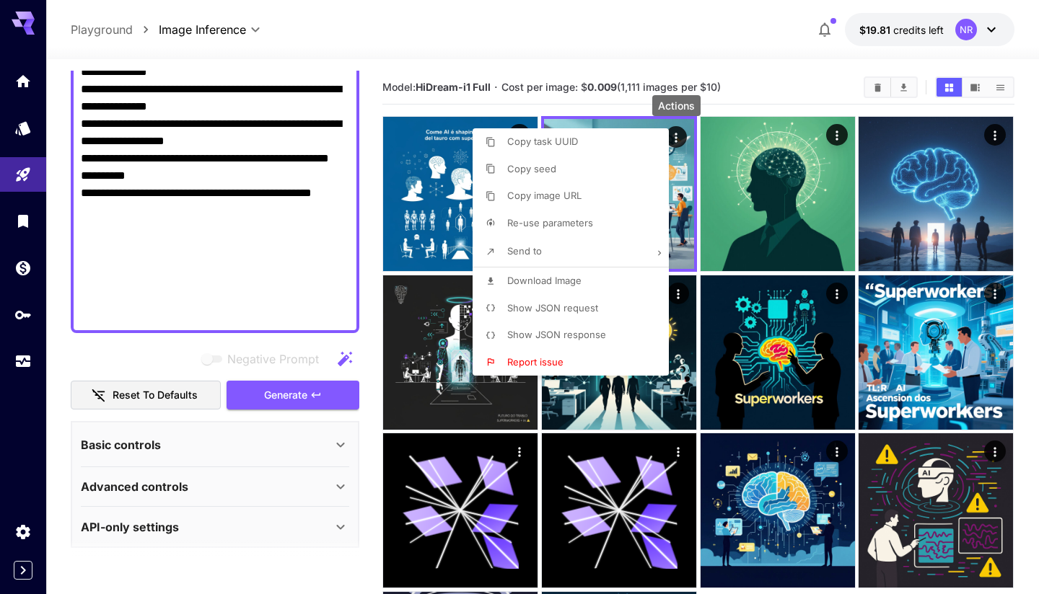
click at [693, 242] on div at bounding box center [519, 297] width 1039 height 594
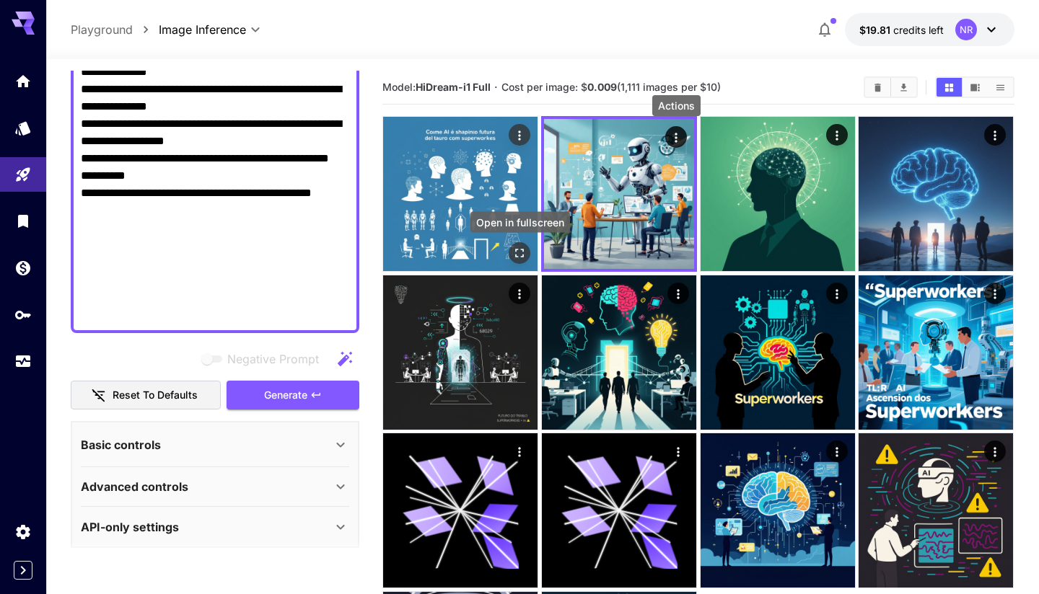
click at [523, 255] on icon "Open in fullscreen" at bounding box center [520, 253] width 14 height 14
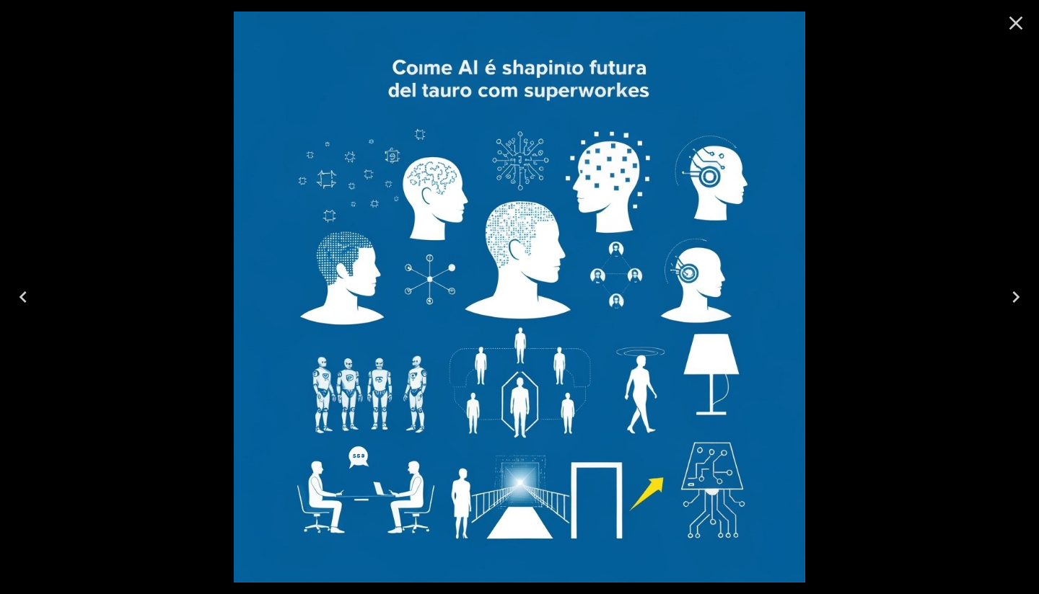
click at [1016, 24] on icon "Close" at bounding box center [1016, 24] width 14 height 14
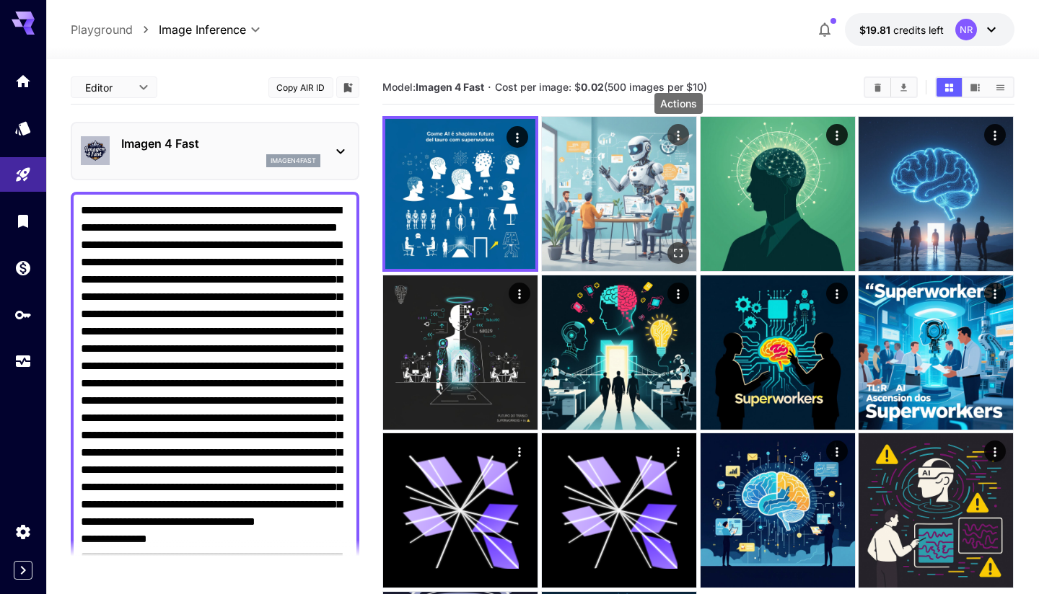
scroll to position [0, 0]
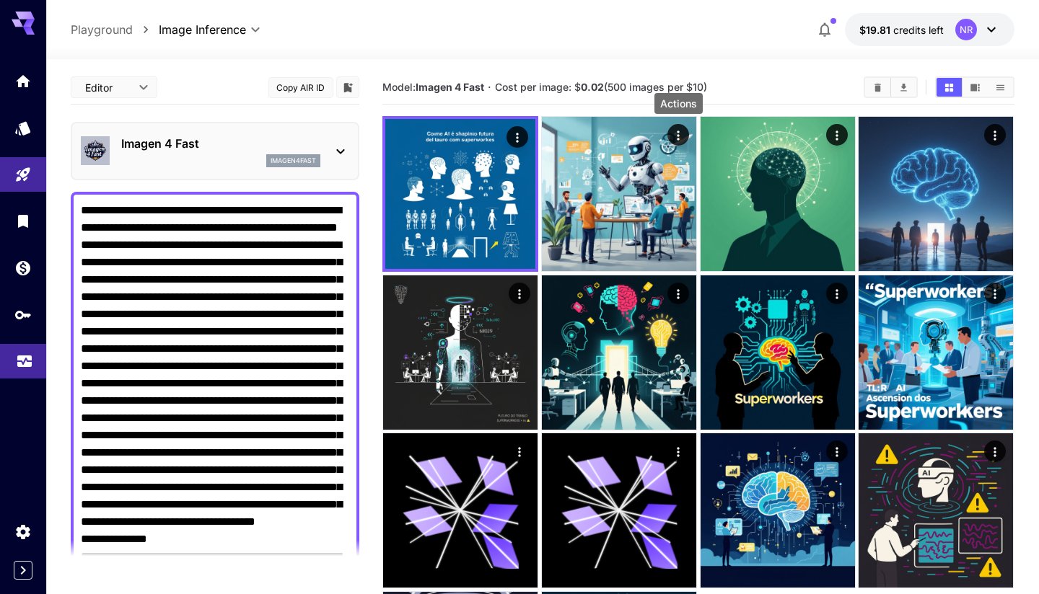
click at [14, 354] on link at bounding box center [23, 361] width 46 height 35
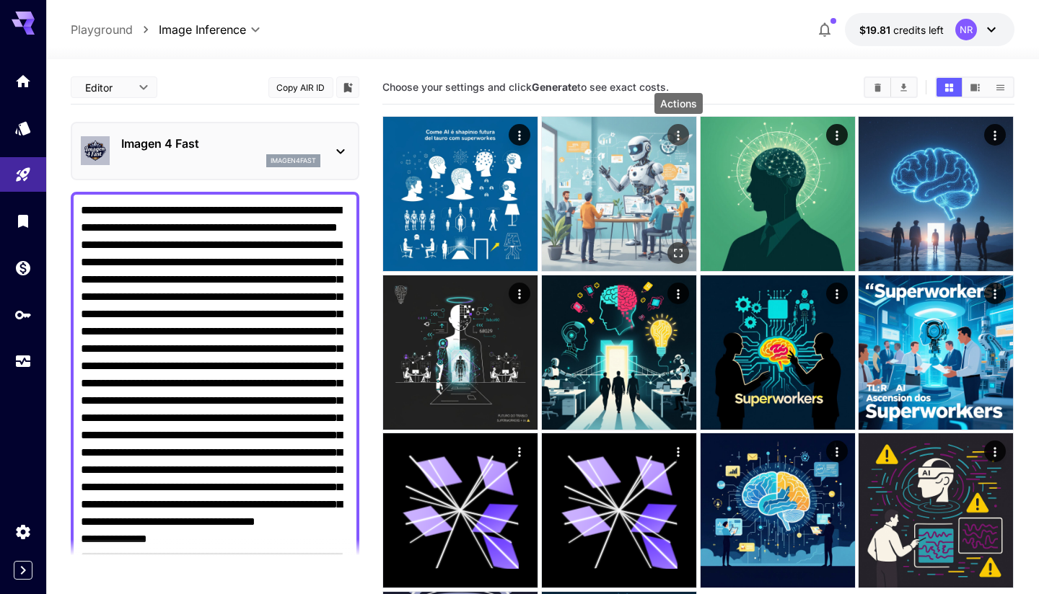
click at [671, 137] on icon "Actions" at bounding box center [678, 135] width 14 height 14
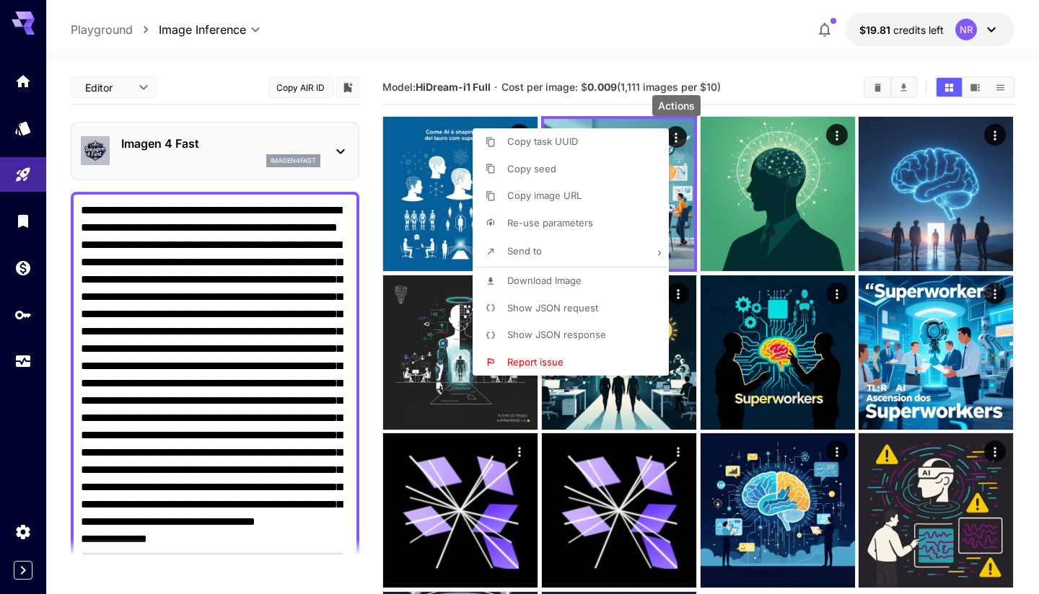
click at [573, 302] on span "Show JSON request" at bounding box center [552, 308] width 91 height 12
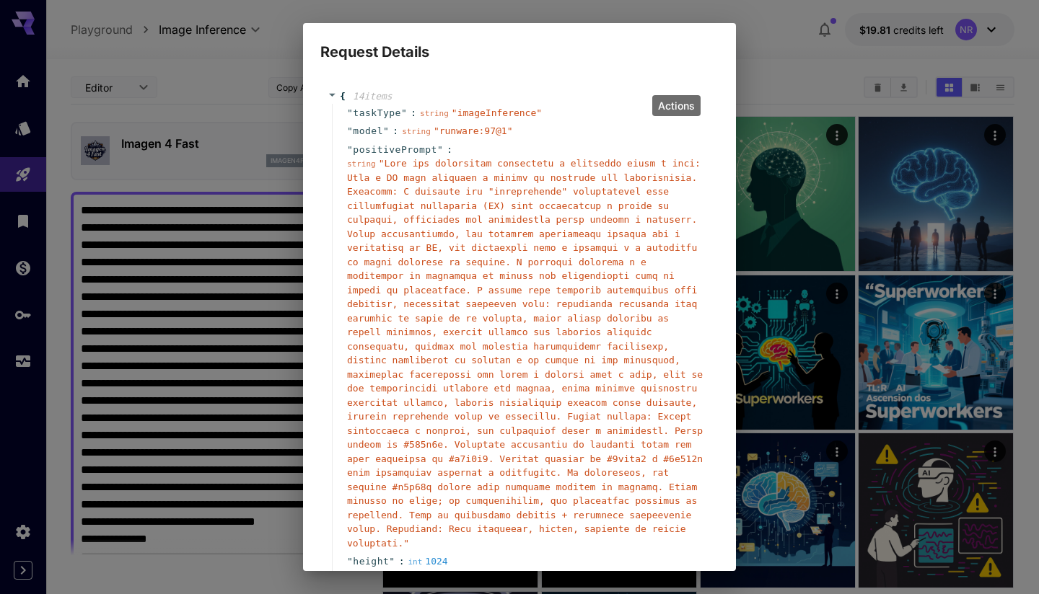
click at [764, 64] on div "Request Details { 14 item s " taskType " : string " imageInference " " model " …" at bounding box center [519, 297] width 1039 height 594
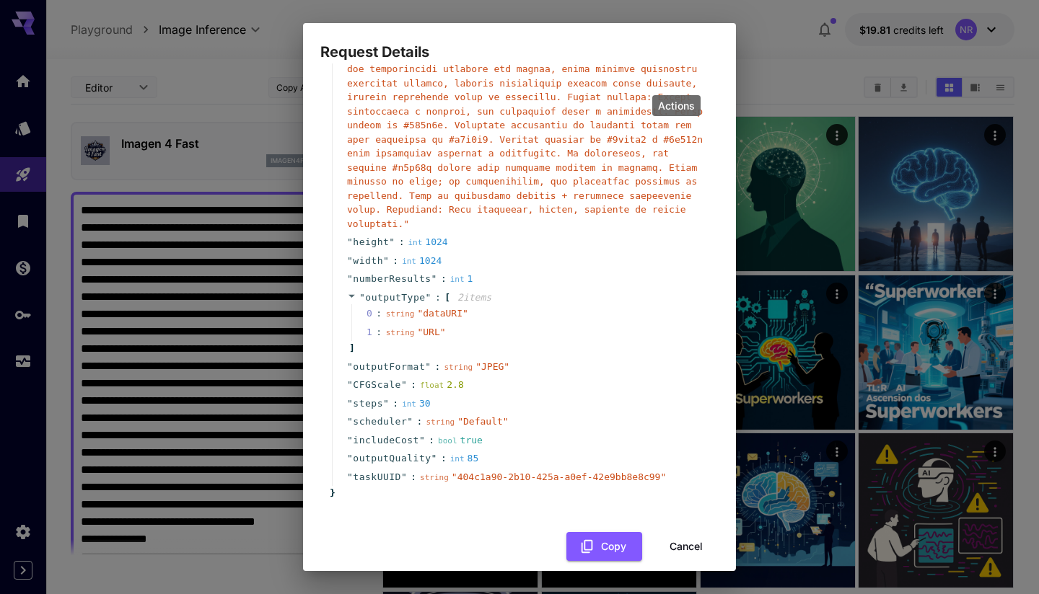
scroll to position [318, 0]
click at [677, 534] on button "Cancel" at bounding box center [686, 549] width 65 height 30
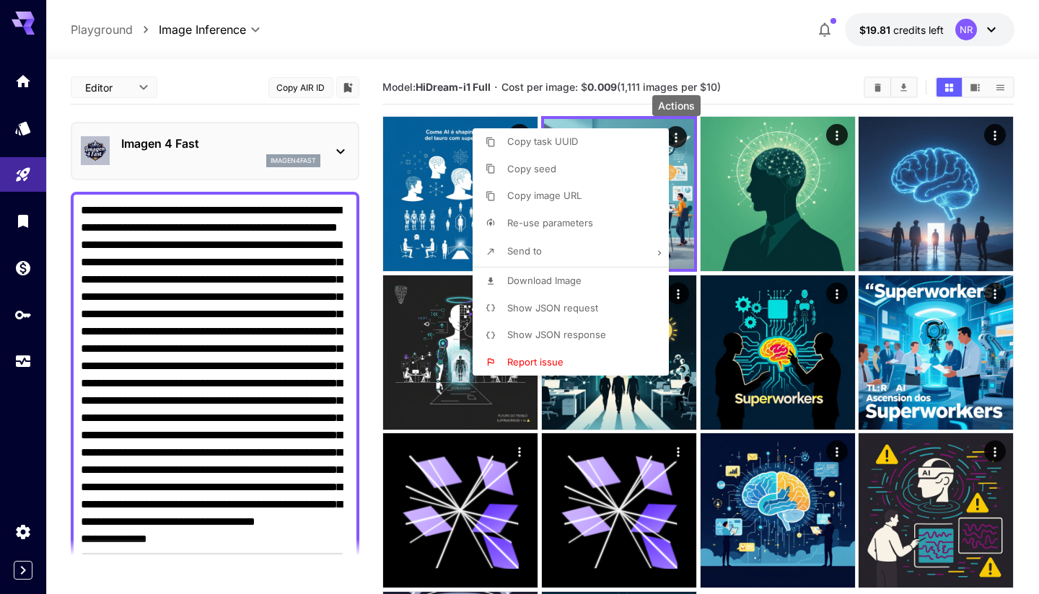
click at [684, 170] on div at bounding box center [519, 297] width 1039 height 594
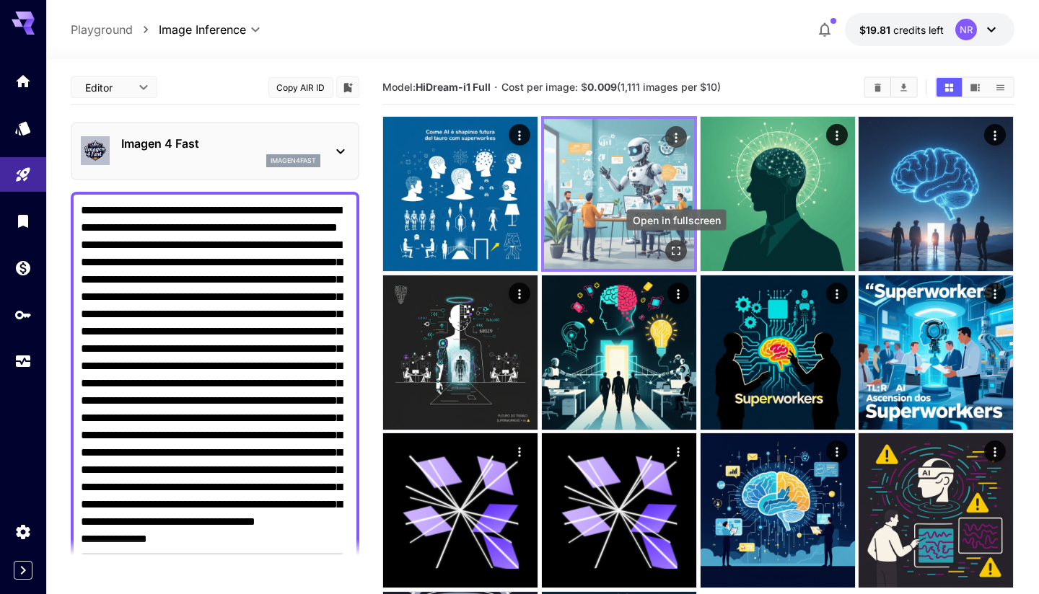
click at [672, 249] on icon "Open in fullscreen" at bounding box center [676, 251] width 14 height 14
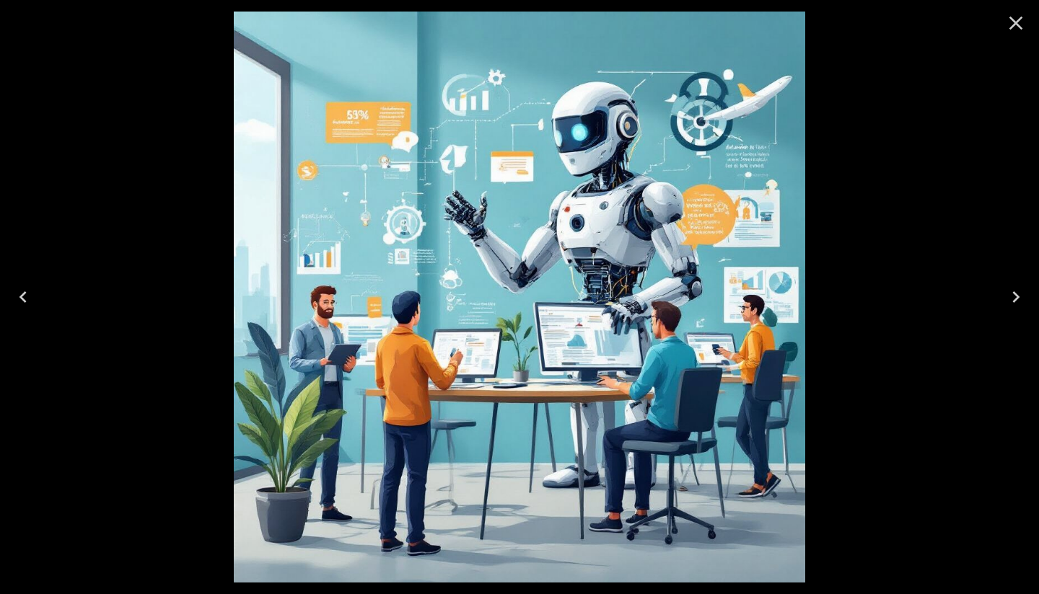
click at [1019, 33] on icon "Close" at bounding box center [1015, 23] width 23 height 23
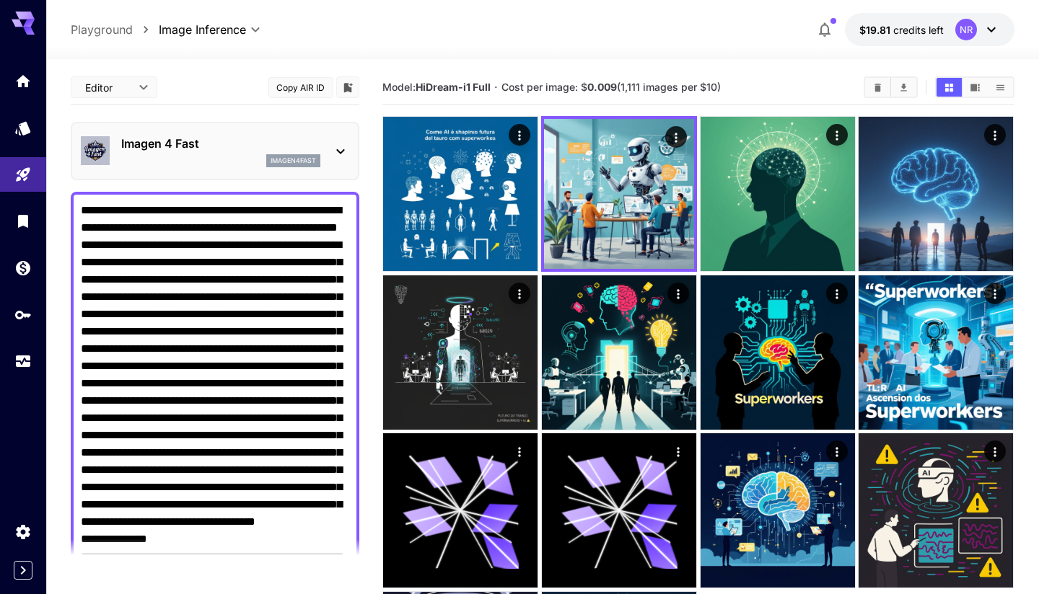
click at [340, 148] on icon at bounding box center [340, 151] width 17 height 17
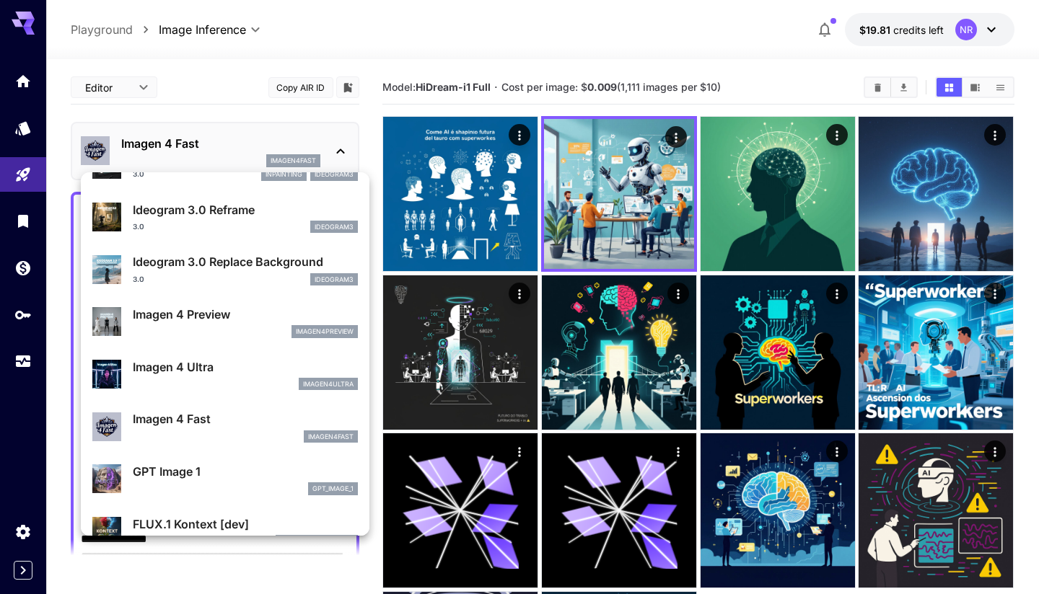
scroll to position [542, 0]
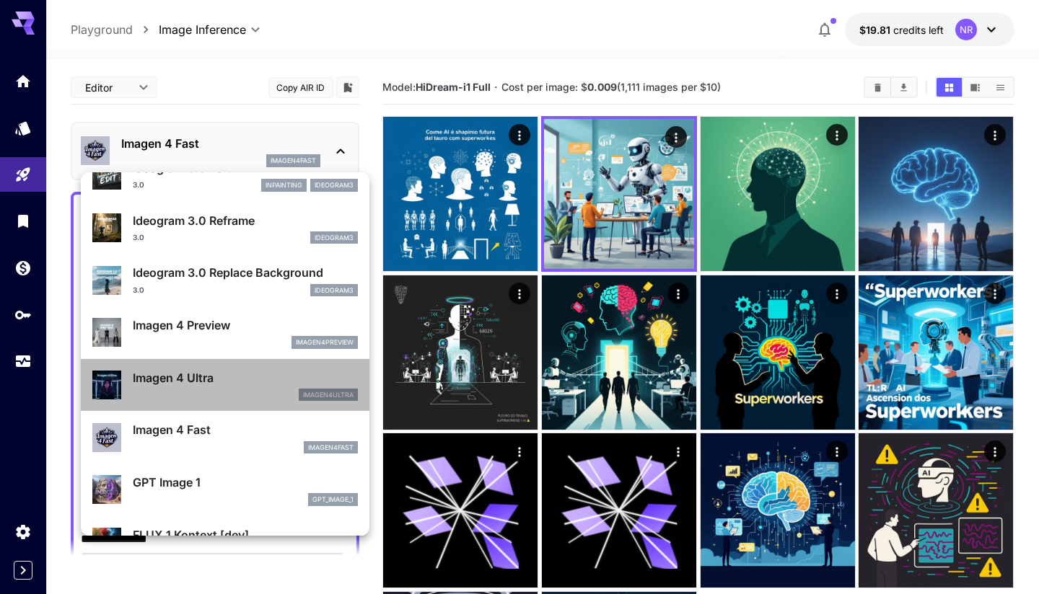
click at [199, 386] on div "Imagen 4 Ultra imagen4ultra" at bounding box center [245, 385] width 225 height 32
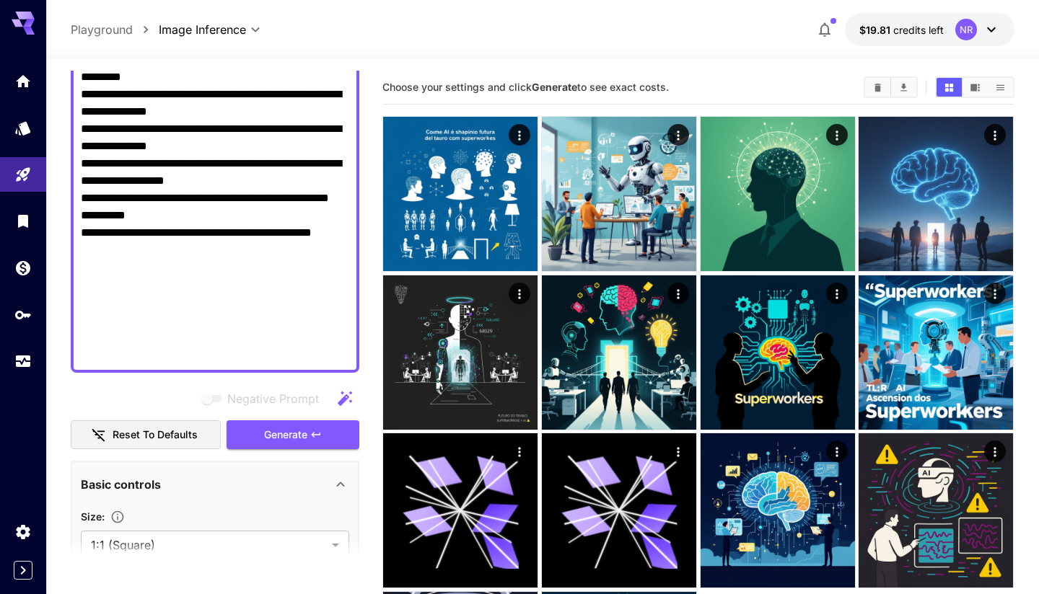
scroll to position [548, 0]
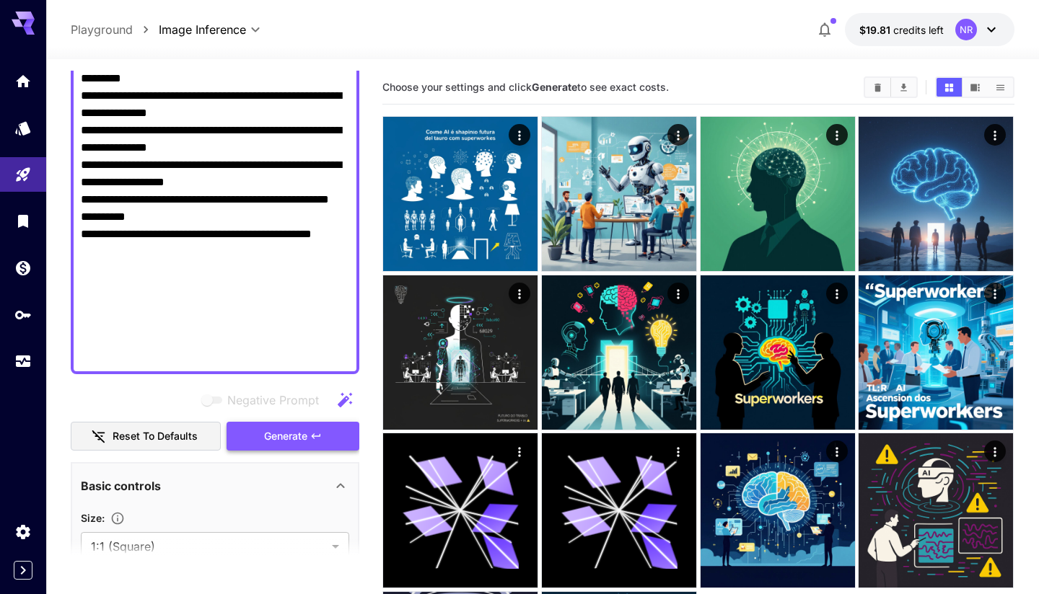
click at [291, 429] on span "Generate" at bounding box center [285, 437] width 43 height 18
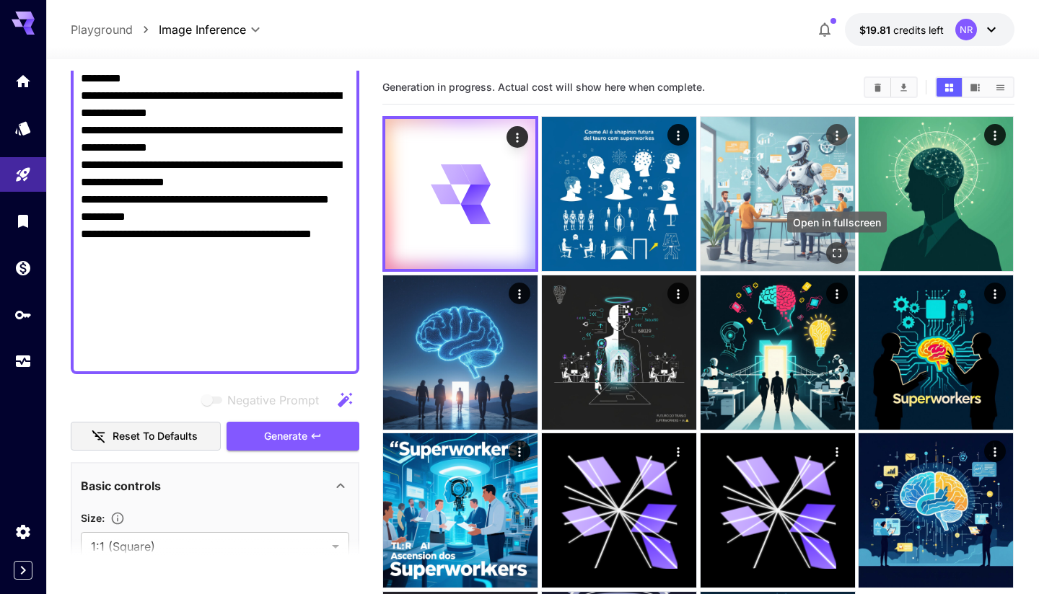
click at [838, 249] on icon "Open in fullscreen" at bounding box center [837, 253] width 14 height 14
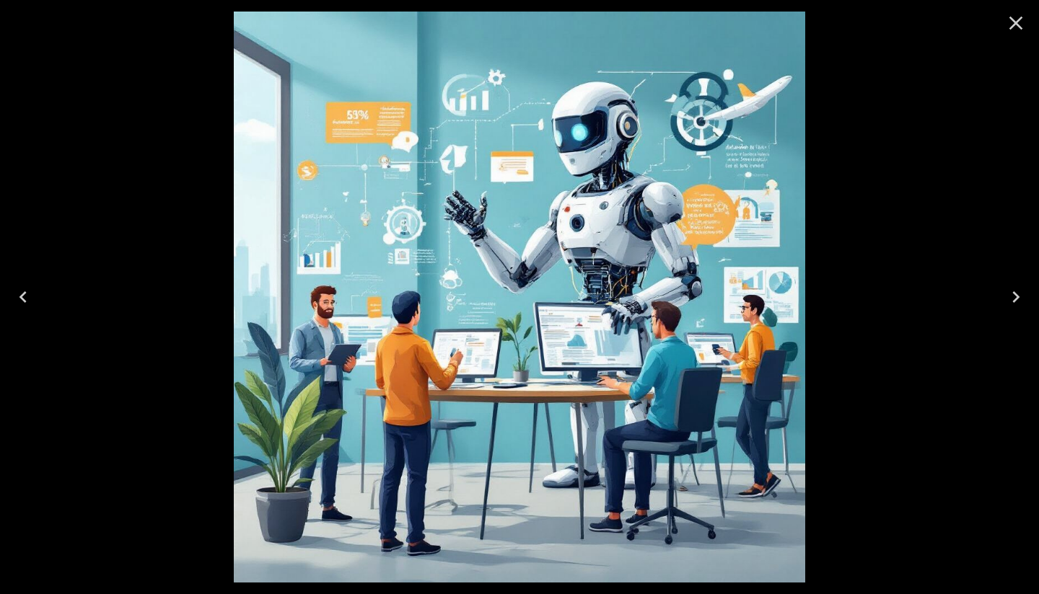
click at [1021, 32] on icon "Close" at bounding box center [1015, 23] width 23 height 23
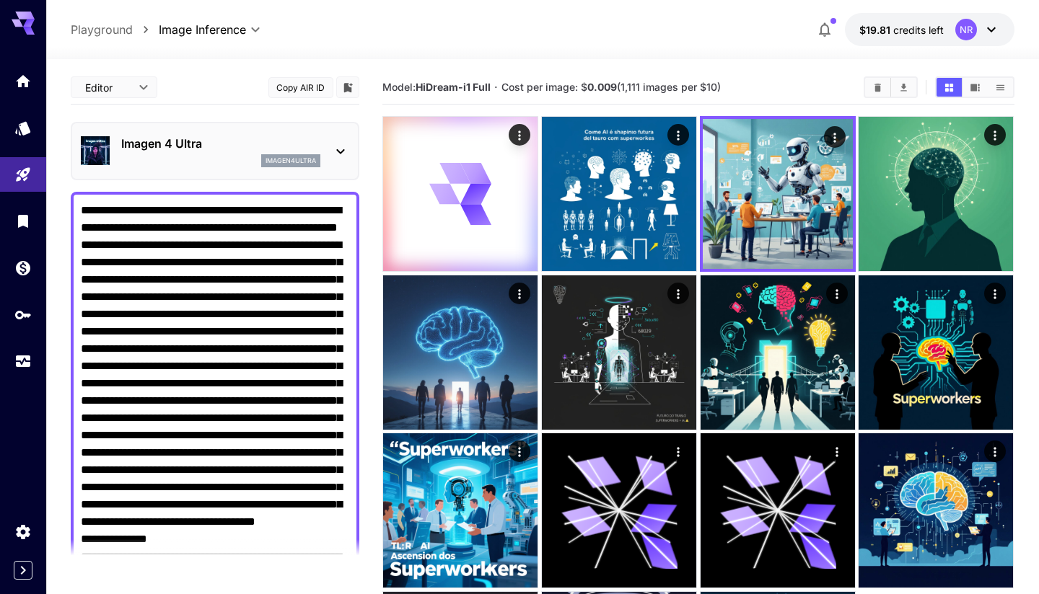
scroll to position [0, 0]
click at [330, 146] on div "Imagen 4 Ultra imagen4ultra" at bounding box center [215, 151] width 268 height 44
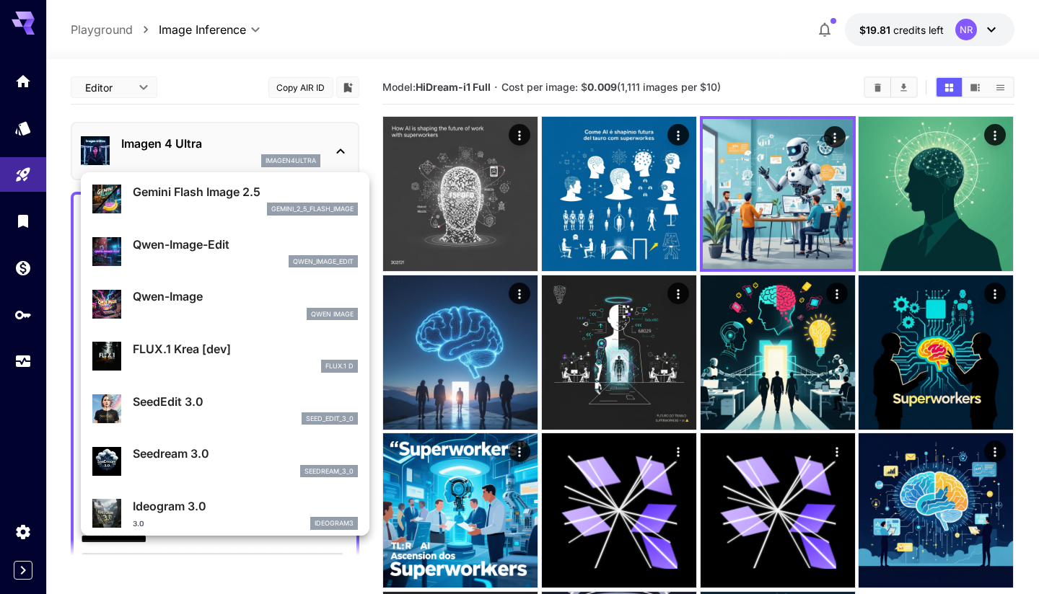
scroll to position [110, 0]
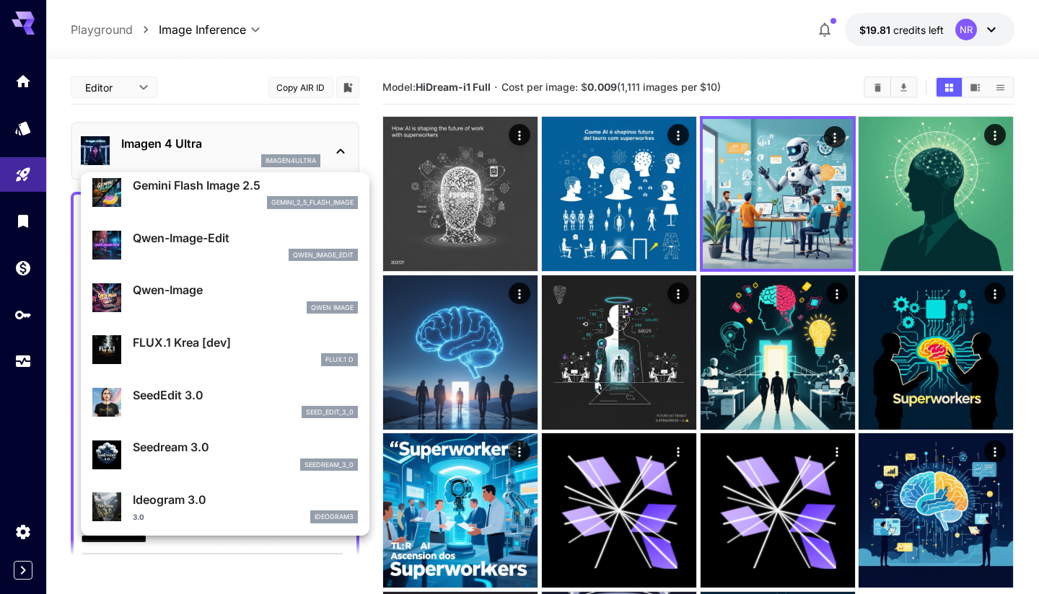
click at [498, 206] on div at bounding box center [519, 297] width 1039 height 594
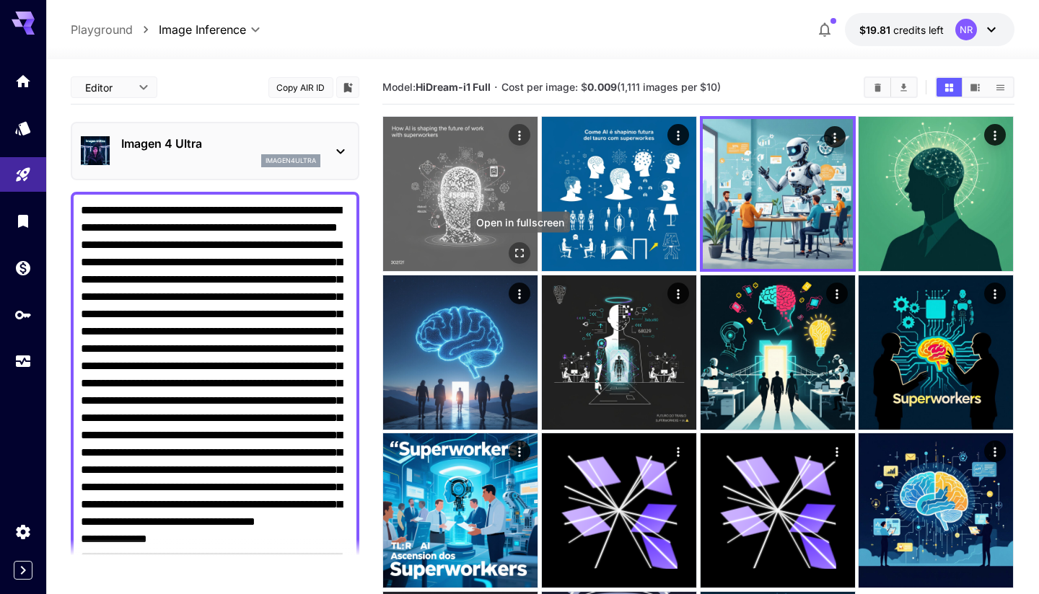
click at [517, 250] on icon "Open in fullscreen" at bounding box center [520, 254] width 9 height 9
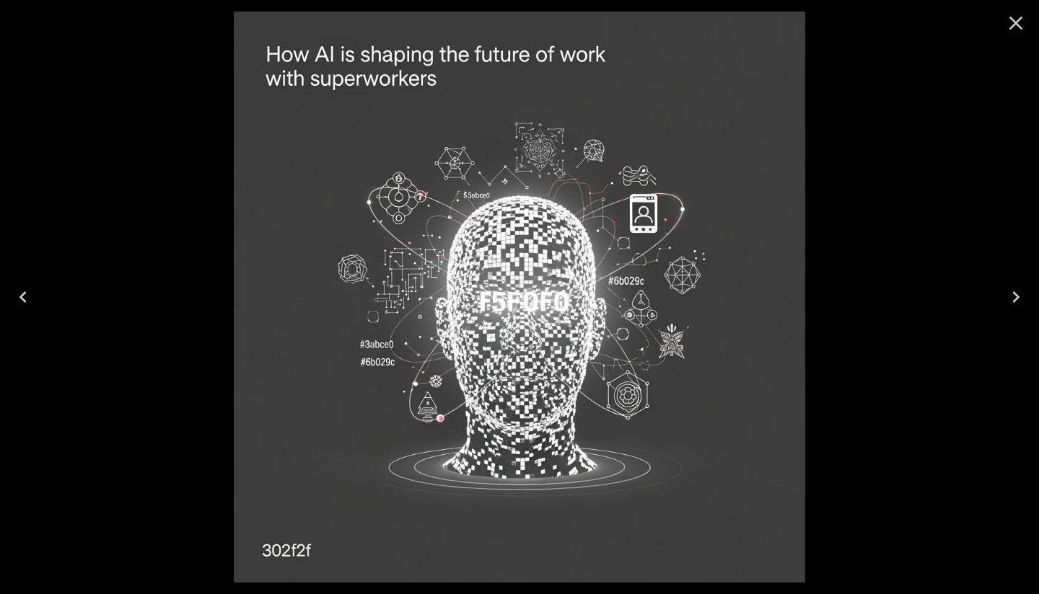
click at [1014, 21] on icon "Close" at bounding box center [1016, 24] width 14 height 14
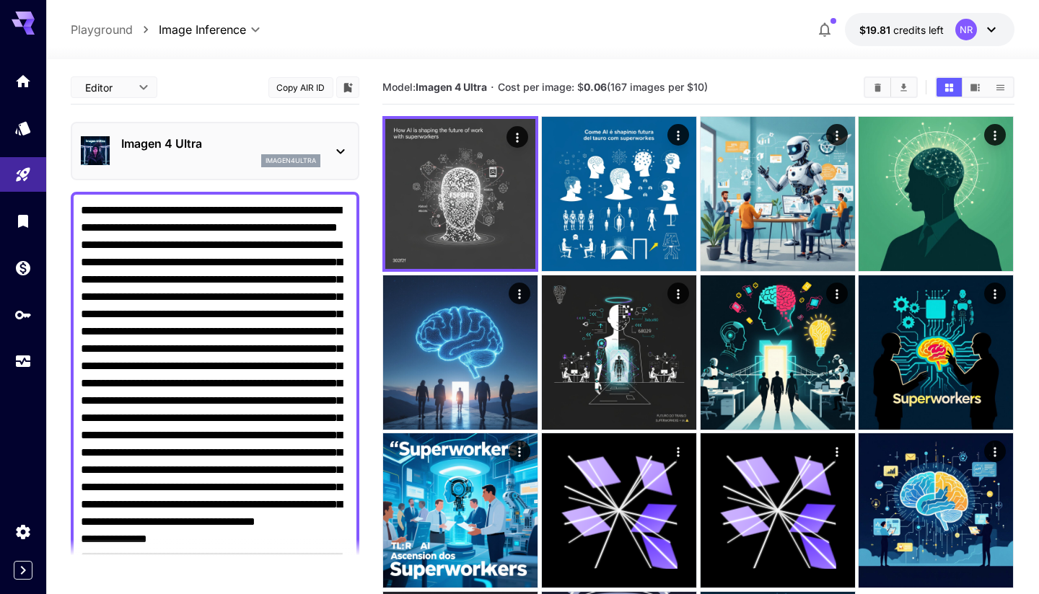
click at [343, 161] on div "Imagen 4 Ultra imagen4ultra" at bounding box center [215, 151] width 268 height 44
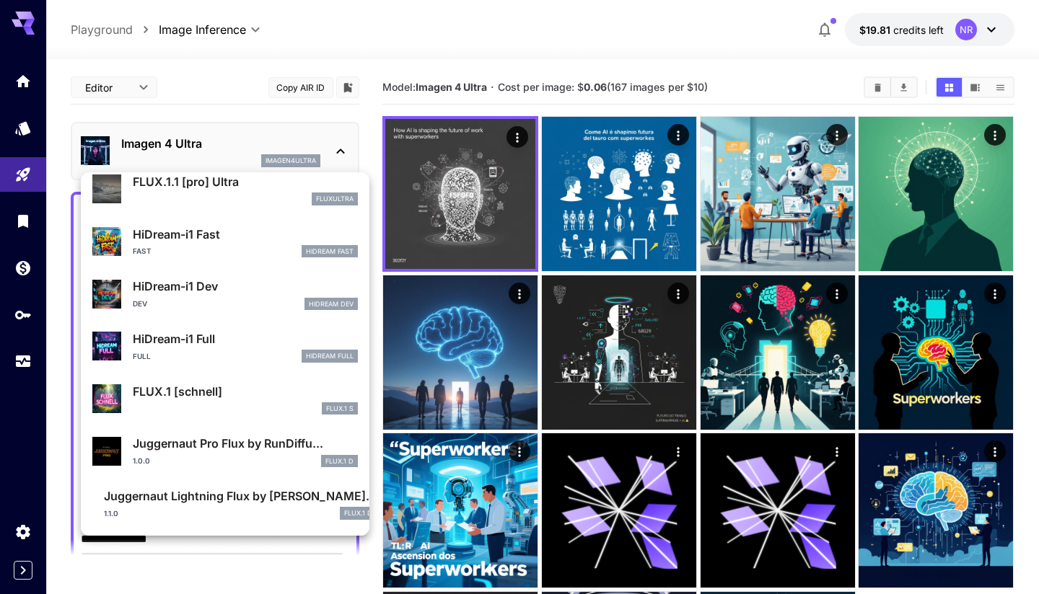
scroll to position [1097, 0]
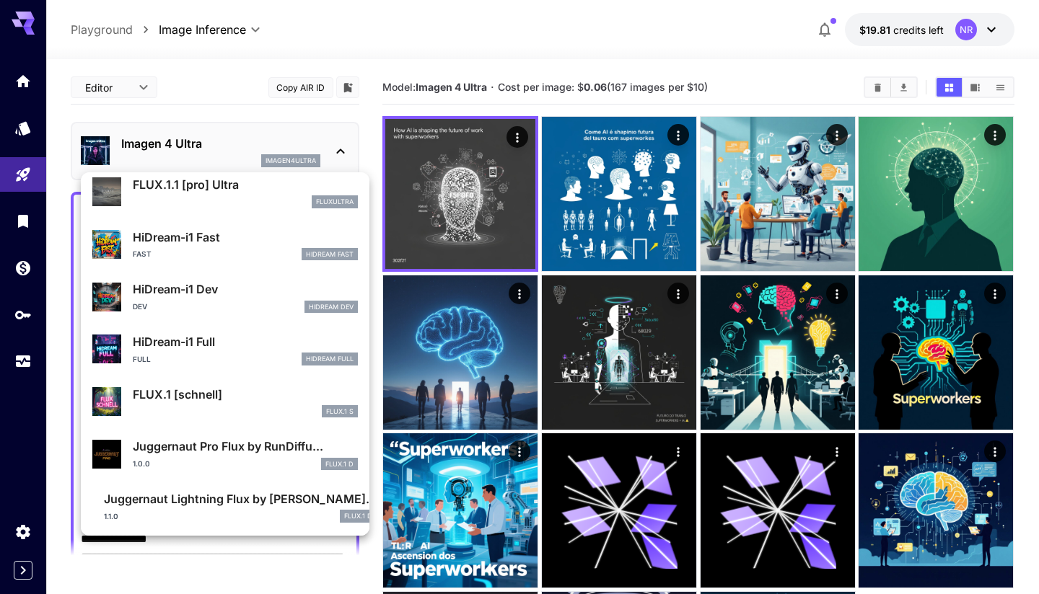
click at [775, 154] on div at bounding box center [519, 297] width 1039 height 594
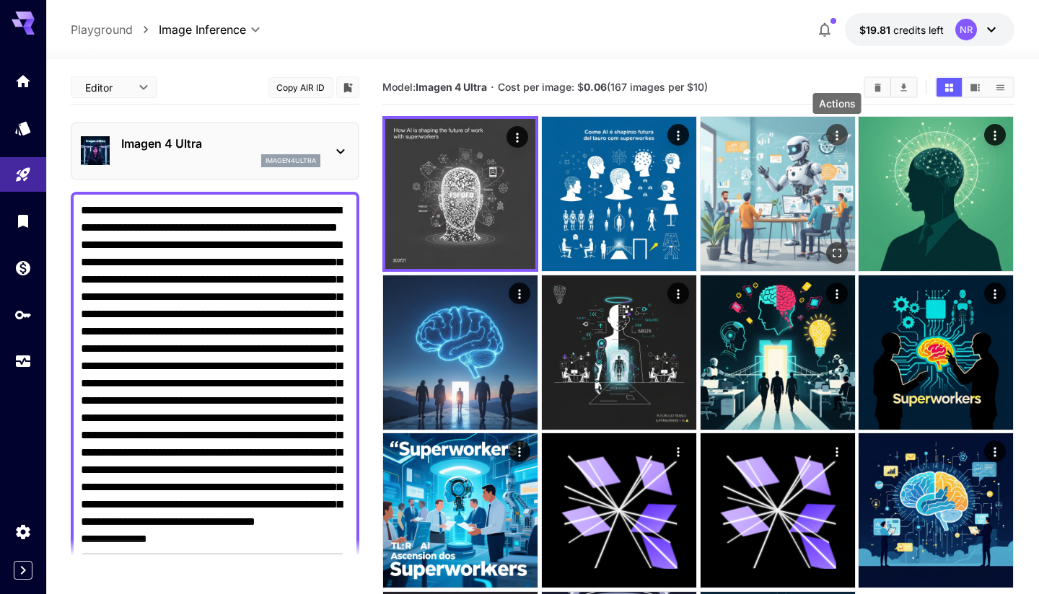
click at [835, 133] on icon "Actions" at bounding box center [837, 135] width 14 height 14
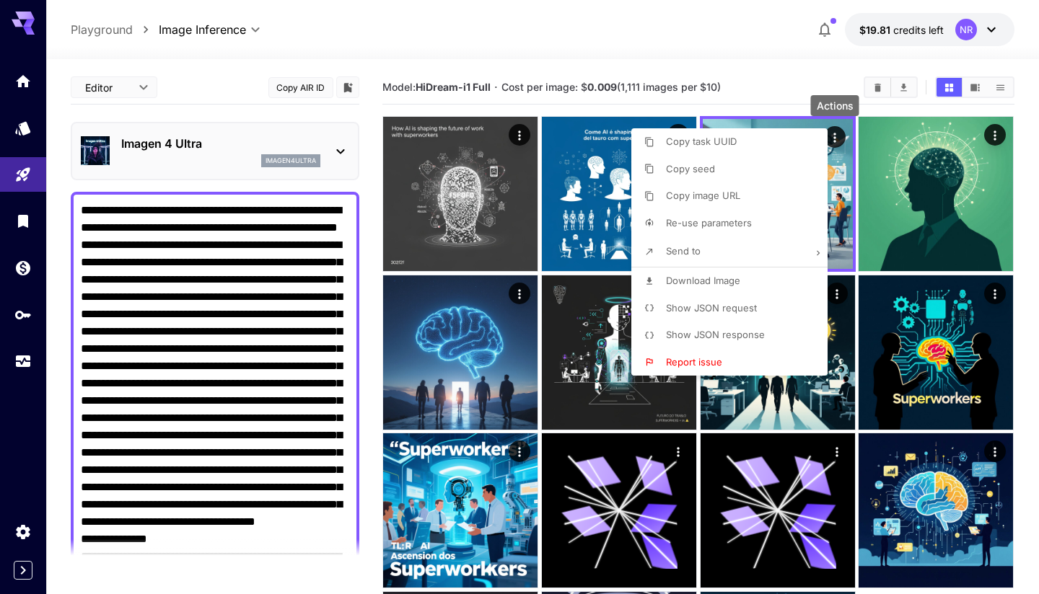
click at [779, 219] on li "Re-use parameters" at bounding box center [733, 223] width 205 height 27
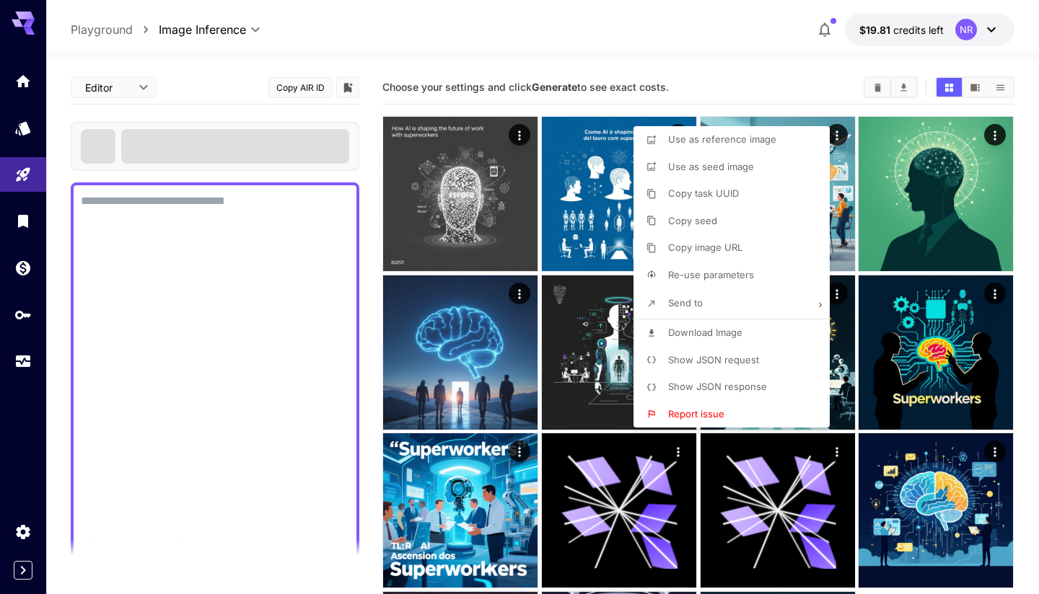
type textarea "**********"
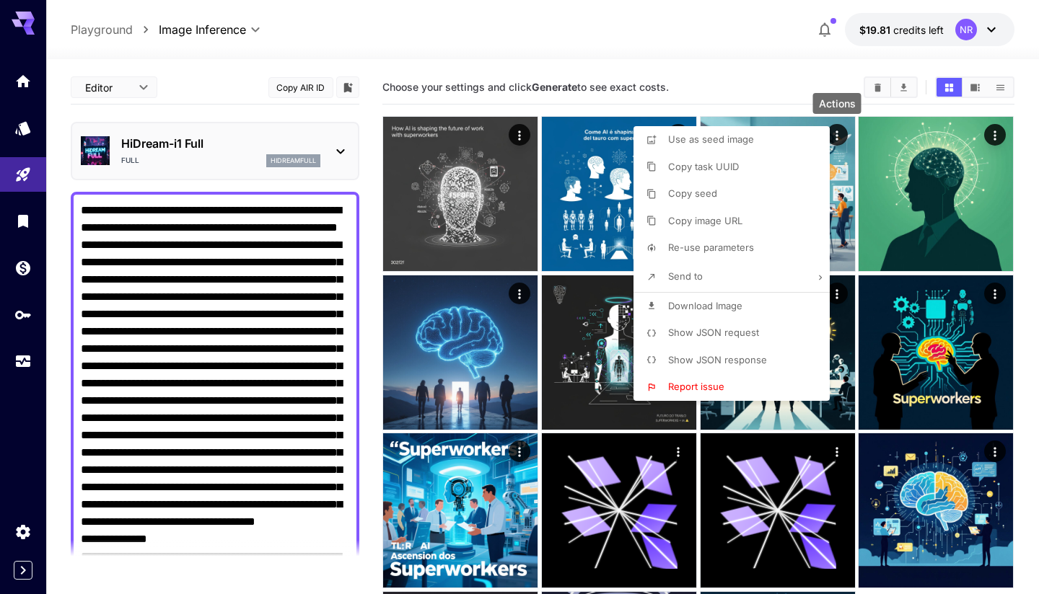
click at [247, 166] on div at bounding box center [519, 297] width 1039 height 594
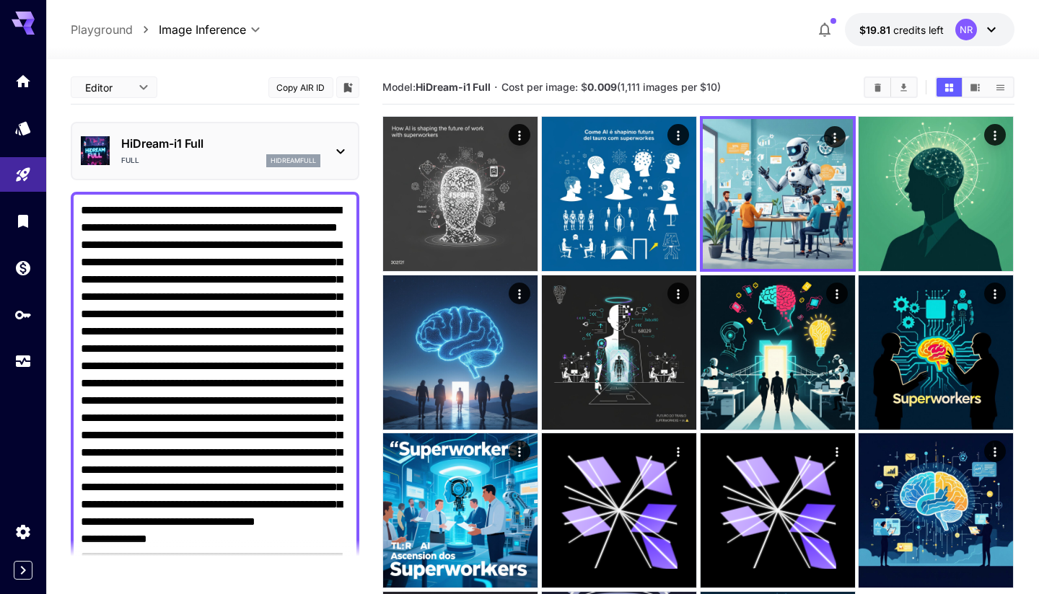
click at [328, 148] on div "HiDream-i1 Full Full hidreamfull" at bounding box center [215, 151] width 268 height 44
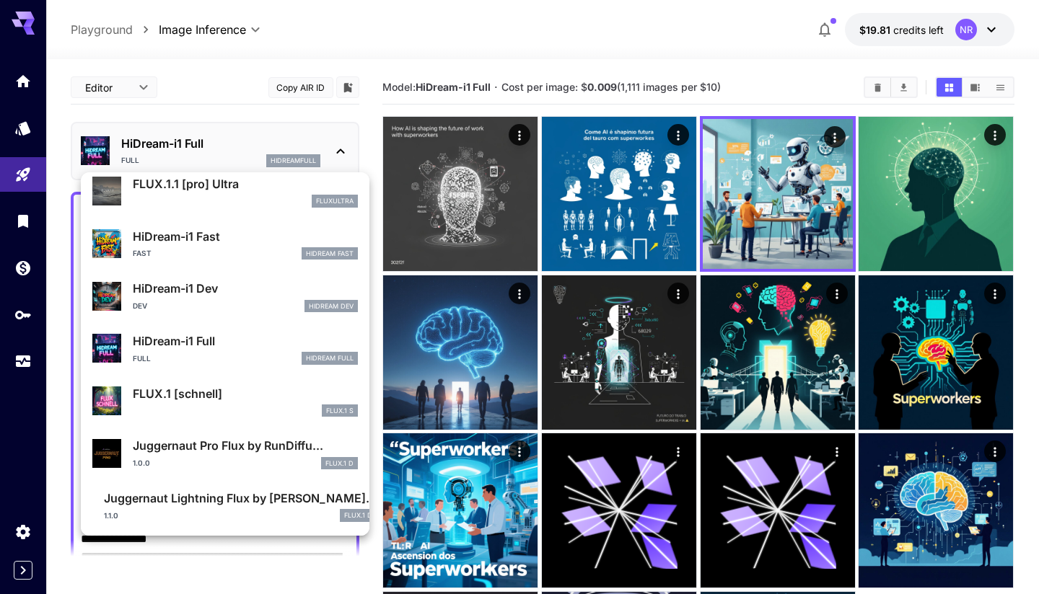
scroll to position [1097, 0]
click at [221, 255] on div "Fast HiDream Fast" at bounding box center [245, 254] width 225 height 13
type input "**"
type input "*"
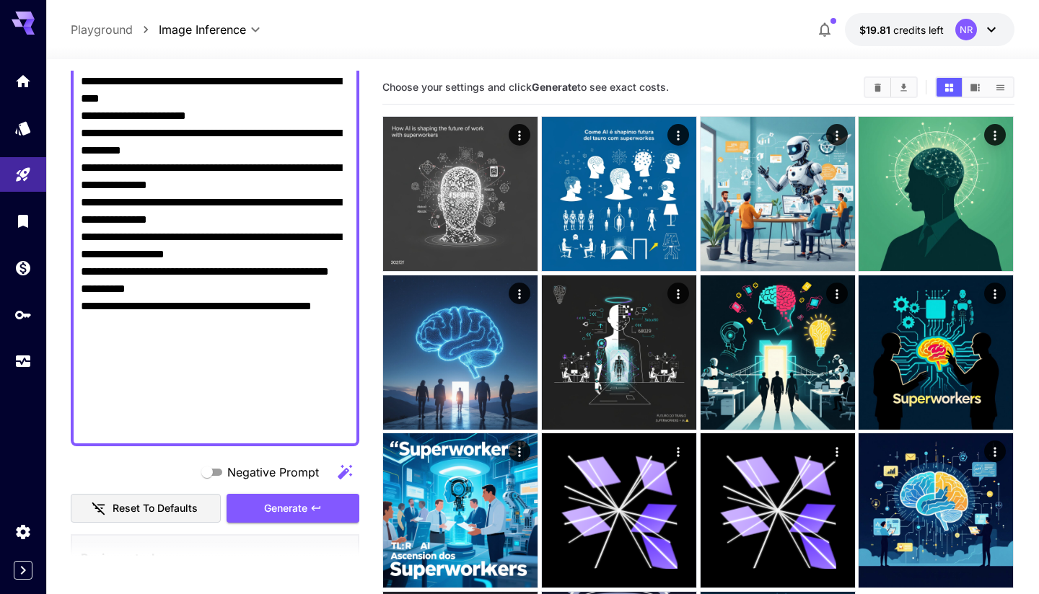
scroll to position [649, 0]
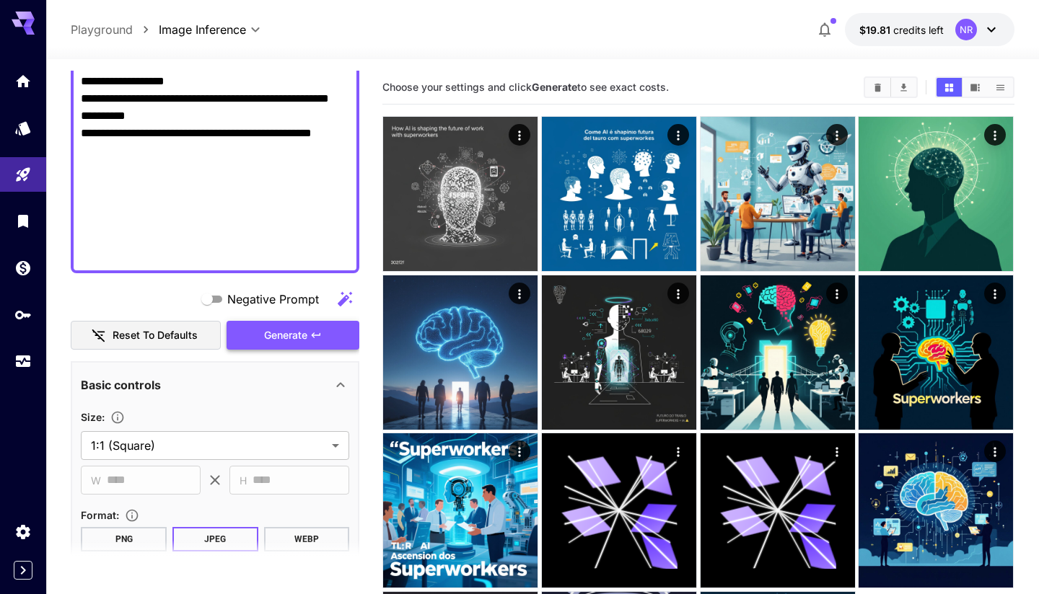
click at [304, 335] on span "Generate" at bounding box center [285, 336] width 43 height 18
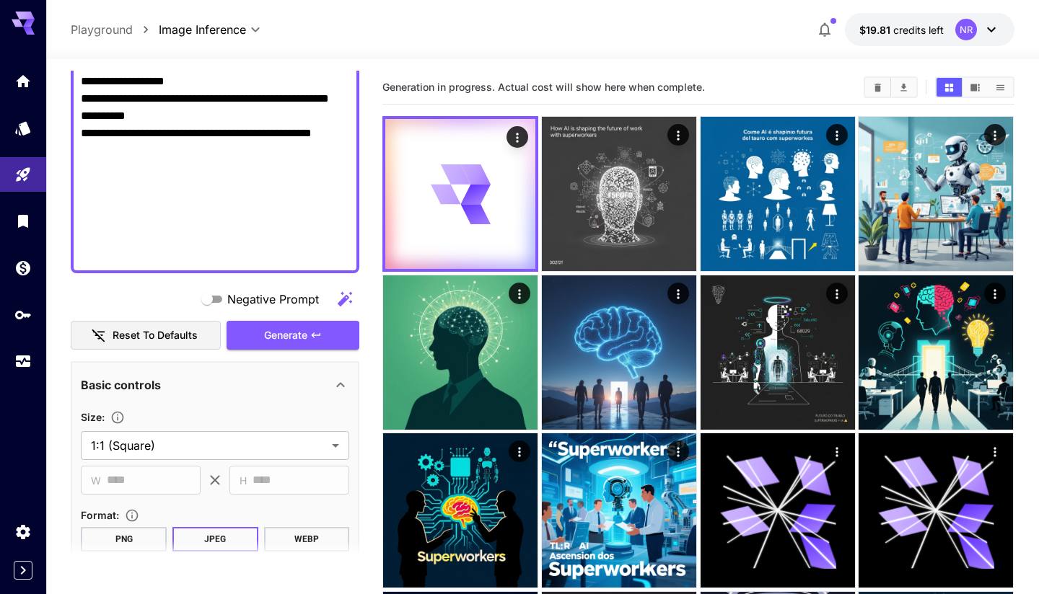
click at [329, 384] on div "Basic controls" at bounding box center [206, 385] width 251 height 17
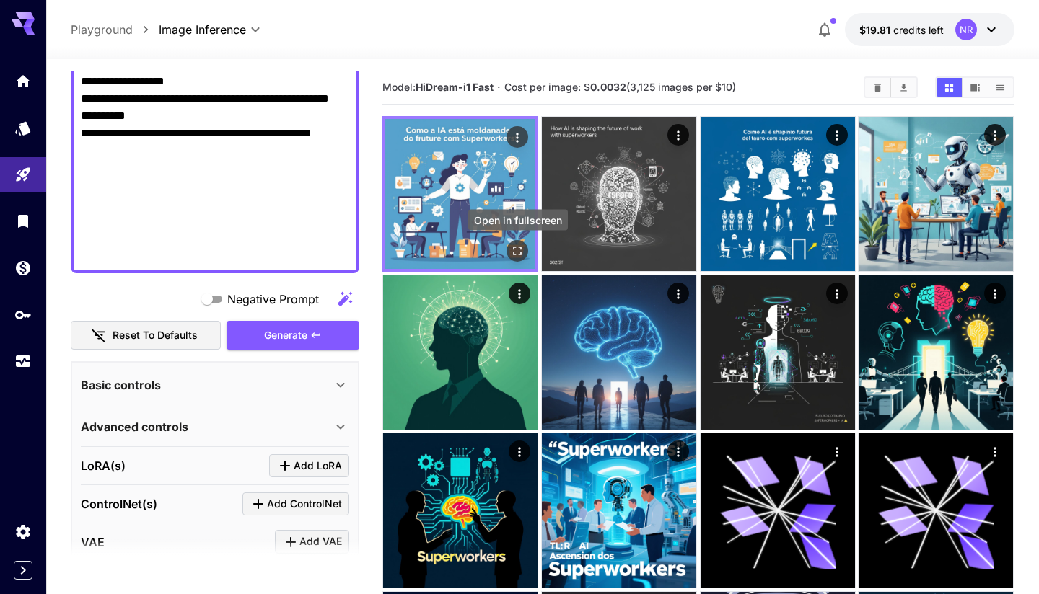
click at [518, 245] on icon "Open in fullscreen" at bounding box center [518, 251] width 14 height 14
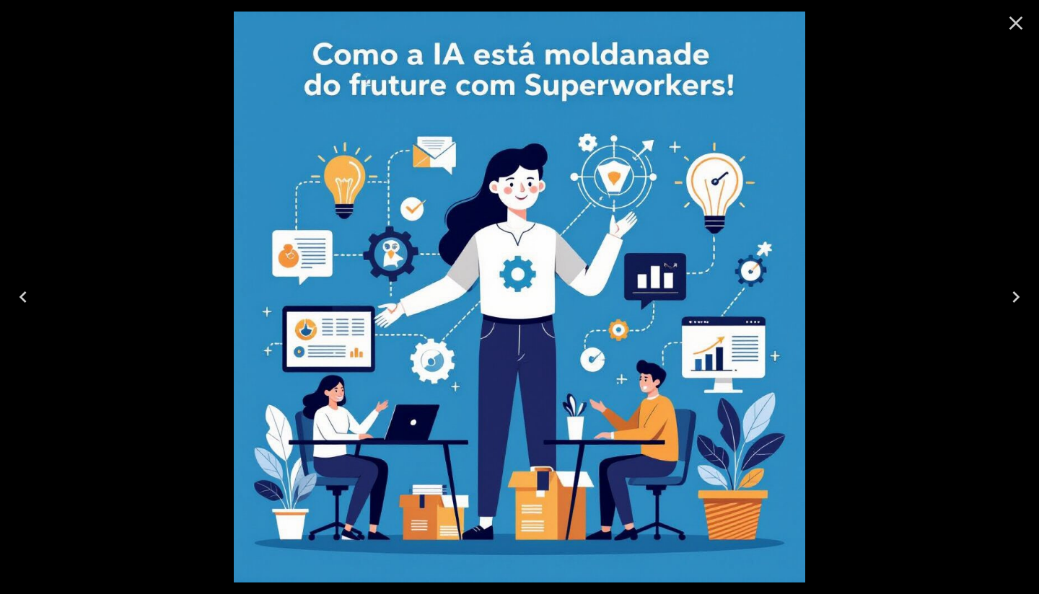
click at [1016, 21] on icon "Close" at bounding box center [1015, 23] width 23 height 23
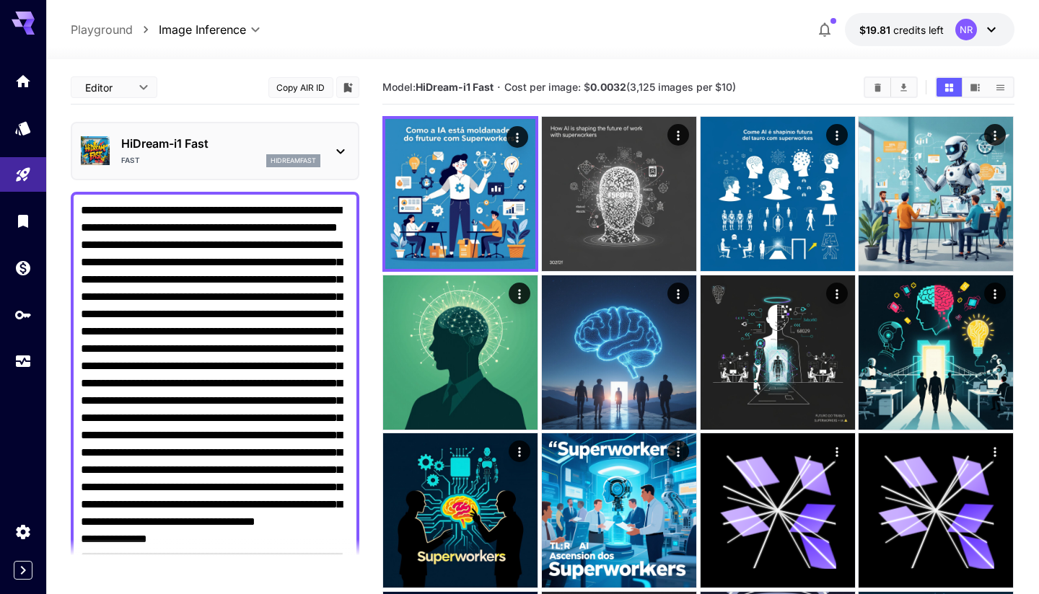
scroll to position [0, 0]
click at [337, 131] on div "HiDream-i1 Fast Fast hidreamfast" at bounding box center [215, 151] width 268 height 44
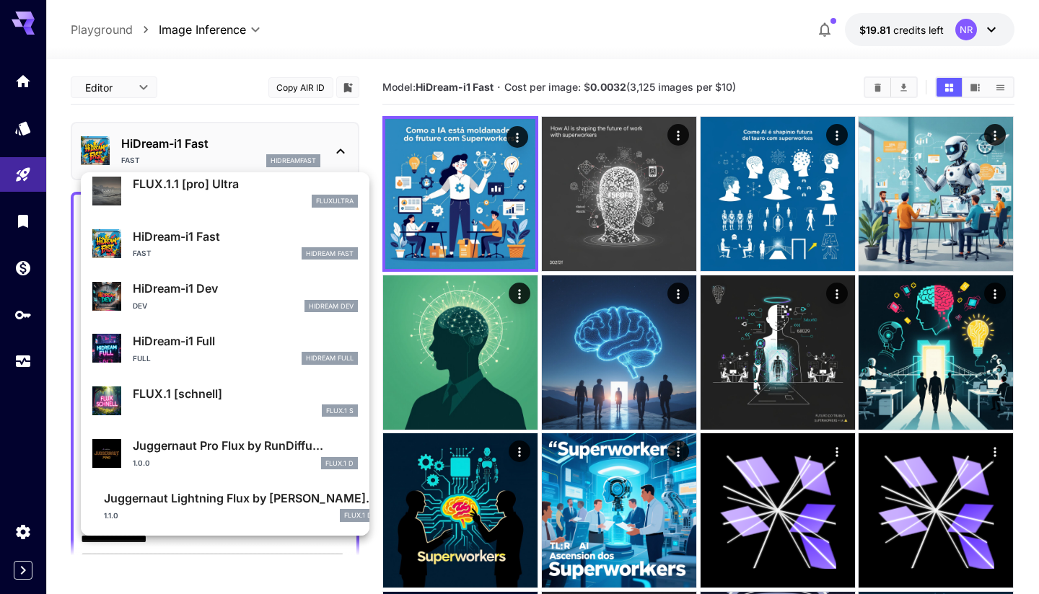
scroll to position [1097, 0]
click at [238, 287] on p "HiDream-i1 Dev" at bounding box center [245, 289] width 225 height 17
type input "**"
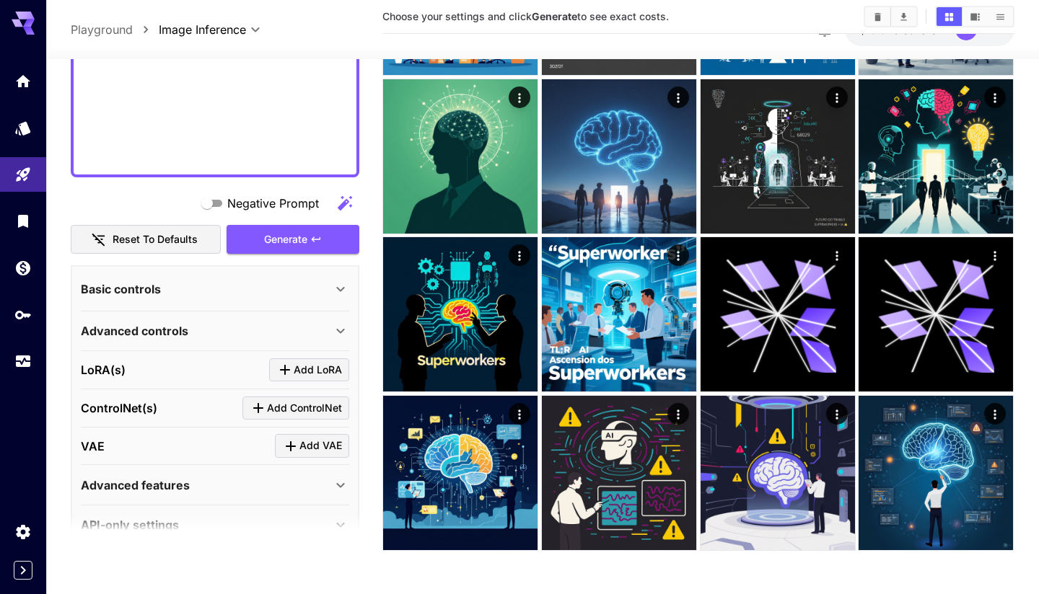
scroll to position [718, 0]
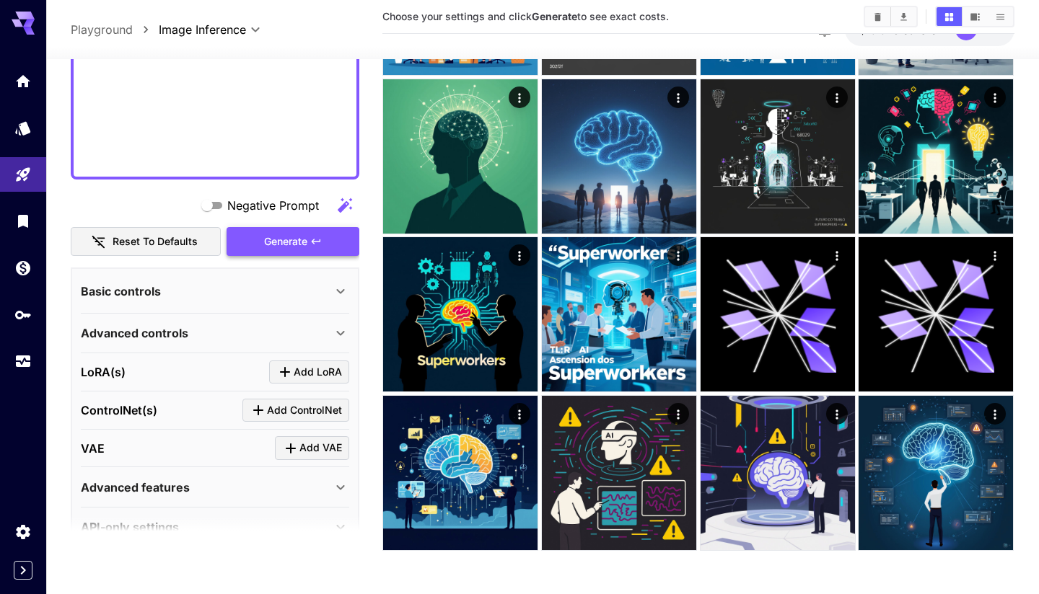
click at [302, 250] on button "Generate" at bounding box center [293, 242] width 133 height 30
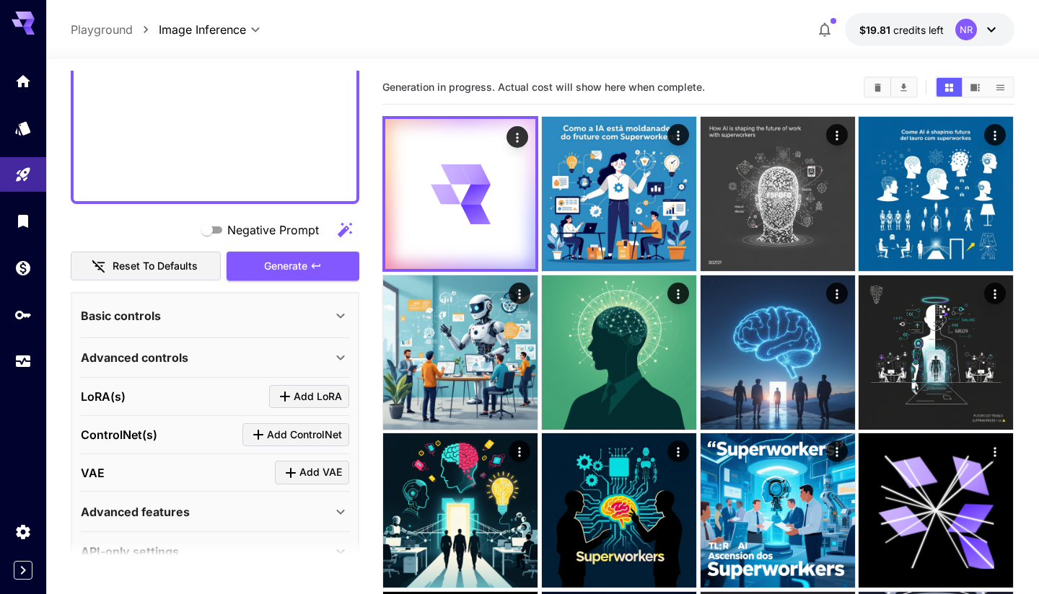
scroll to position [0, 0]
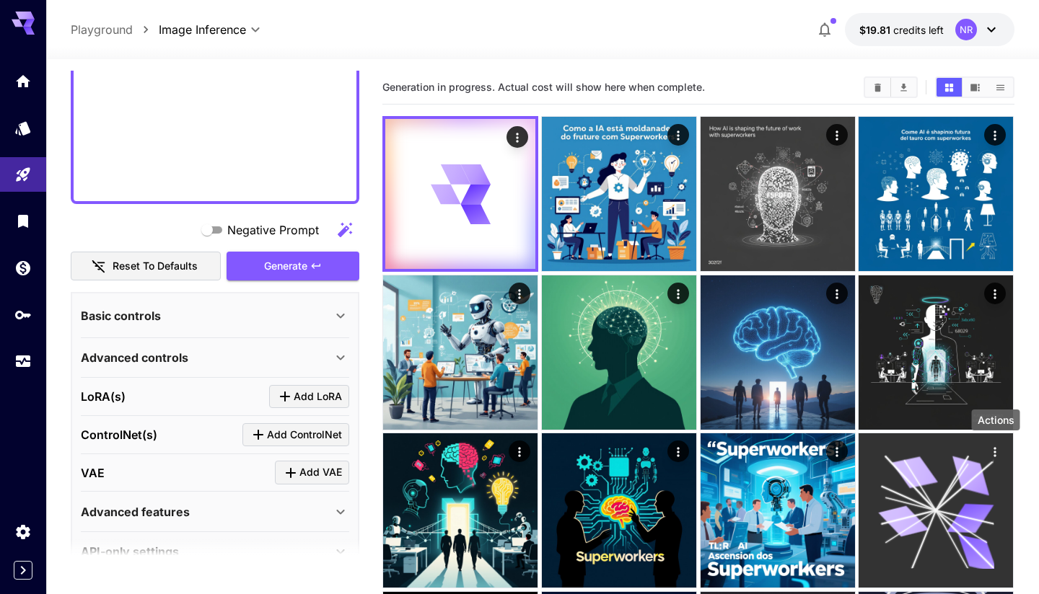
click at [993, 457] on icon "Actions" at bounding box center [995, 452] width 14 height 14
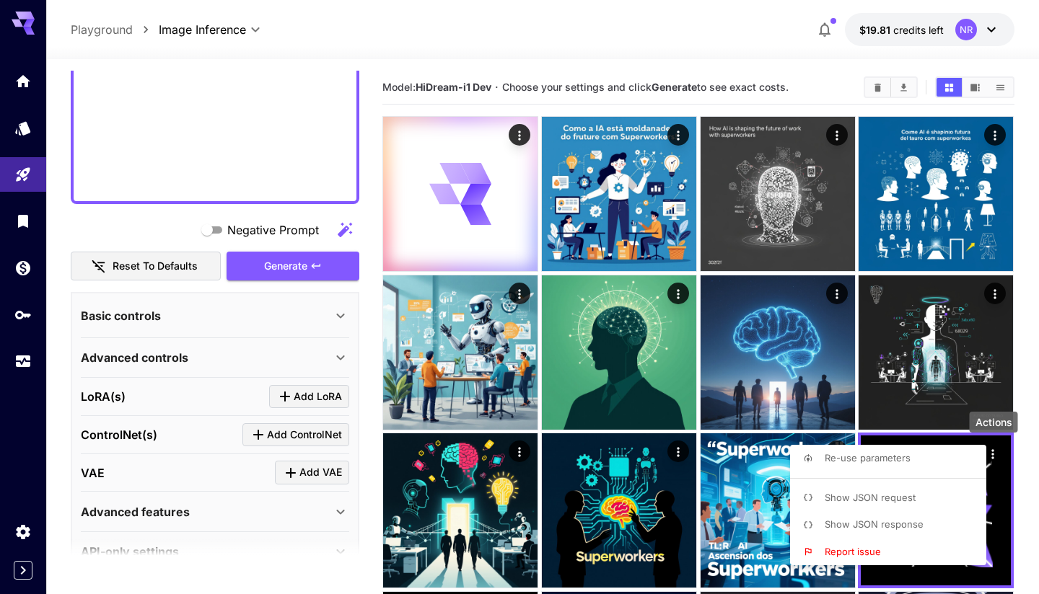
click at [1022, 458] on div at bounding box center [519, 297] width 1039 height 594
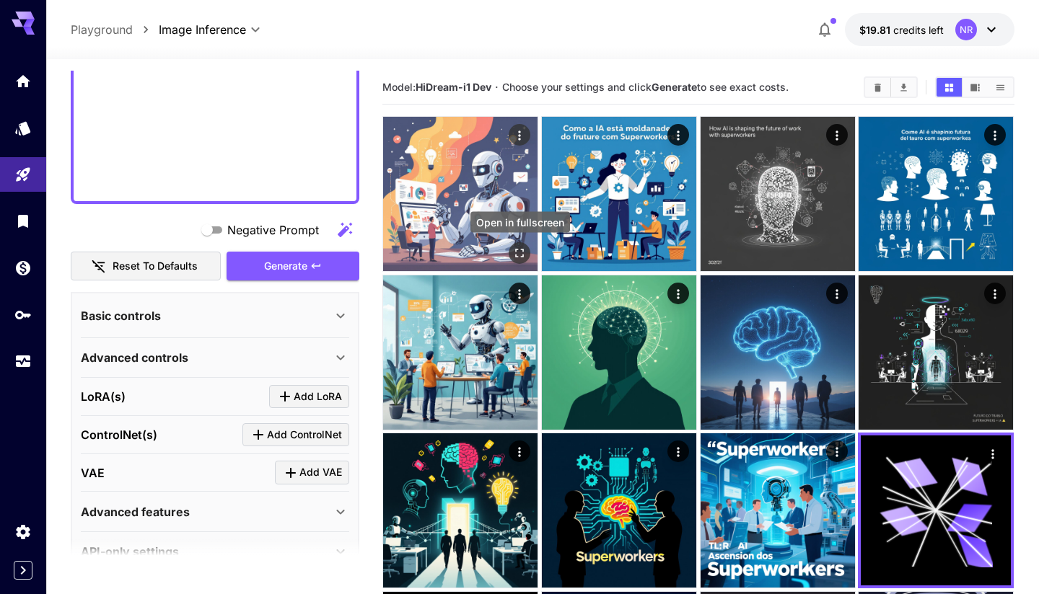
click at [520, 252] on icon "Open in fullscreen" at bounding box center [520, 253] width 14 height 14
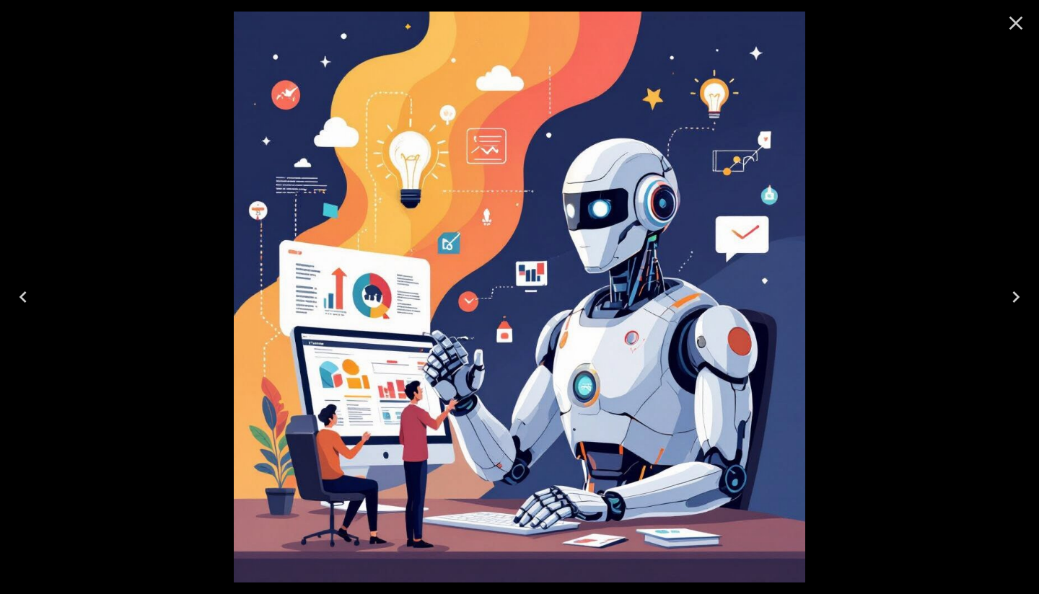
click at [1020, 22] on icon "Close" at bounding box center [1015, 23] width 23 height 23
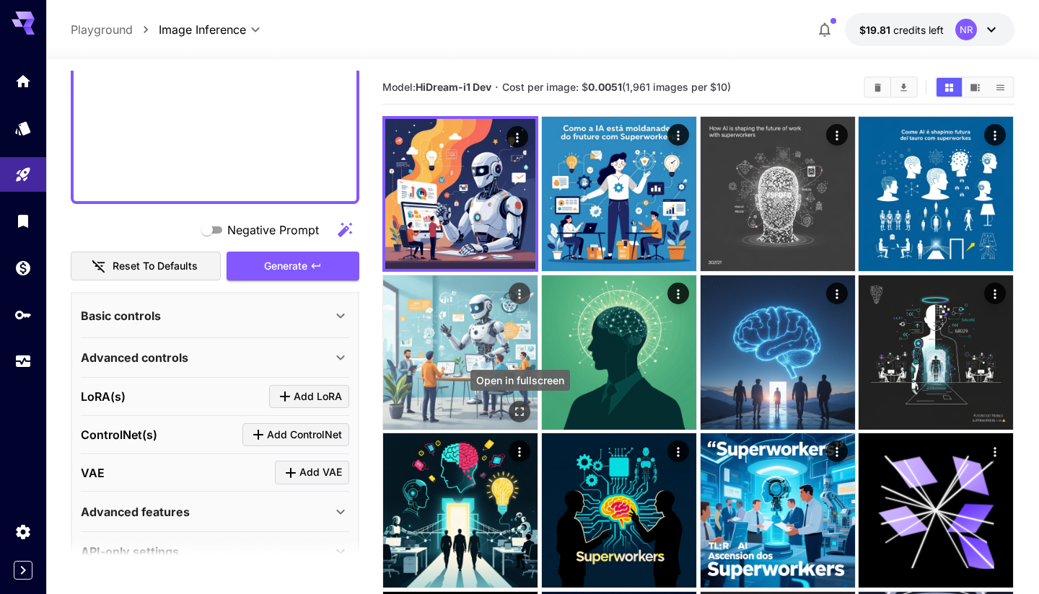
click at [523, 405] on icon "Open in fullscreen" at bounding box center [520, 412] width 14 height 14
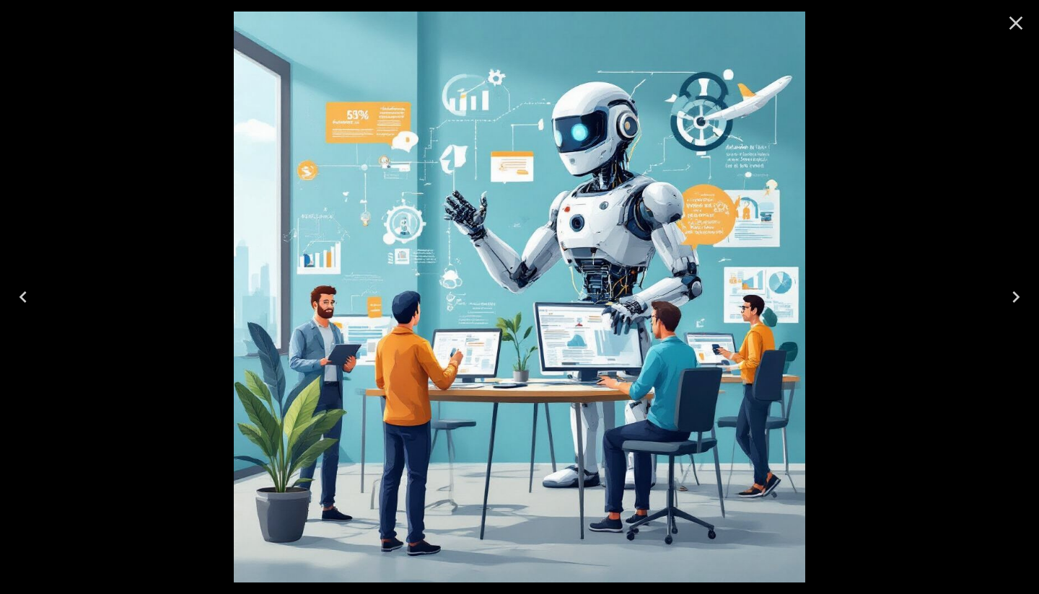
click at [1022, 27] on icon "Close" at bounding box center [1015, 23] width 23 height 23
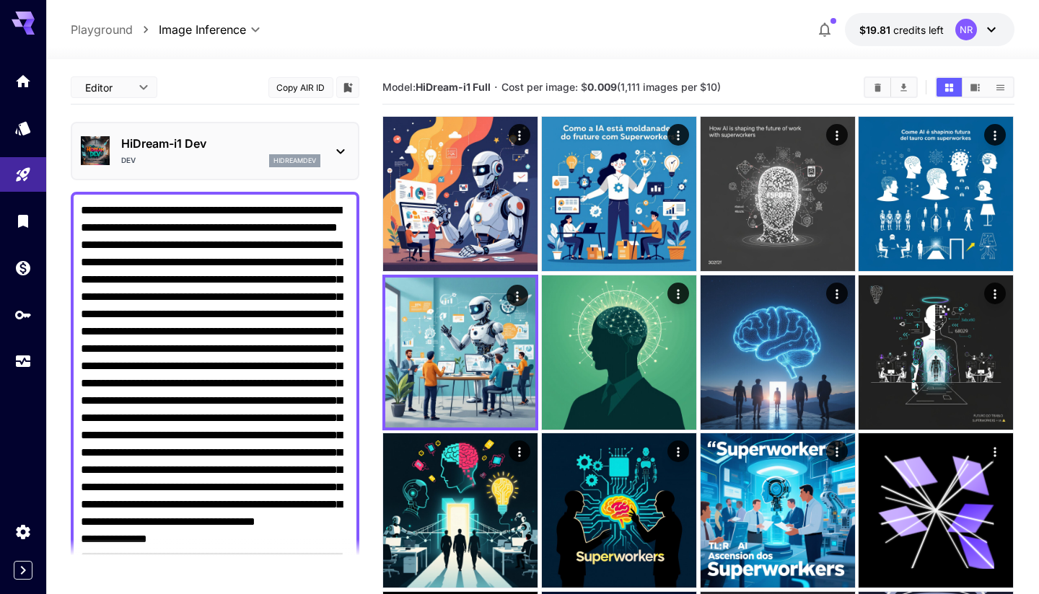
click at [242, 149] on p "HiDream-i1 Dev" at bounding box center [220, 143] width 199 height 17
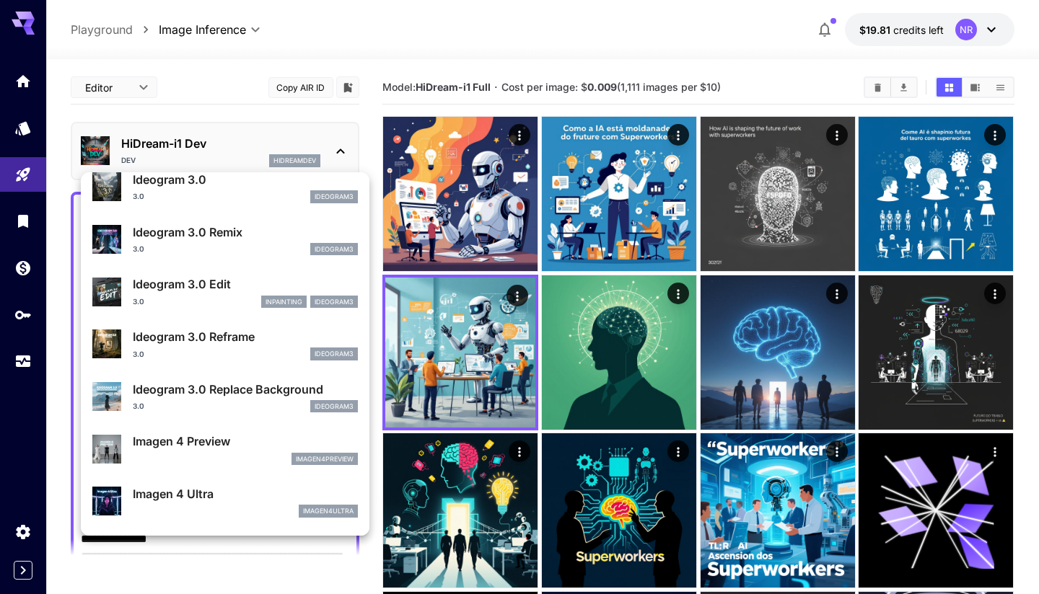
scroll to position [432, 0]
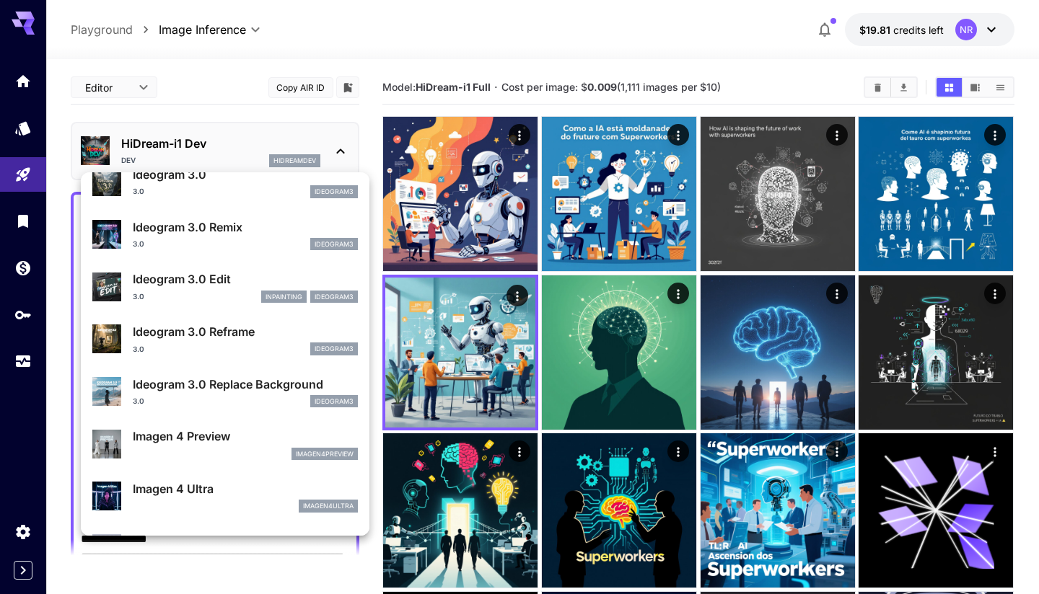
click at [208, 335] on p "Ideogram 3.0 Reframe" at bounding box center [245, 331] width 225 height 17
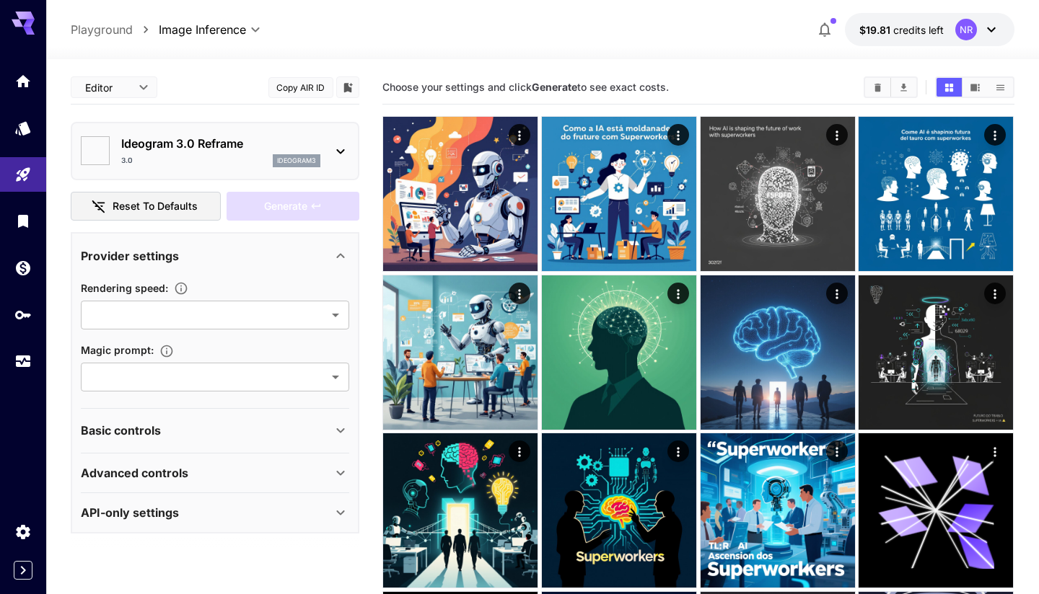
type input "*******"
type input "****"
click at [292, 165] on p "ideogram3" at bounding box center [296, 161] width 39 height 10
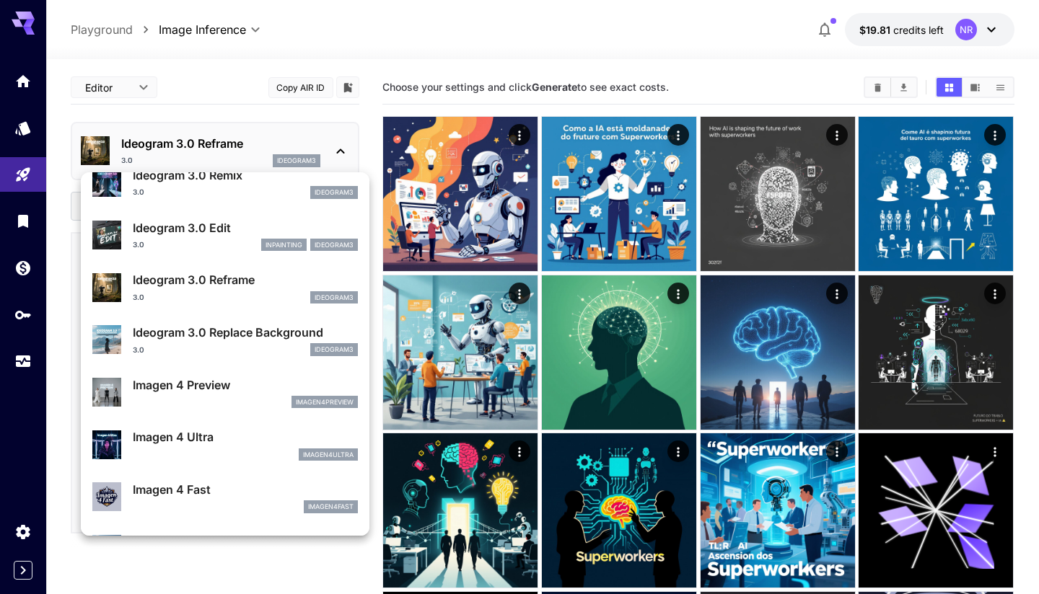
scroll to position [485, 0]
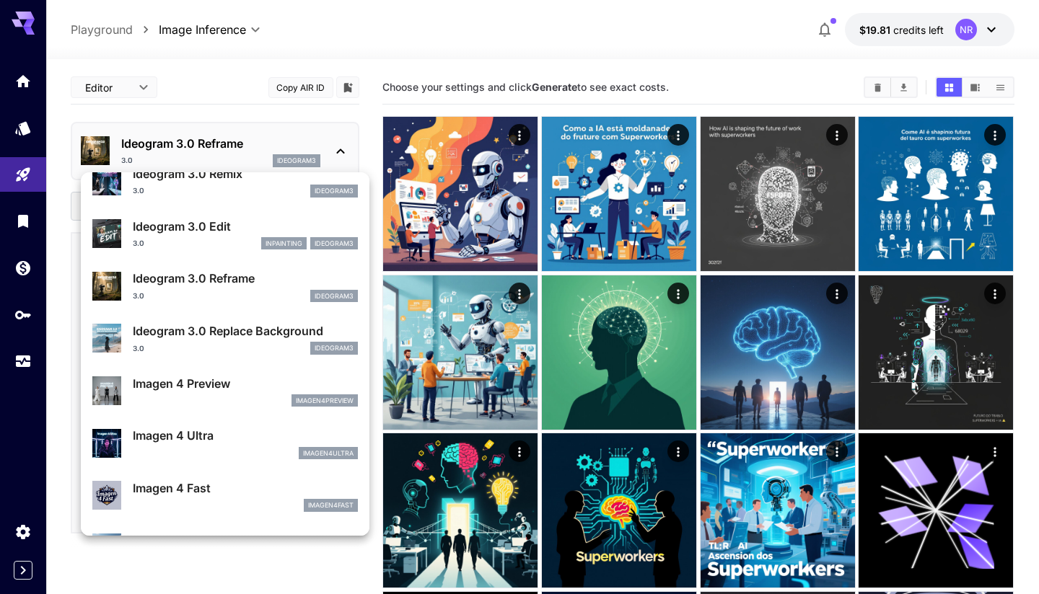
click at [188, 434] on p "Imagen 4 Ultra" at bounding box center [245, 435] width 225 height 17
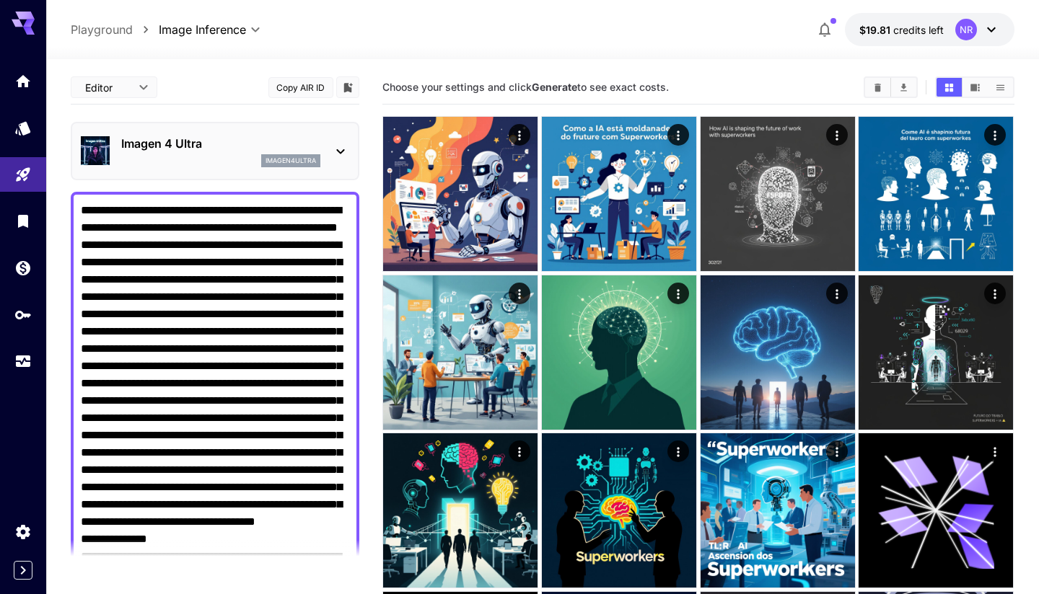
click at [335, 142] on div at bounding box center [340, 151] width 17 height 18
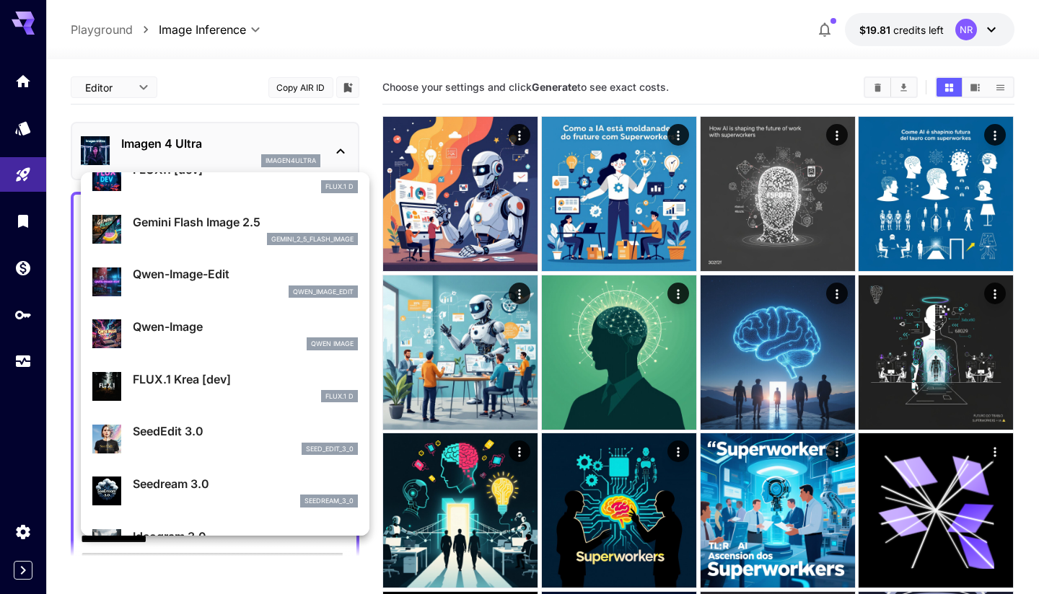
scroll to position [77, 0]
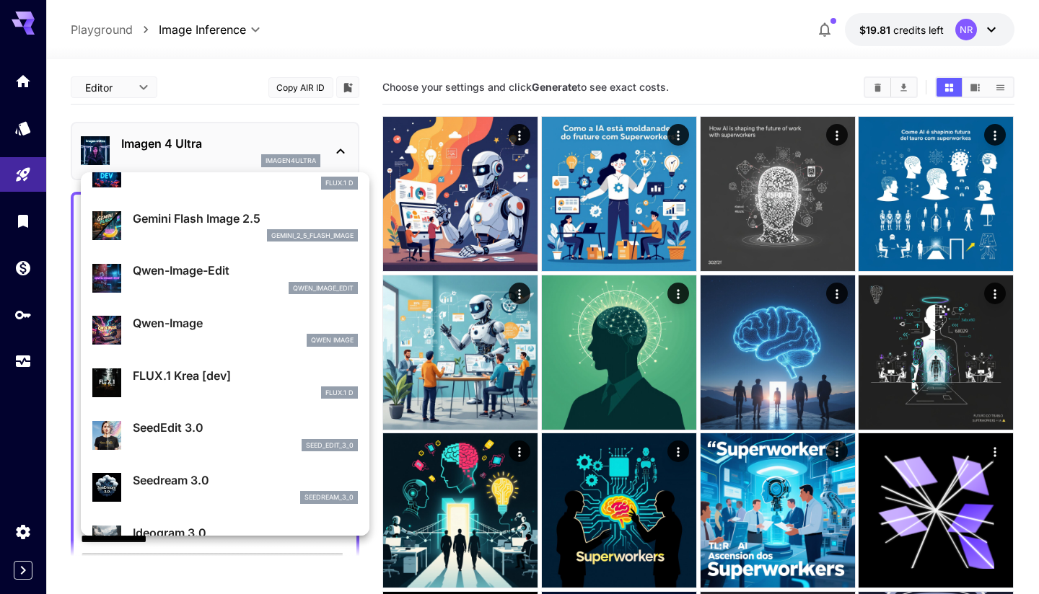
click at [182, 416] on div "SeedEdit 3.0 seed_edit_3_0" at bounding box center [224, 435] width 265 height 44
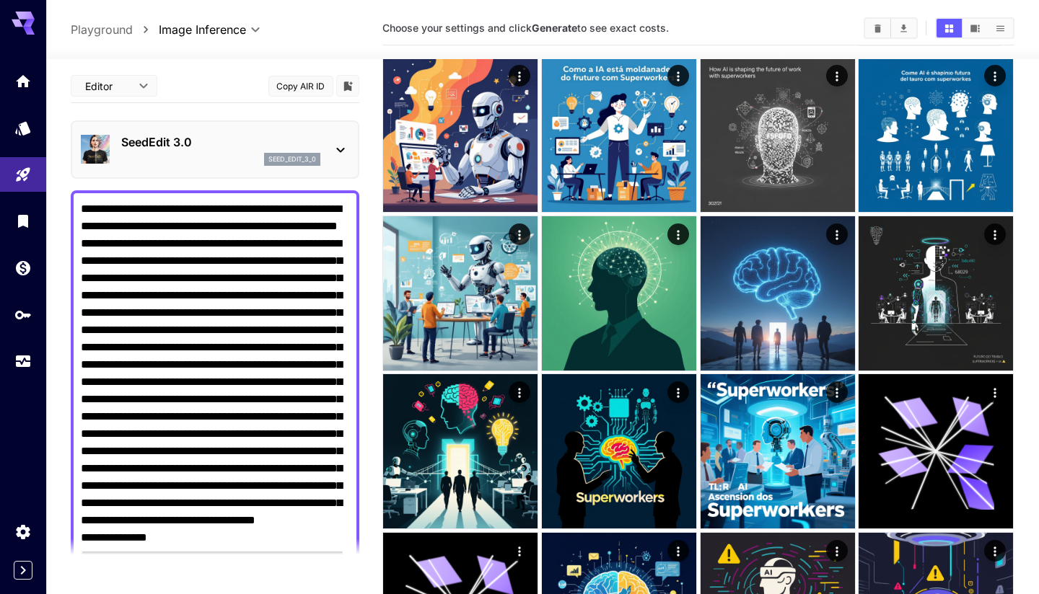
click at [304, 147] on p "SeedEdit 3.0" at bounding box center [220, 141] width 199 height 17
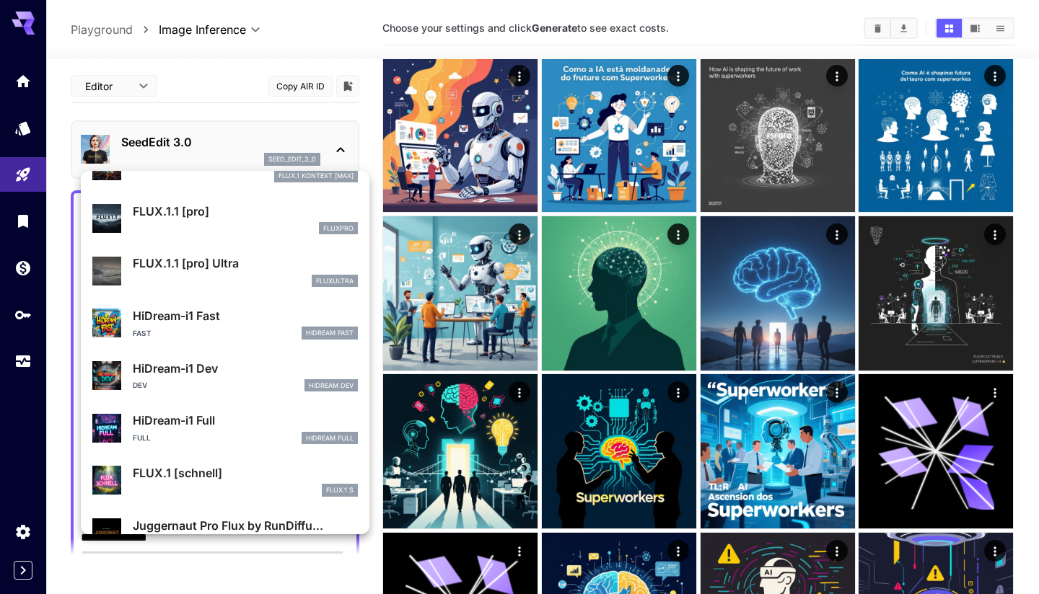
scroll to position [1019, 0]
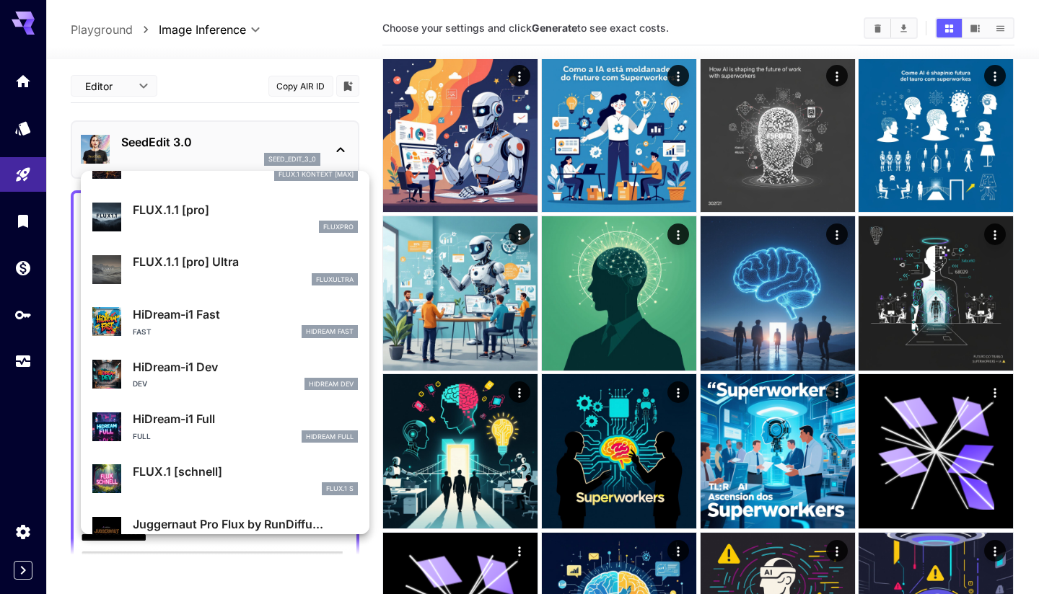
click at [218, 276] on div "fluxultra" at bounding box center [245, 279] width 225 height 13
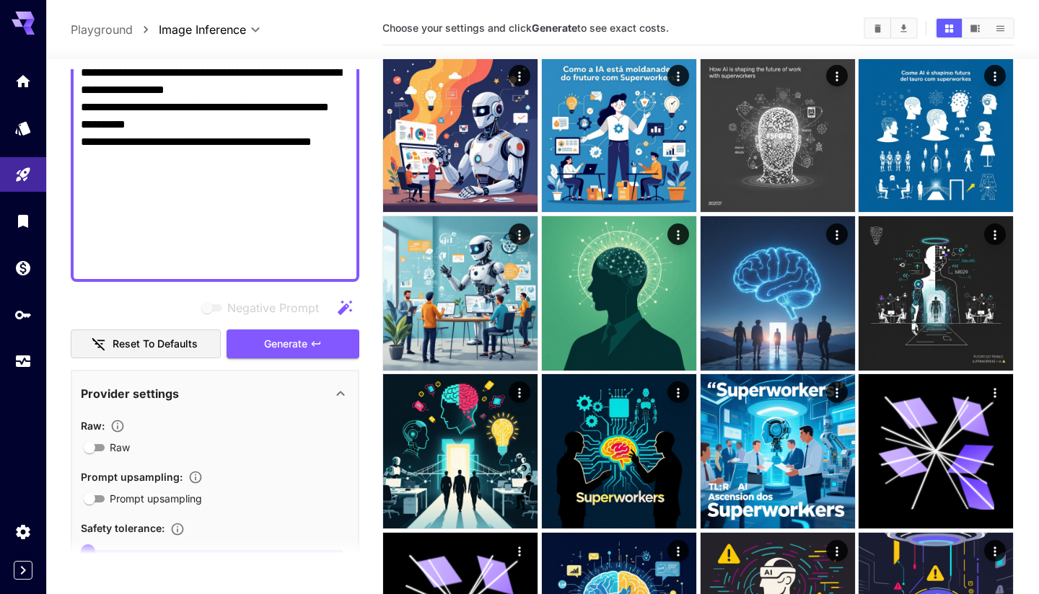
scroll to position [672, 0]
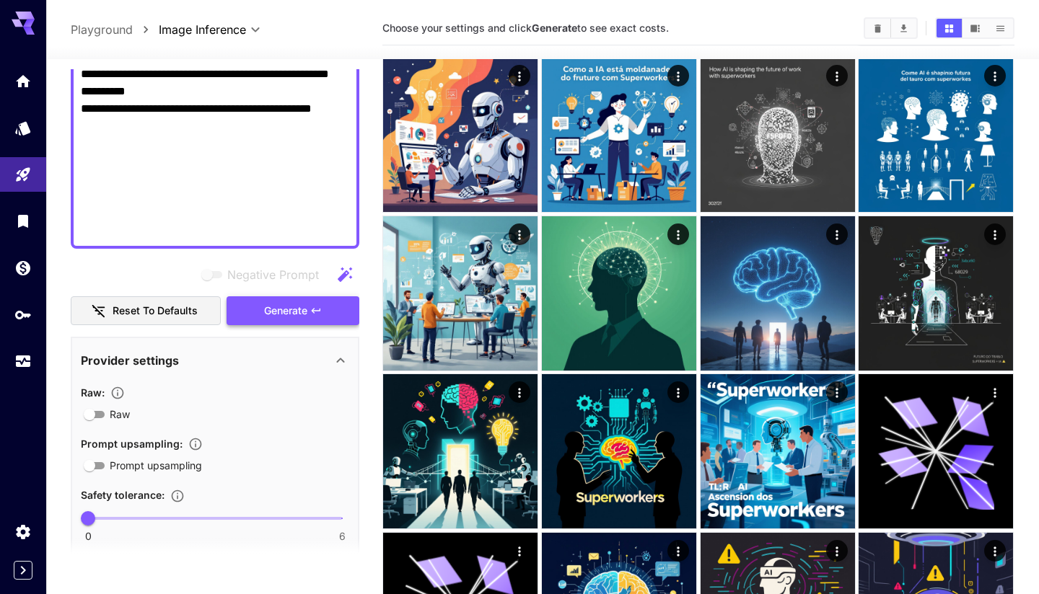
click at [305, 308] on span "Generate" at bounding box center [285, 311] width 43 height 18
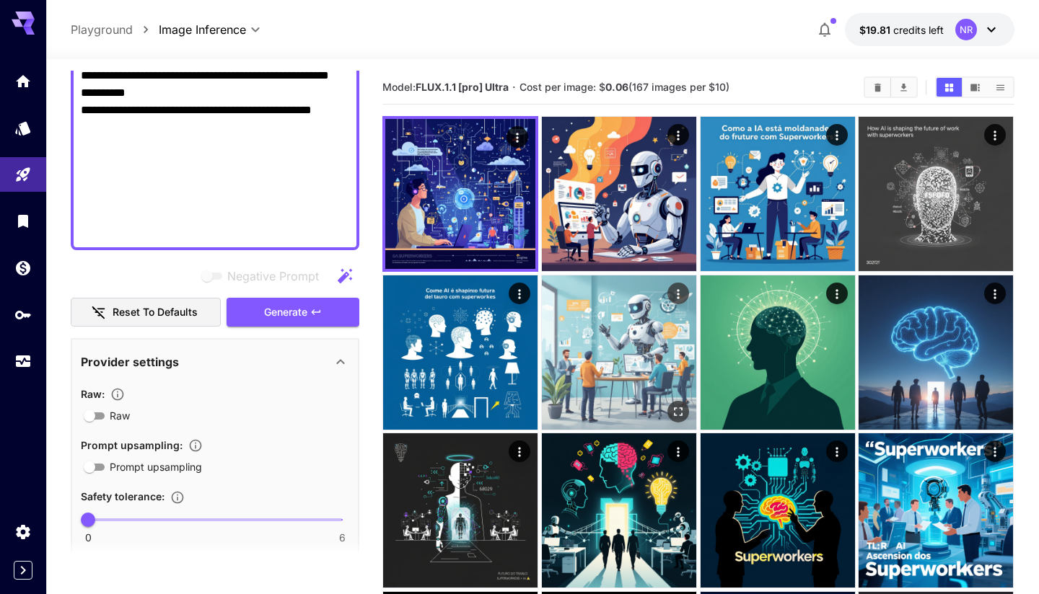
scroll to position [0, 0]
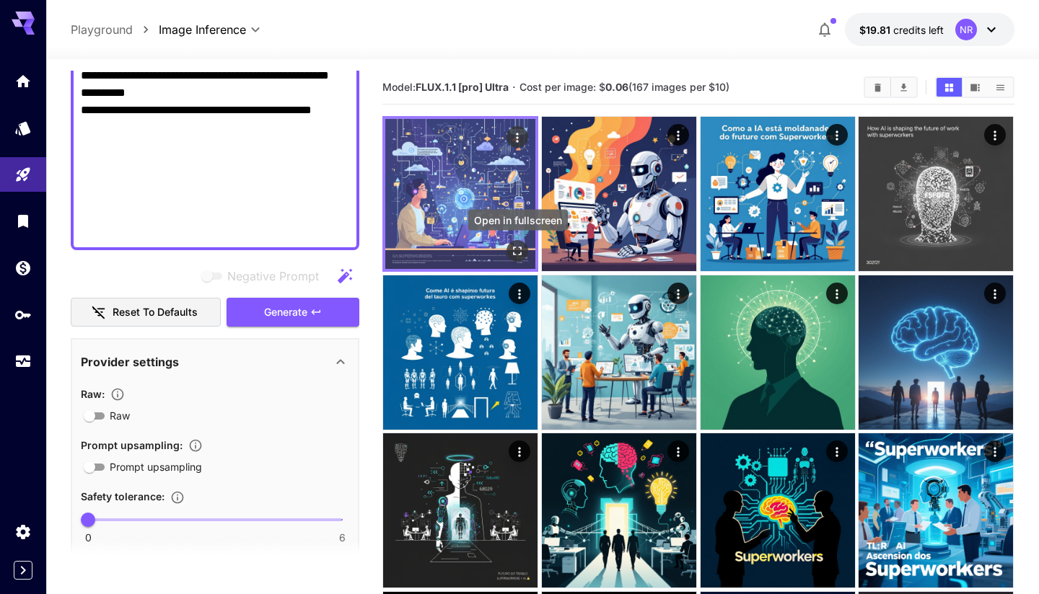
click at [520, 249] on icon "Open in fullscreen" at bounding box center [518, 251] width 14 height 14
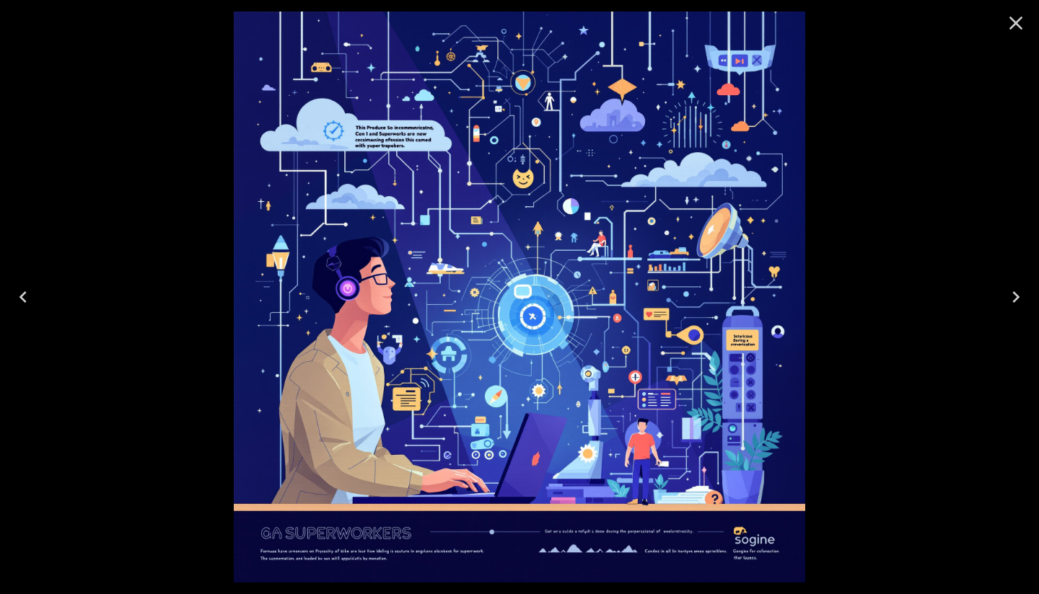
click at [1019, 27] on icon "Close" at bounding box center [1016, 24] width 14 height 14
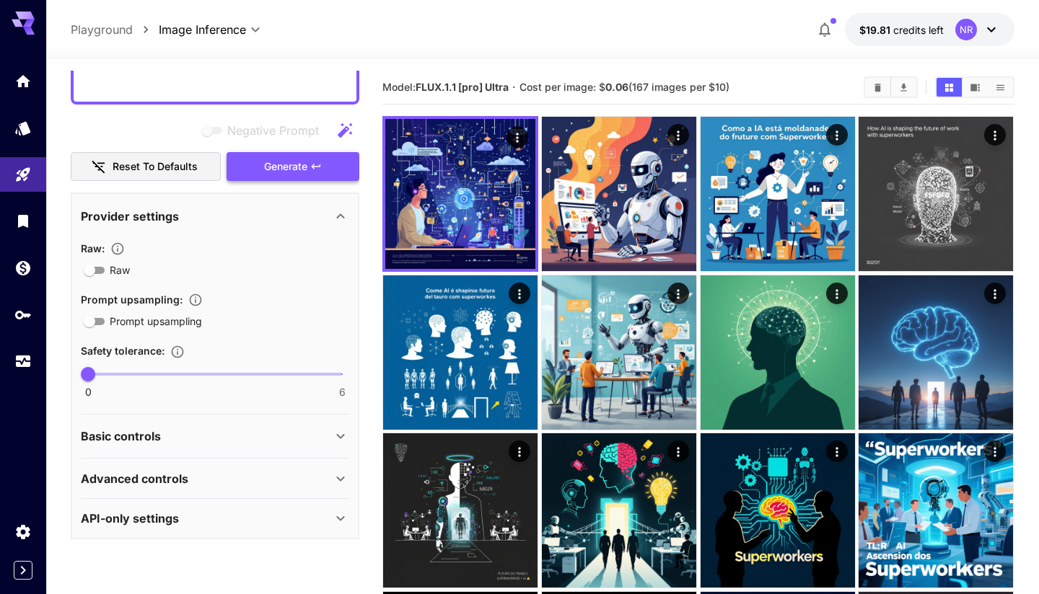
scroll to position [817, 0]
click at [298, 220] on div "Provider settings" at bounding box center [206, 216] width 251 height 17
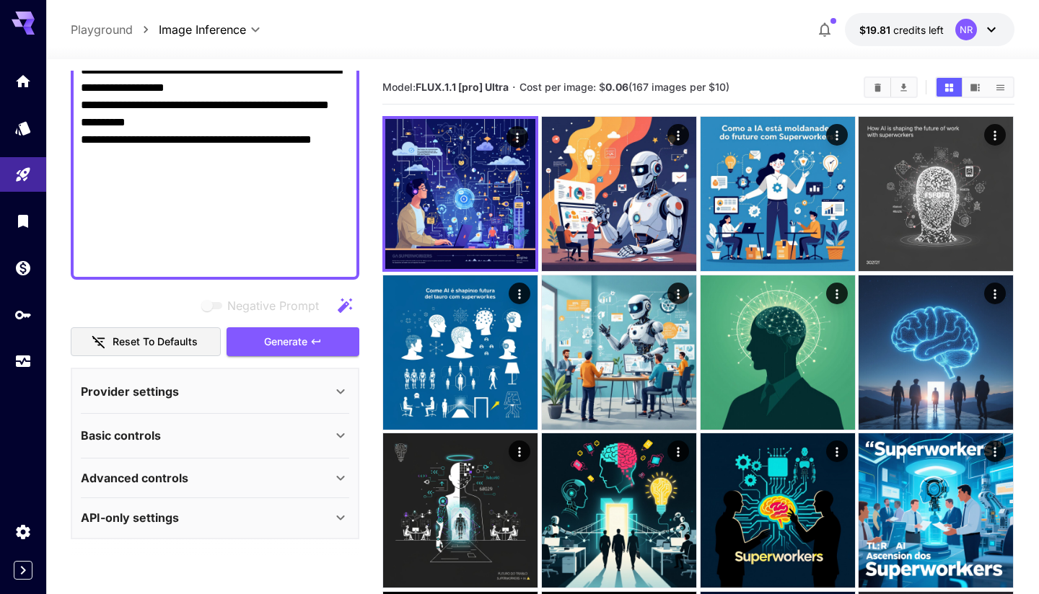
scroll to position [641, 0]
click at [270, 388] on div "Provider settings" at bounding box center [206, 392] width 251 height 17
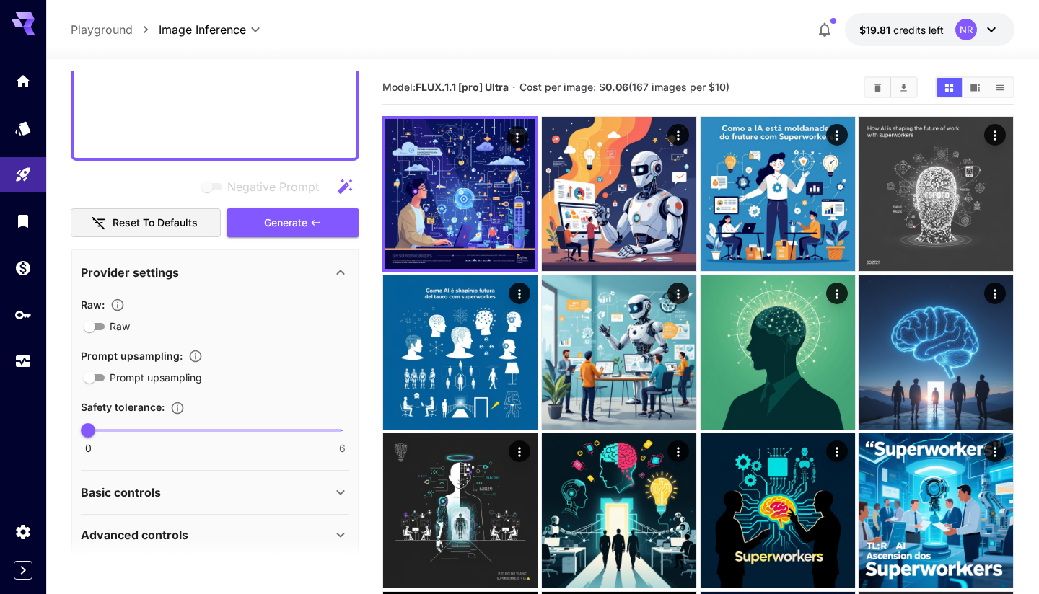
scroll to position [768, 0]
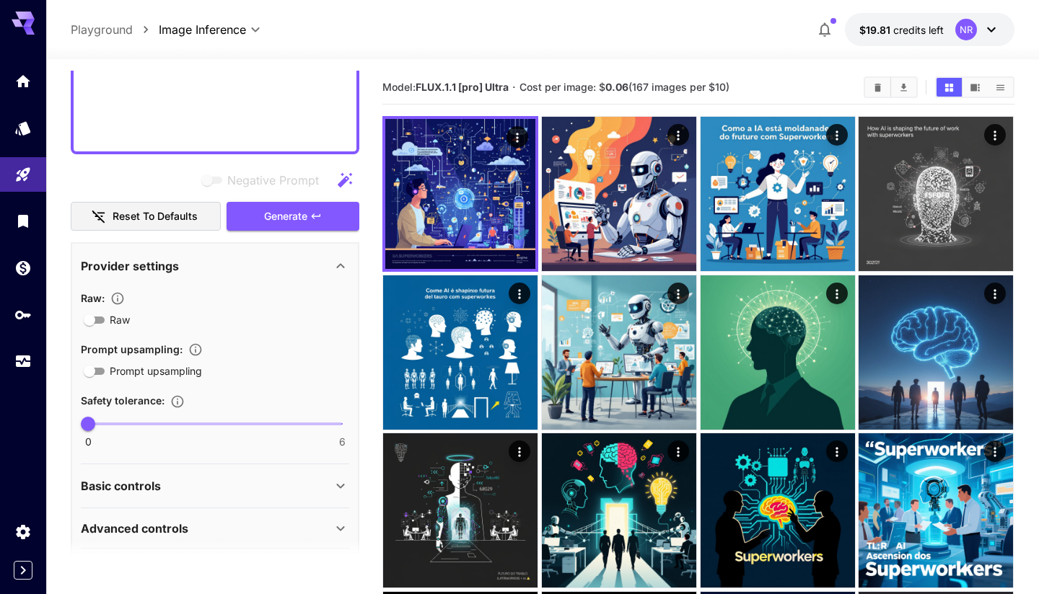
click at [333, 261] on icon at bounding box center [340, 266] width 17 height 17
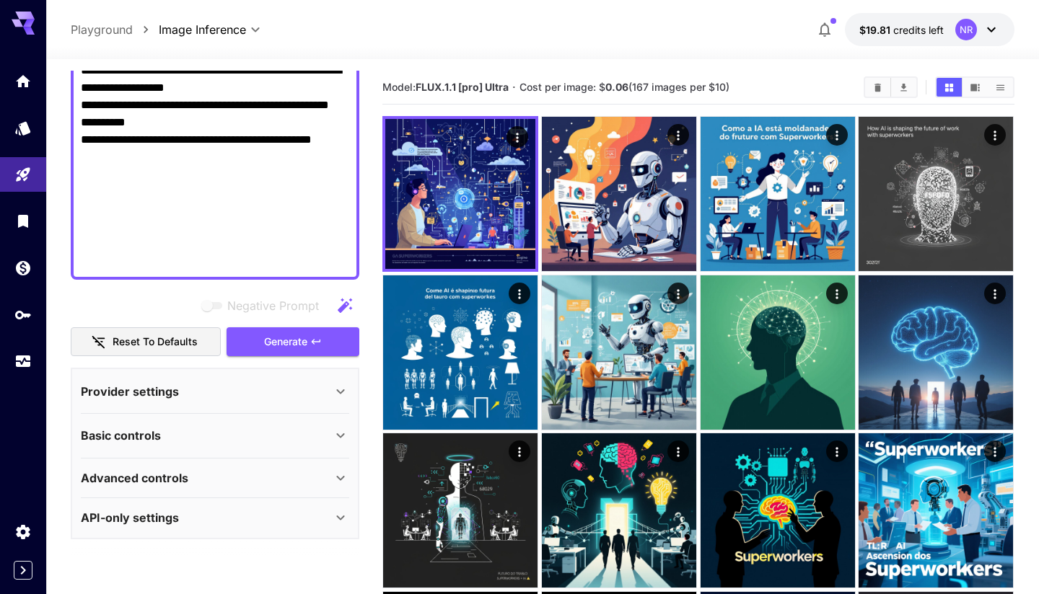
scroll to position [641, 0]
click at [202, 441] on div "Basic controls" at bounding box center [206, 436] width 251 height 17
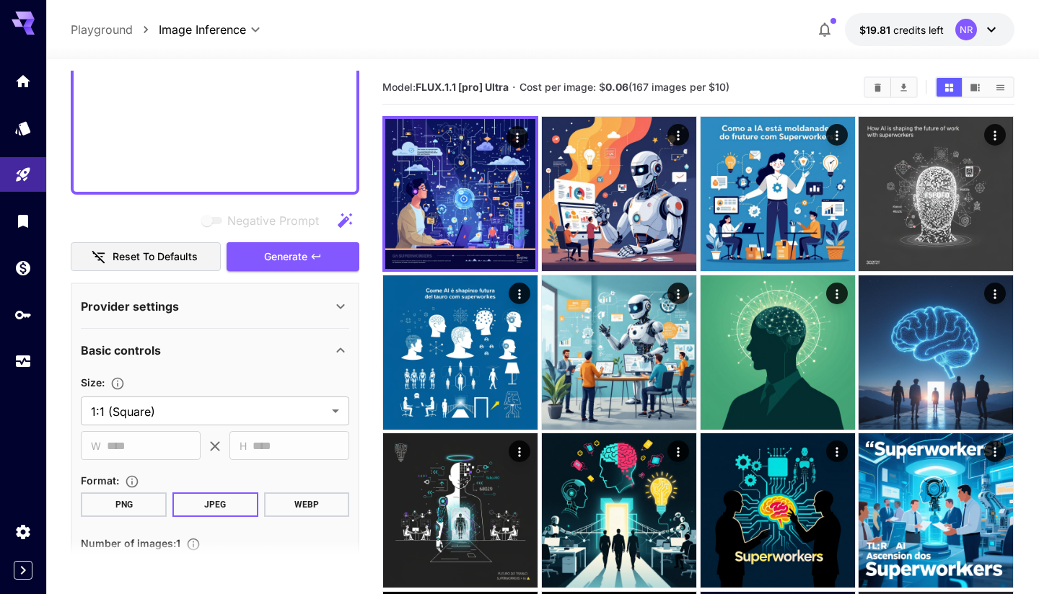
scroll to position [728, 0]
click at [187, 356] on div "Basic controls" at bounding box center [206, 349] width 251 height 17
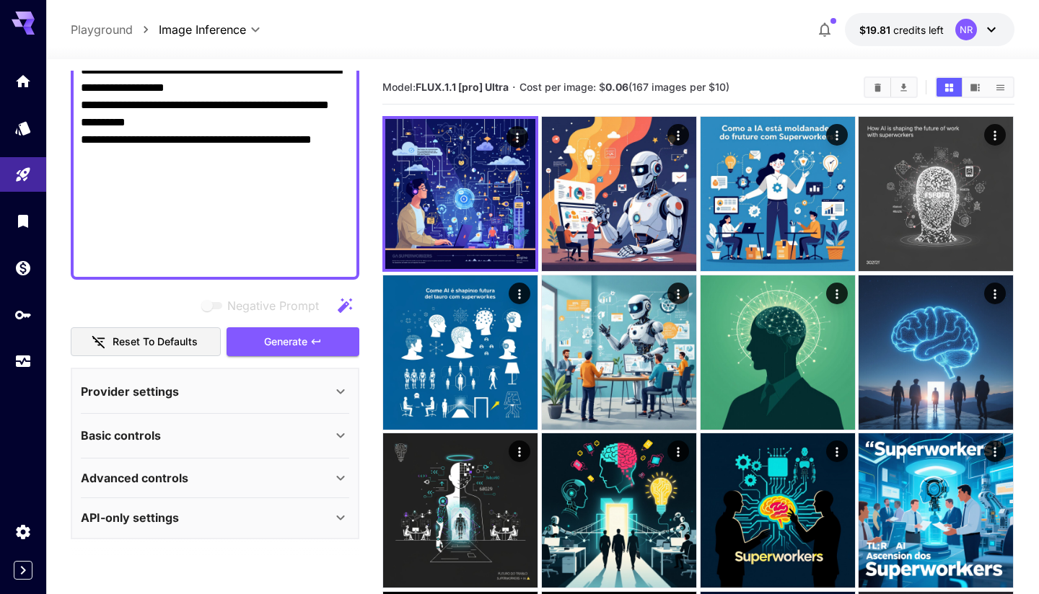
scroll to position [641, 0]
click at [170, 473] on p "Advanced controls" at bounding box center [134, 478] width 107 height 17
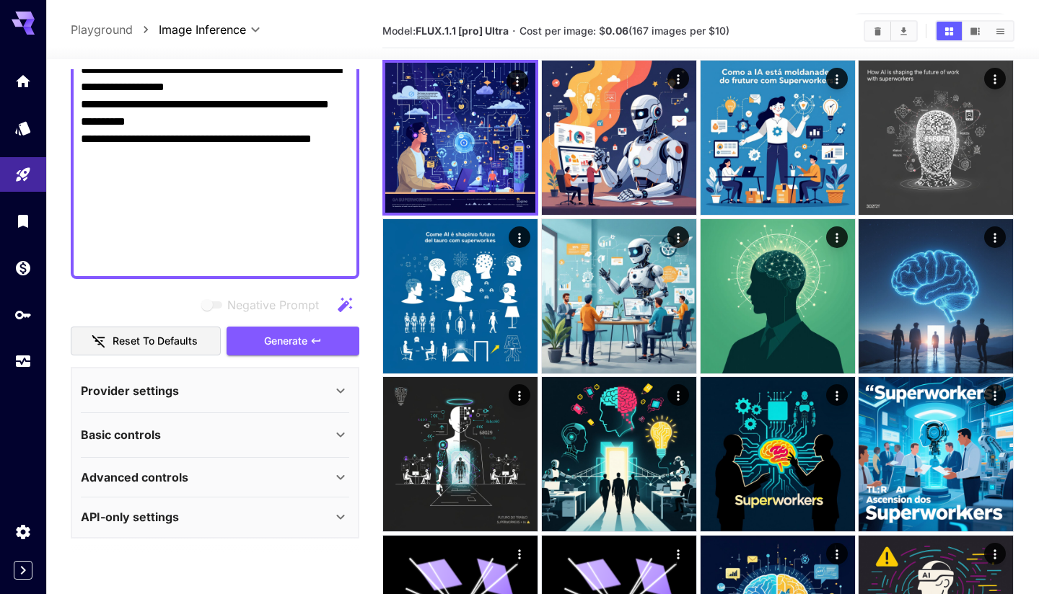
scroll to position [61, 0]
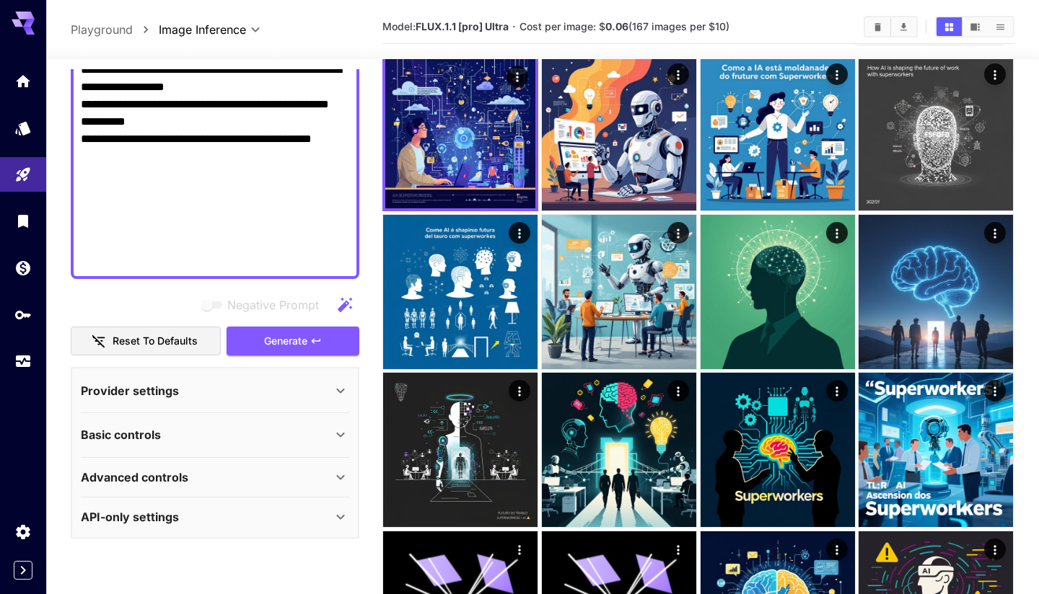
click at [167, 516] on p "API-only settings" at bounding box center [130, 517] width 98 height 17
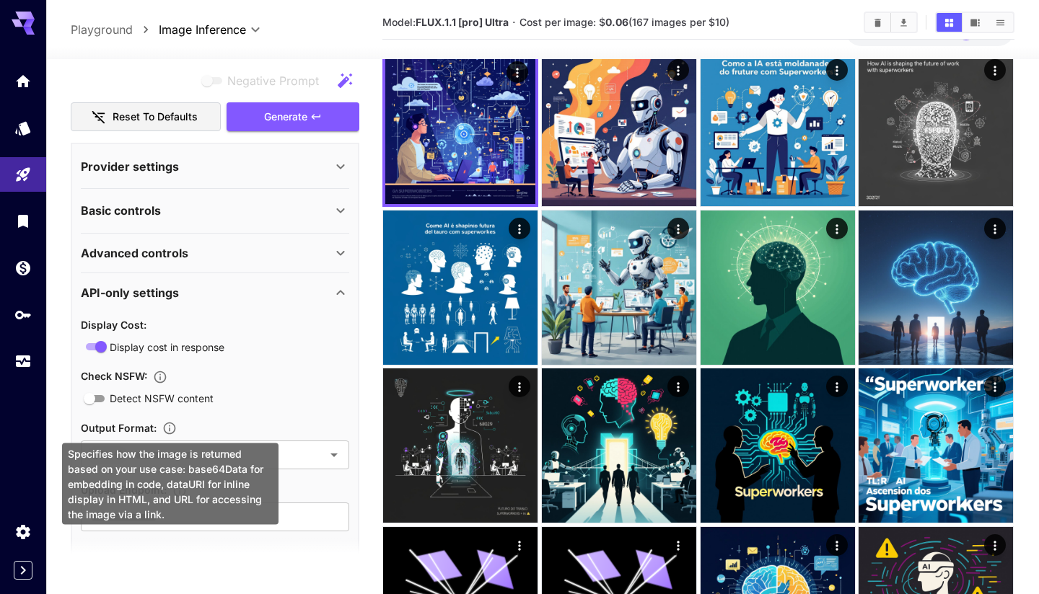
scroll to position [69, 0]
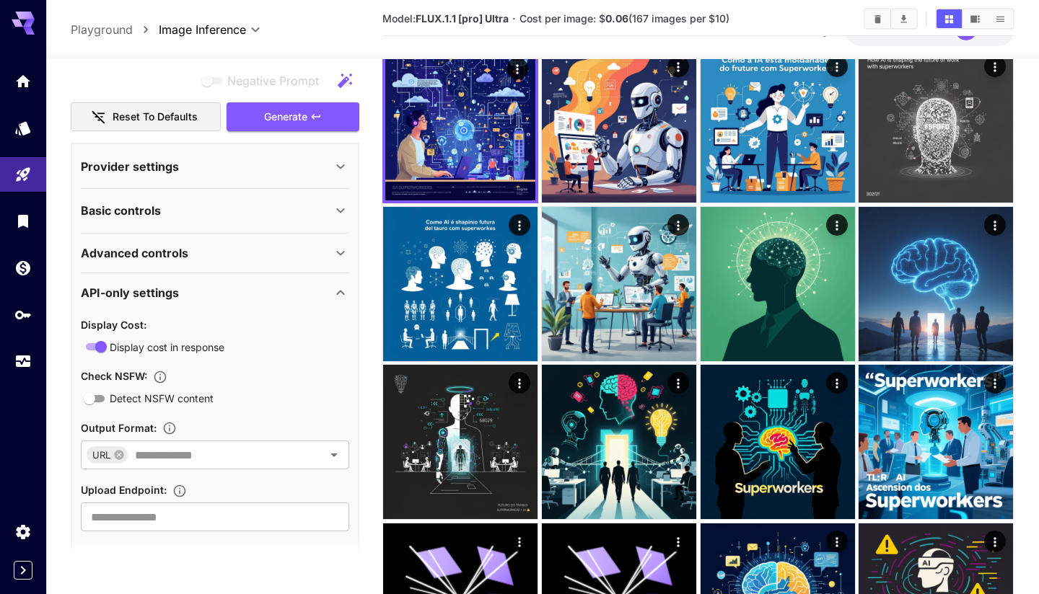
click at [189, 294] on div "API-only settings" at bounding box center [206, 292] width 251 height 17
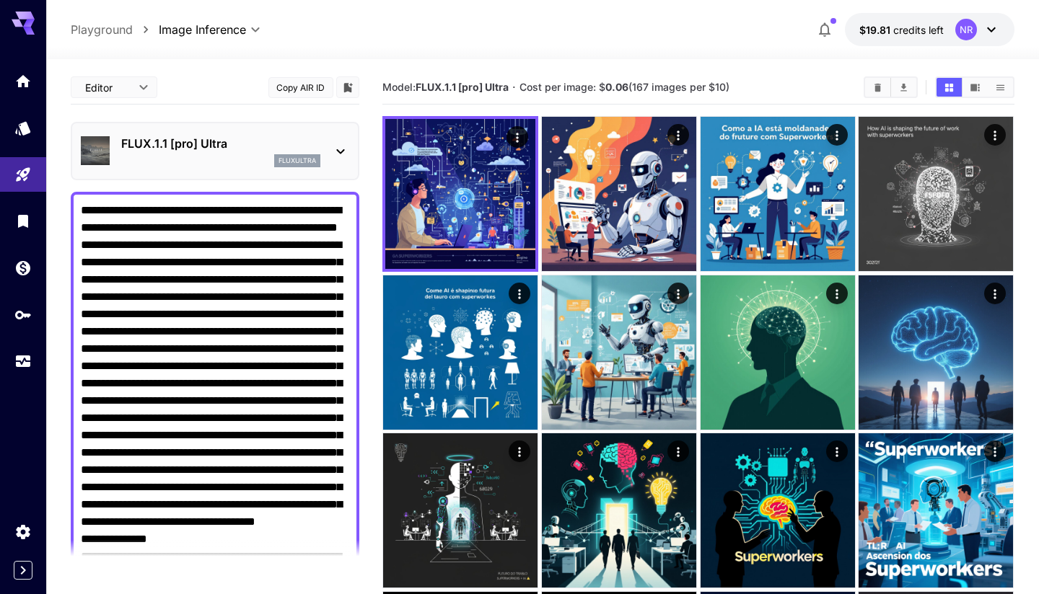
scroll to position [0, 0]
click at [142, 87] on body "**********" at bounding box center [519, 474] width 1039 height 949
click at [209, 86] on div at bounding box center [519, 297] width 1039 height 594
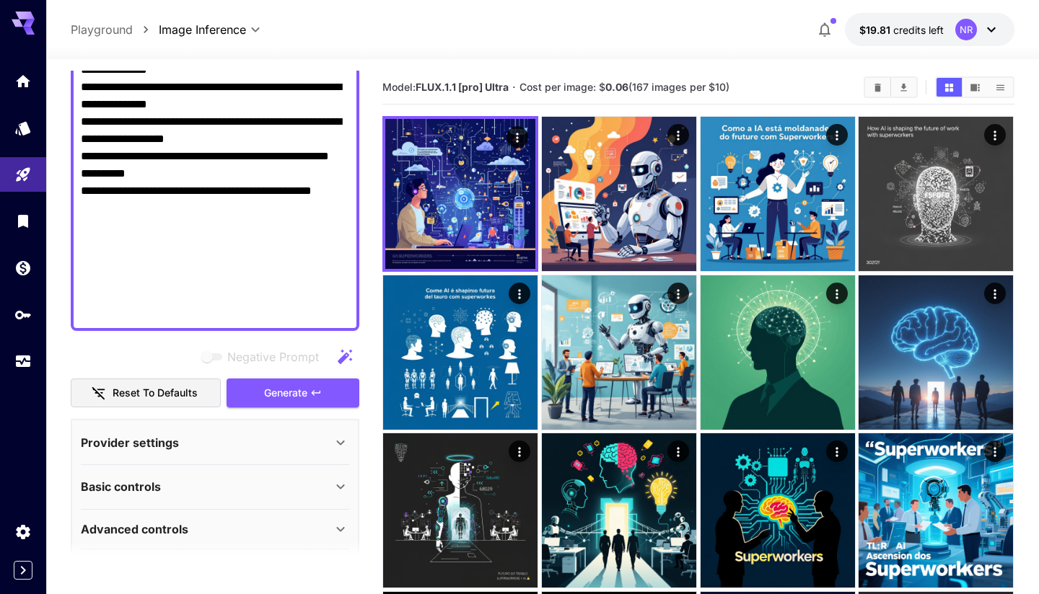
scroll to position [592, 0]
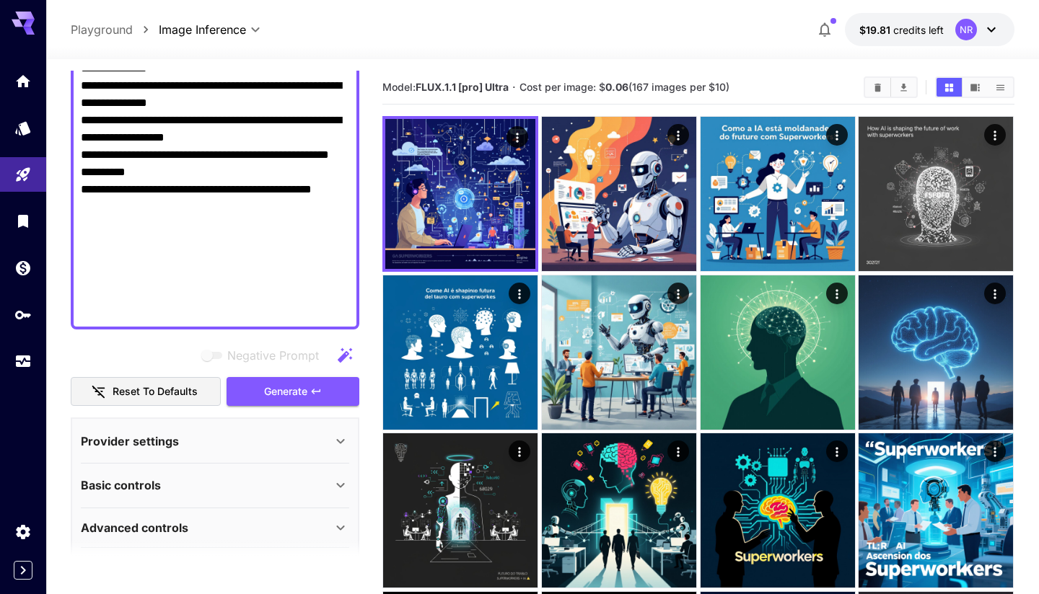
click at [341, 351] on icon "button" at bounding box center [344, 355] width 17 height 17
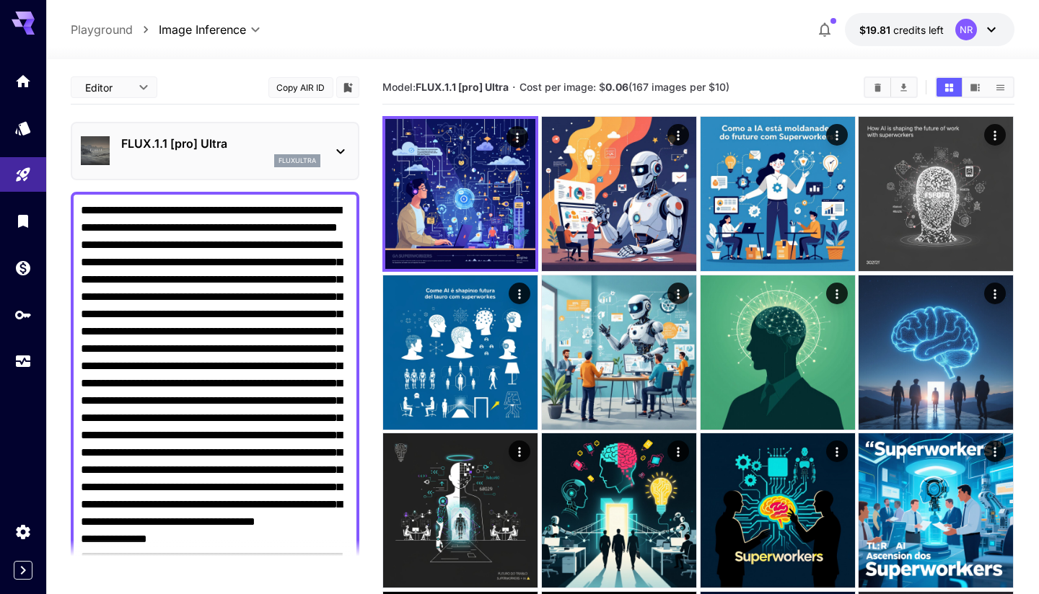
scroll to position [0, 0]
click at [309, 146] on p "FLUX.1.1 [pro] Ultra" at bounding box center [220, 143] width 199 height 17
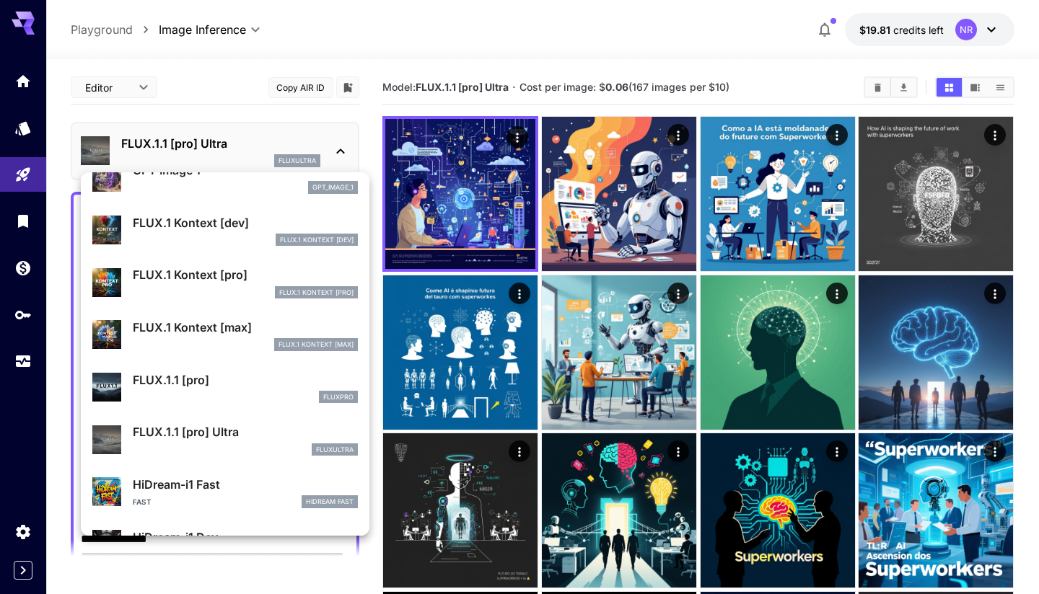
scroll to position [846, 0]
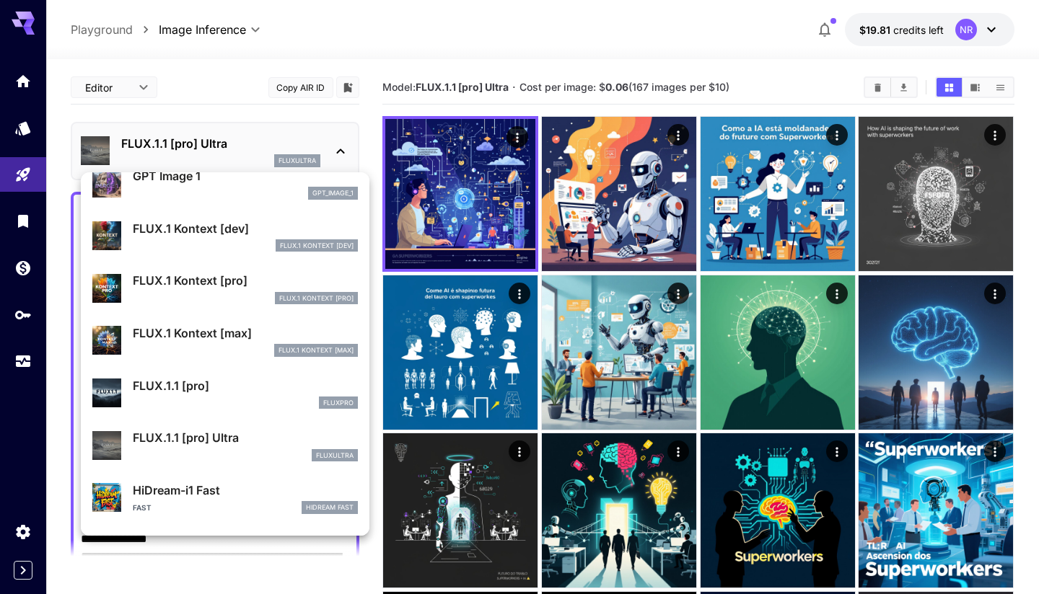
click at [214, 287] on p "FLUX.1 Kontext [pro]" at bounding box center [245, 280] width 225 height 17
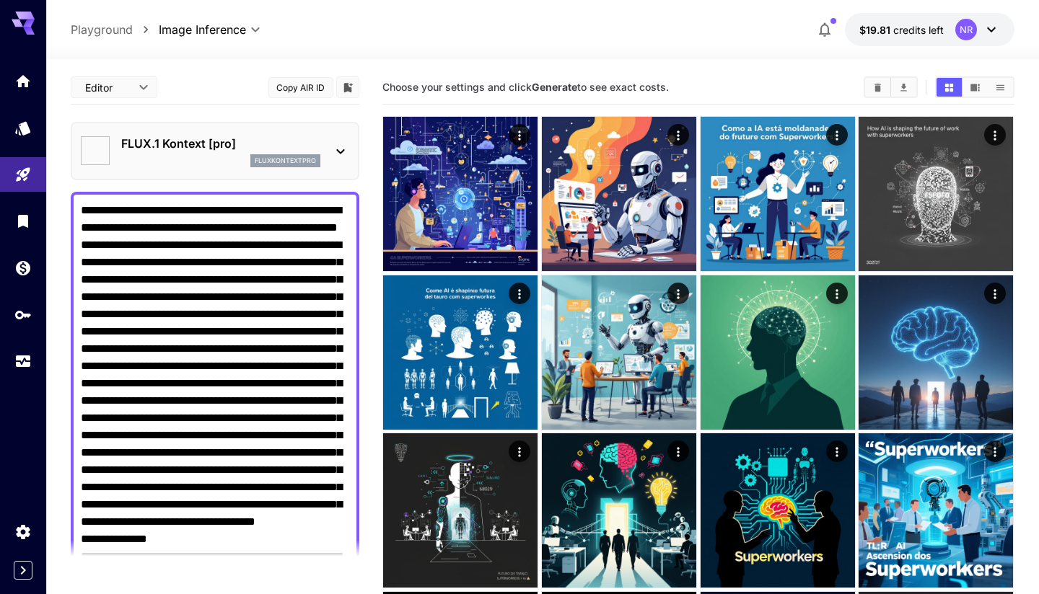
type input "**********"
type input "****"
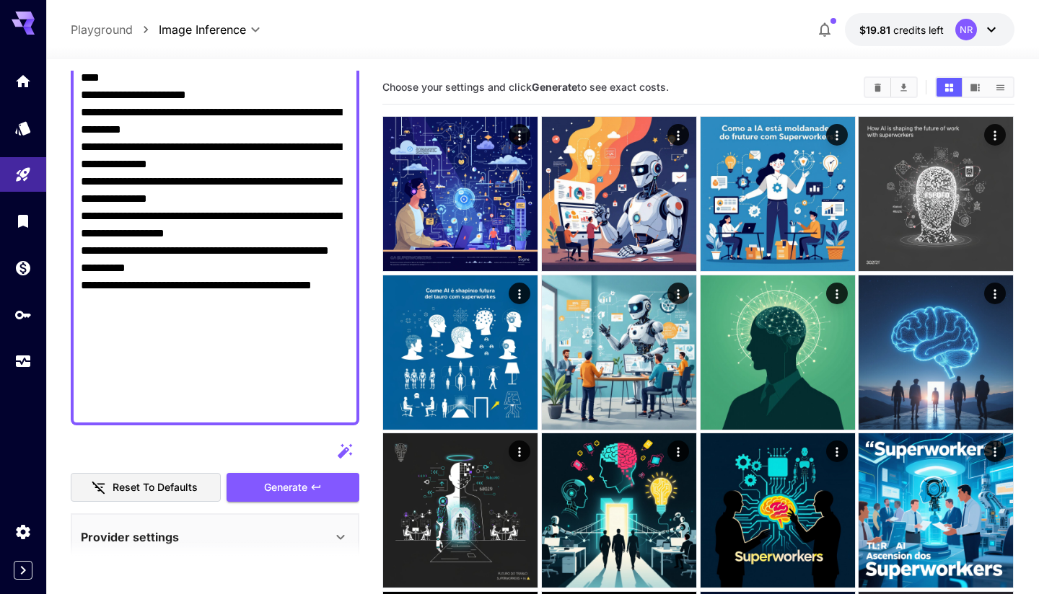
scroll to position [535, 0]
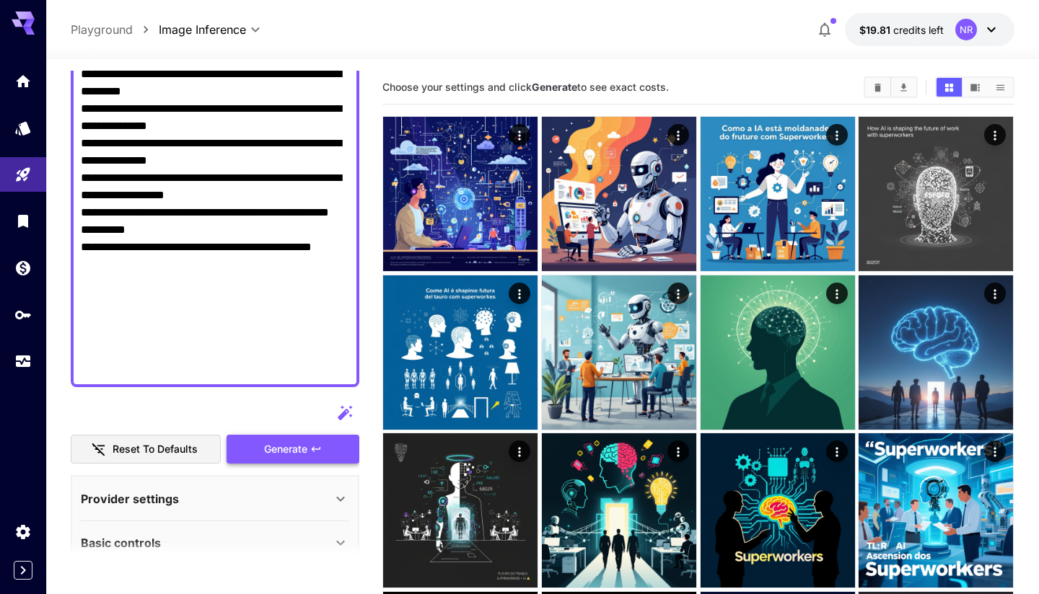
click at [335, 440] on button "Generate" at bounding box center [293, 450] width 133 height 30
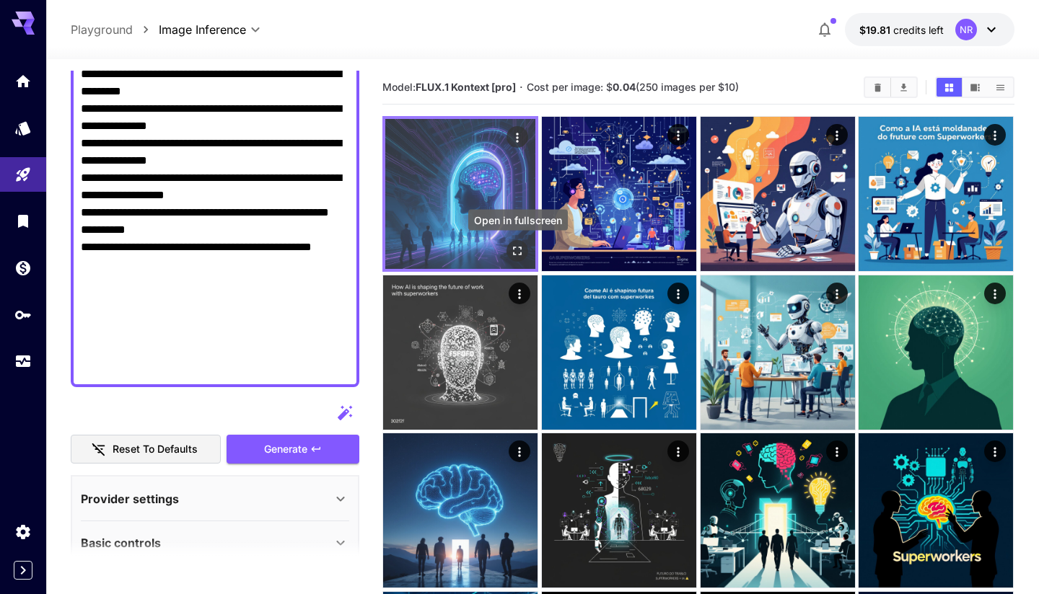
click at [519, 254] on icon "Open in fullscreen" at bounding box center [518, 251] width 14 height 14
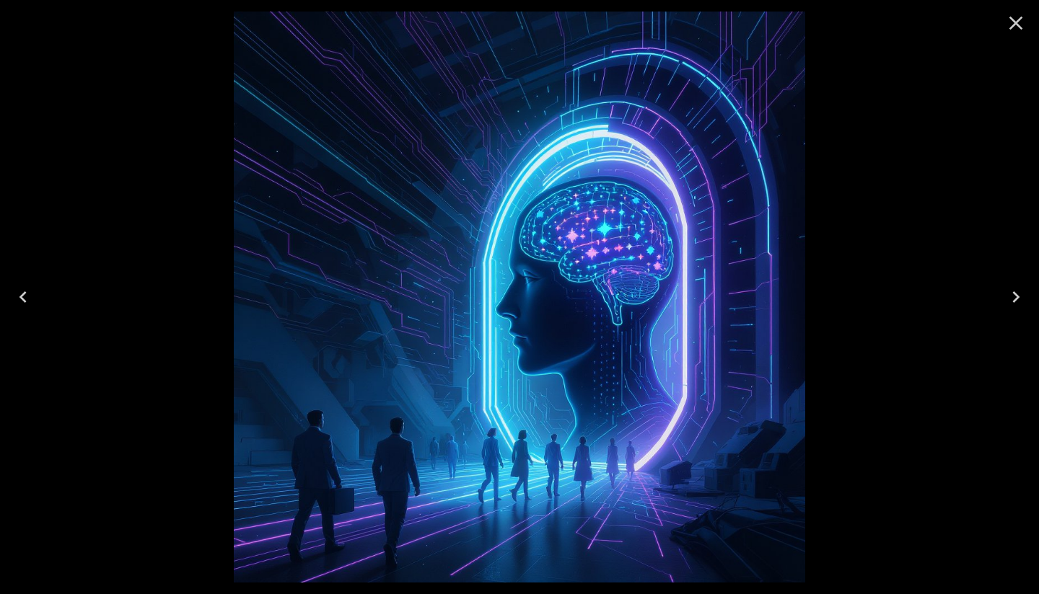
click at [1014, 22] on icon "Close" at bounding box center [1016, 24] width 14 height 14
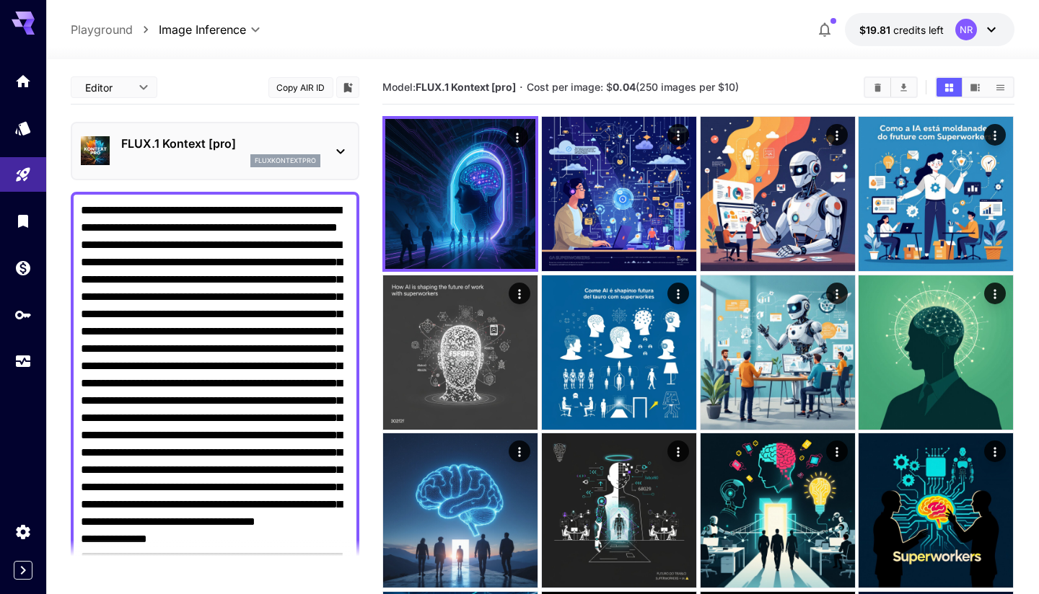
scroll to position [535, 0]
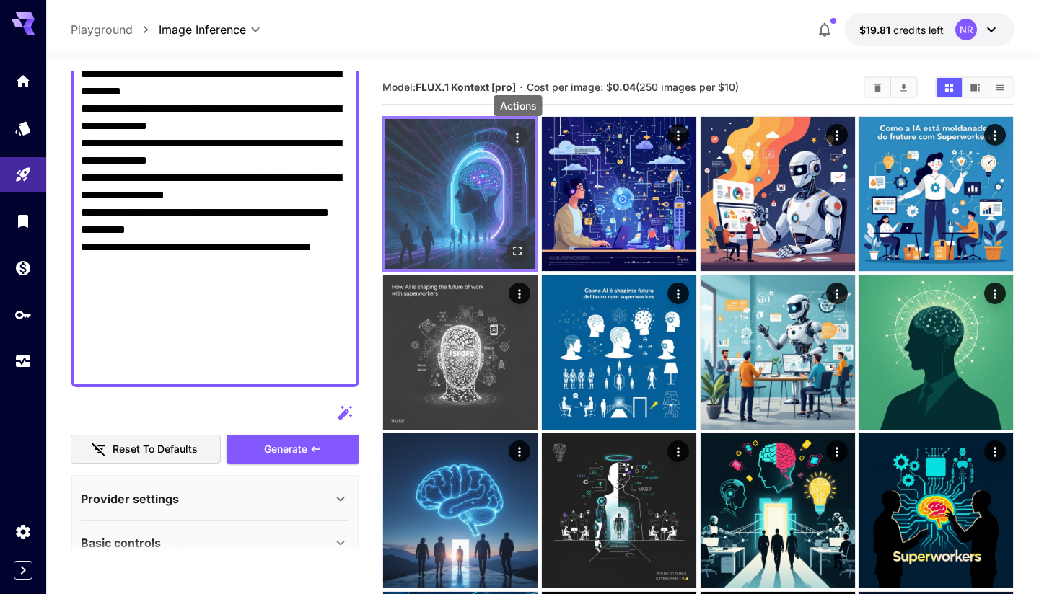
click at [517, 132] on icon "Actions" at bounding box center [518, 138] width 14 height 14
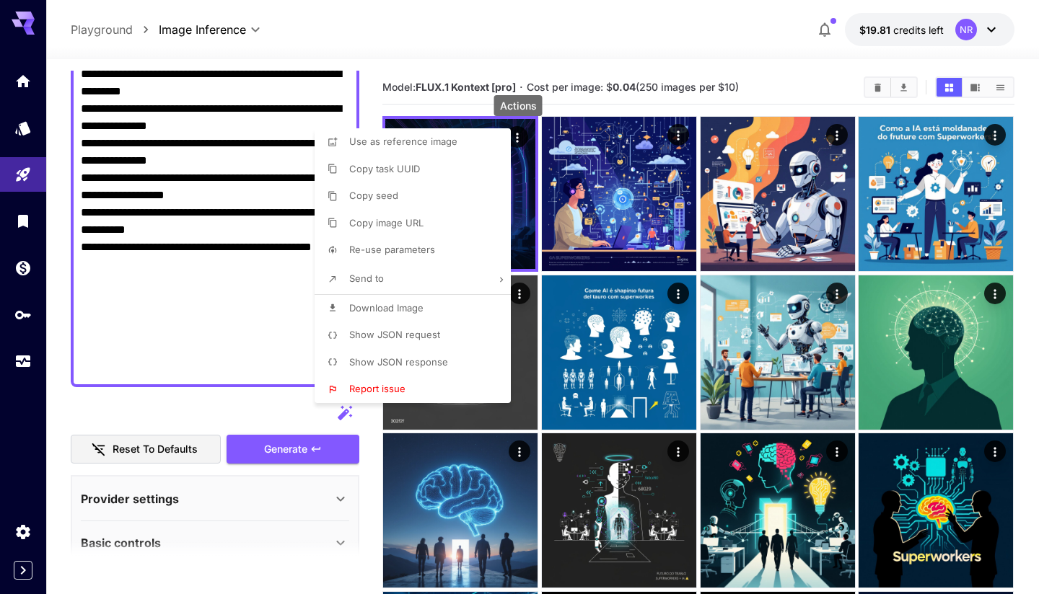
click at [426, 332] on span "Show JSON request" at bounding box center [394, 335] width 91 height 12
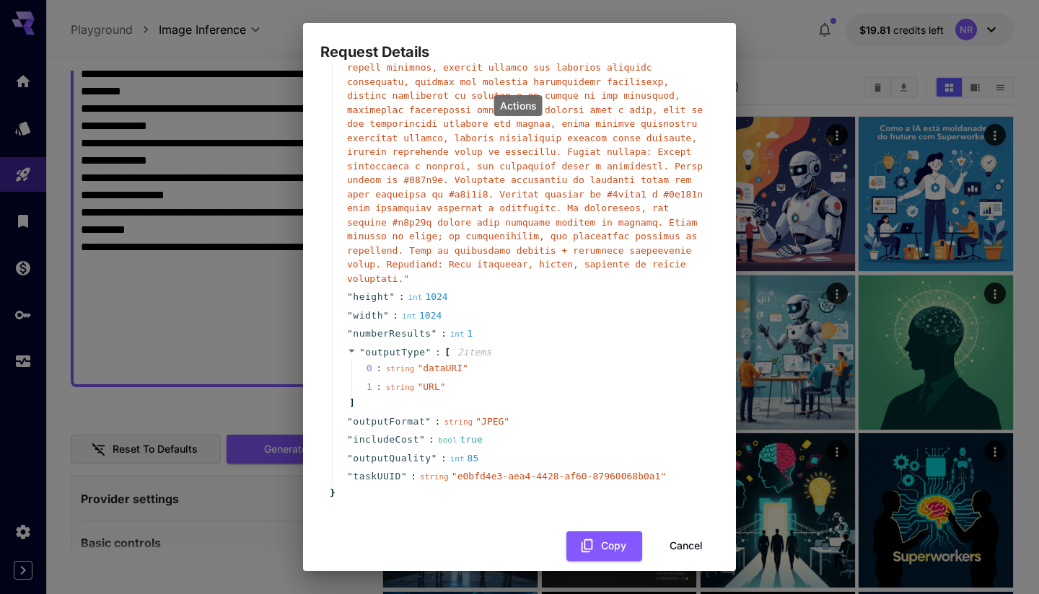
scroll to position [264, 0]
click at [697, 532] on button "Cancel" at bounding box center [686, 547] width 65 height 30
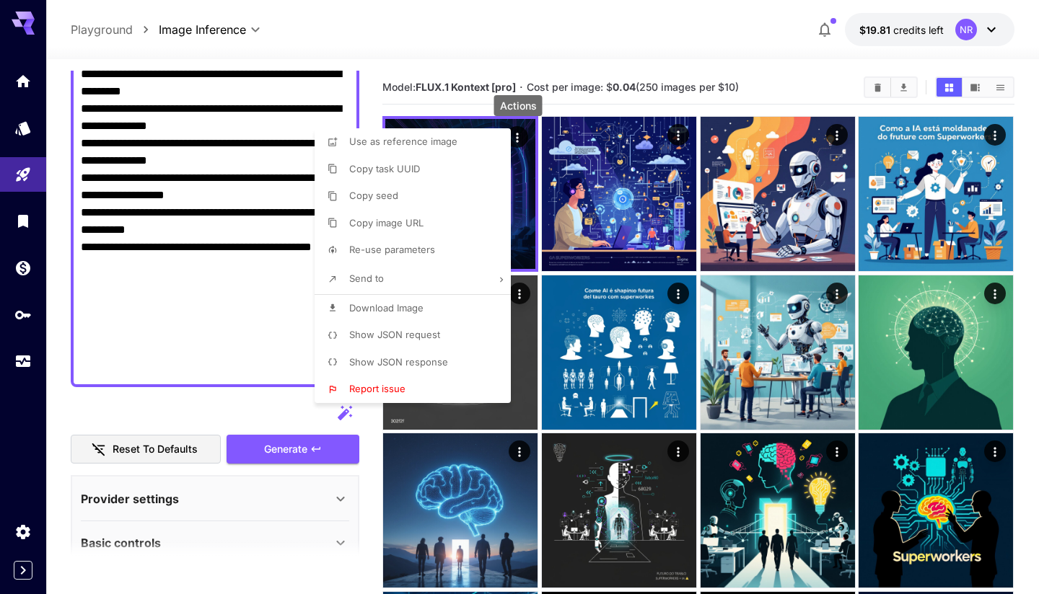
click at [783, 50] on div at bounding box center [519, 297] width 1039 height 594
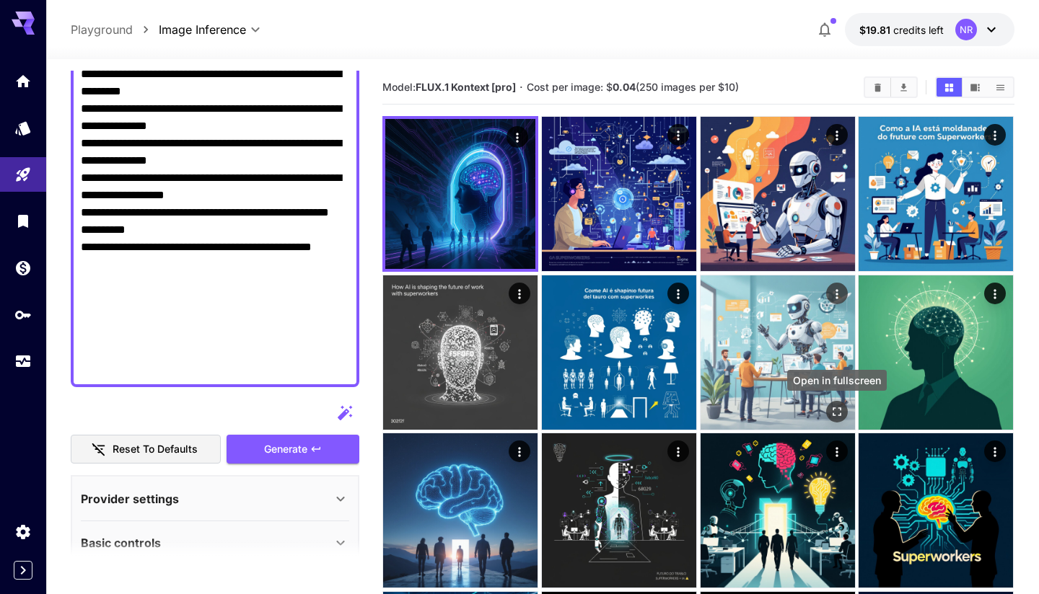
click at [839, 413] on icon "Open in fullscreen" at bounding box center [837, 412] width 14 height 14
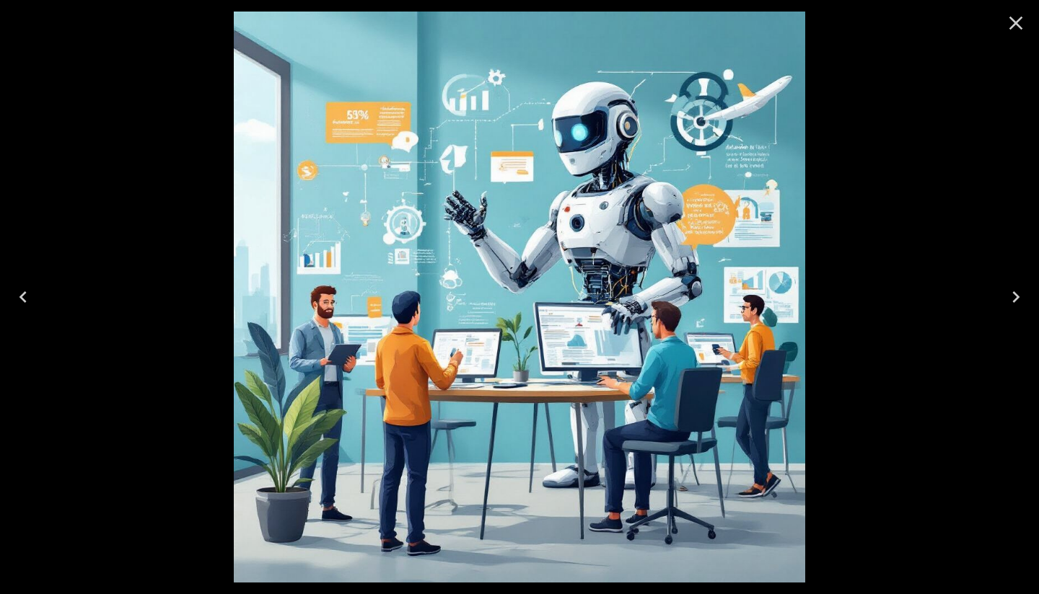
click at [1024, 35] on button "Close" at bounding box center [1015, 23] width 35 height 35
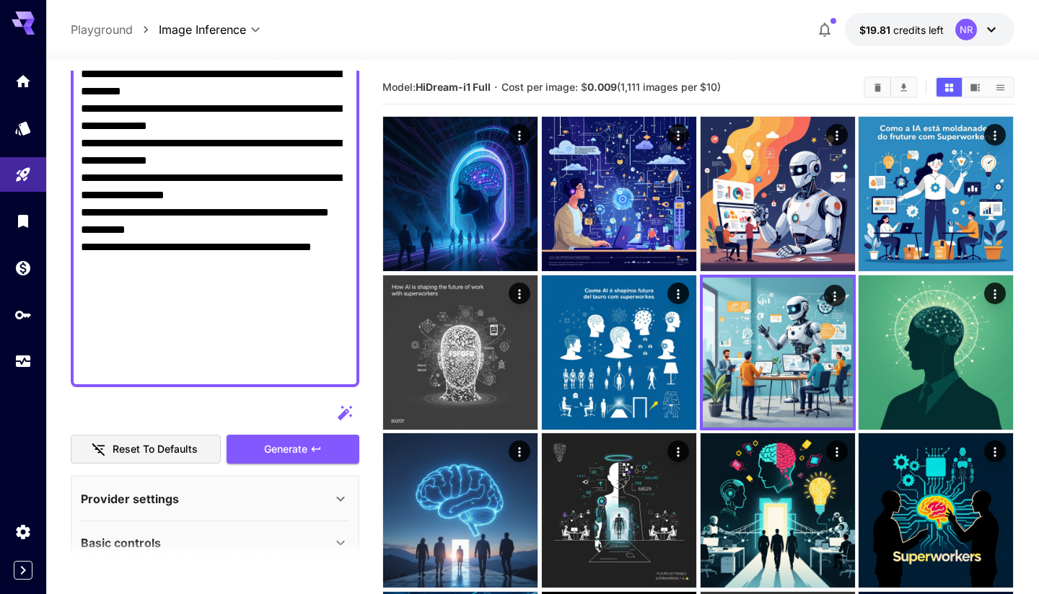
scroll to position [0, 0]
